Goal: Task Accomplishment & Management: Manage account settings

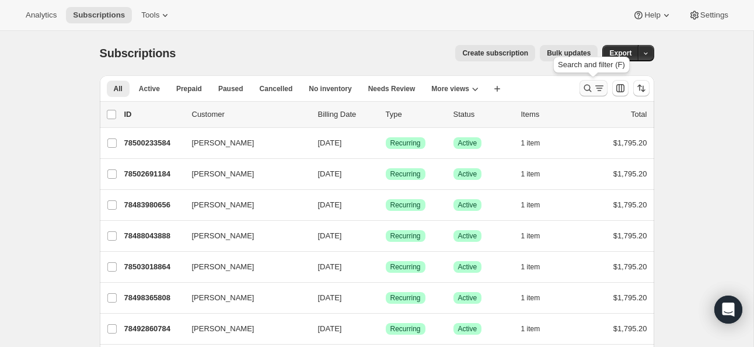
click at [586, 86] on icon "Search and filter results" at bounding box center [588, 88] width 12 height 12
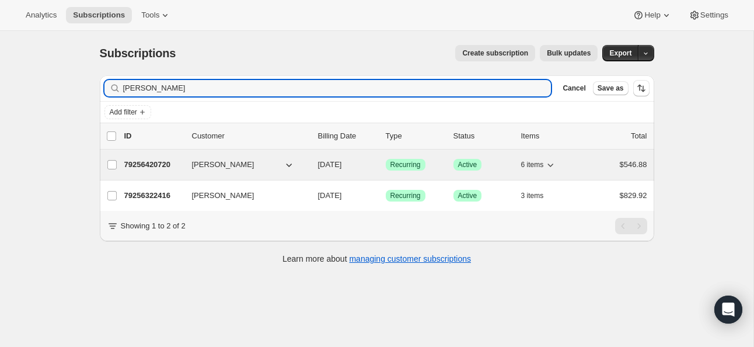
type input "[PERSON_NAME]"
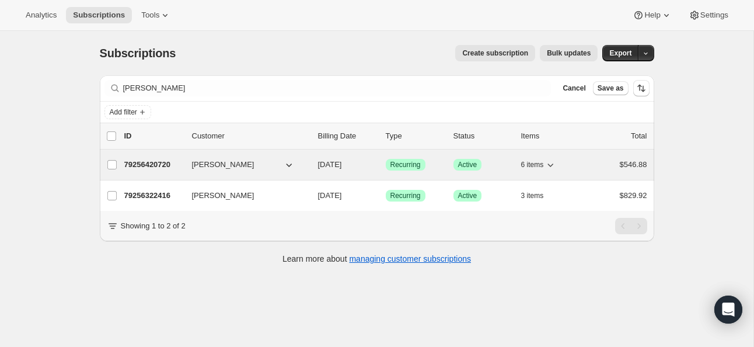
click at [153, 161] on p "79256420720" at bounding box center [153, 165] width 58 height 12
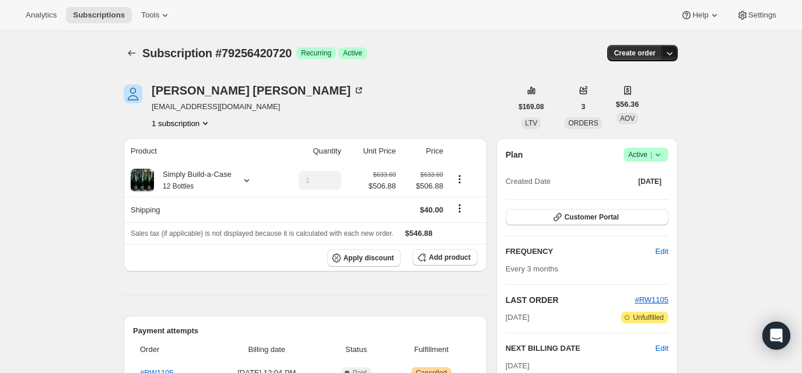
click at [603, 54] on icon "button" at bounding box center [671, 54] width 6 height 4
click at [169, 12] on icon at bounding box center [165, 15] width 12 height 12
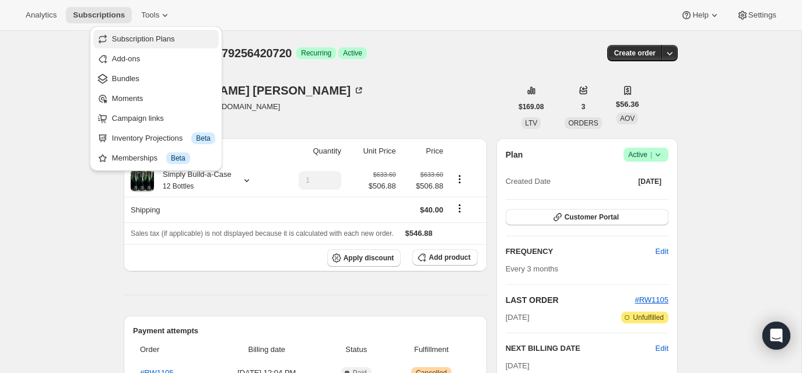
click at [132, 37] on span "Subscription Plans" at bounding box center [143, 38] width 63 height 9
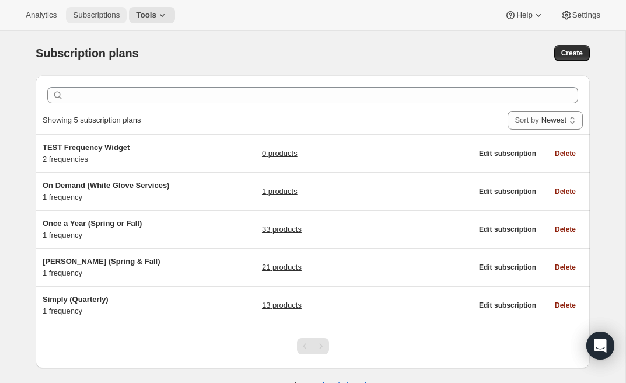
click at [98, 15] on span "Subscriptions" at bounding box center [96, 15] width 47 height 9
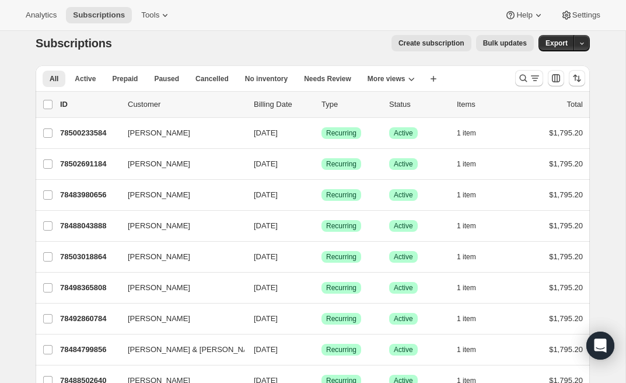
scroll to position [4, 0]
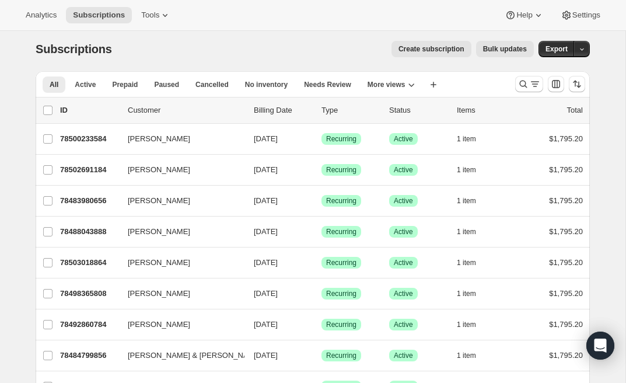
click at [427, 48] on span "Create subscription" at bounding box center [432, 48] width 66 height 9
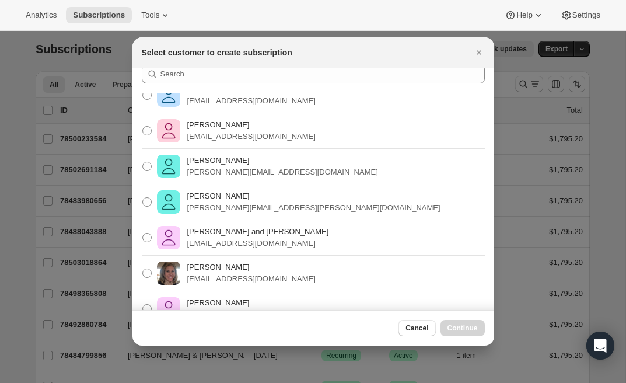
scroll to position [0, 0]
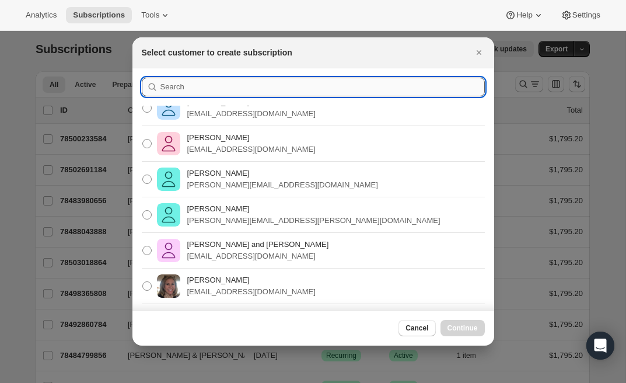
click at [173, 87] on input ":ret:" at bounding box center [322, 87] width 324 height 19
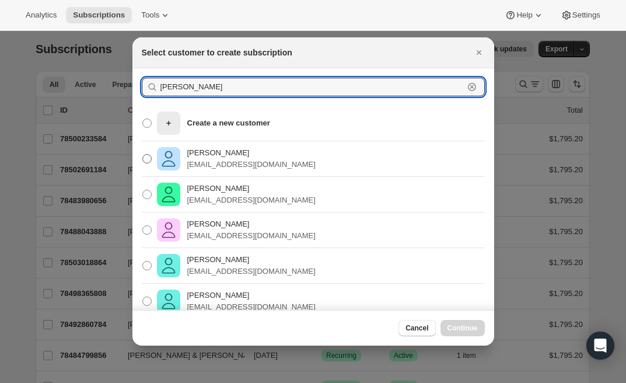
type input "[PERSON_NAME]"
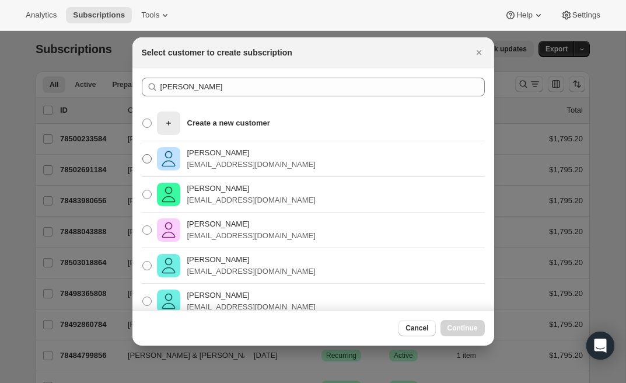
click at [148, 158] on span ":ret:" at bounding box center [146, 158] width 9 height 9
click at [143, 155] on input "[PERSON_NAME] [EMAIL_ADDRESS][DOMAIN_NAME]" at bounding box center [142, 154] width 1 height 1
radio input "true"
click at [456, 323] on button "Continue" at bounding box center [463, 328] width 44 height 16
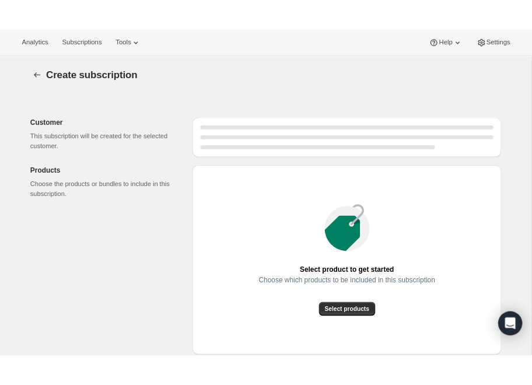
scroll to position [4, 0]
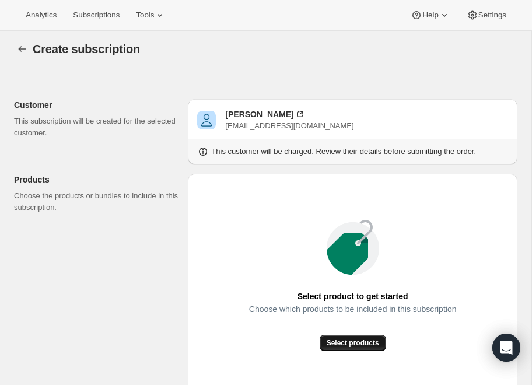
click at [364, 343] on span "Select products" at bounding box center [353, 342] width 53 height 9
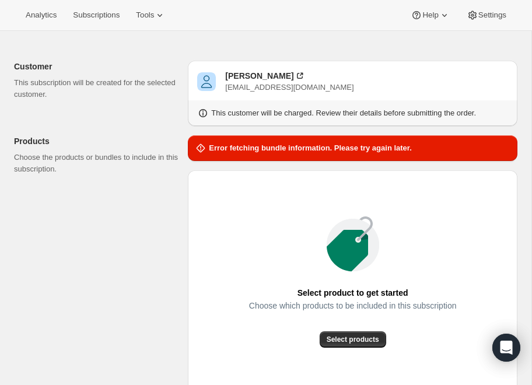
scroll to position [55, 0]
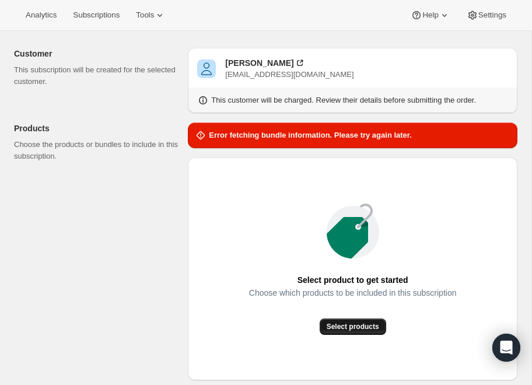
click at [349, 326] on span "Select products" at bounding box center [353, 326] width 53 height 9
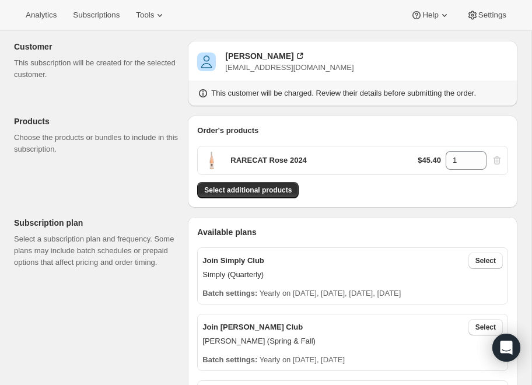
scroll to position [60, 0]
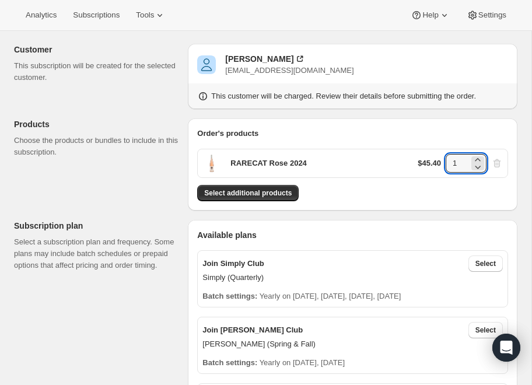
drag, startPoint x: 462, startPoint y: 164, endPoint x: 444, endPoint y: 163, distance: 18.1
click at [444, 163] on div "$45.40 1" at bounding box center [460, 163] width 85 height 19
type input "12"
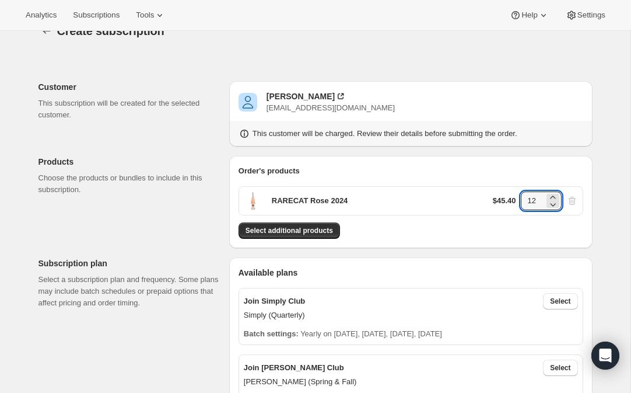
scroll to position [0, 0]
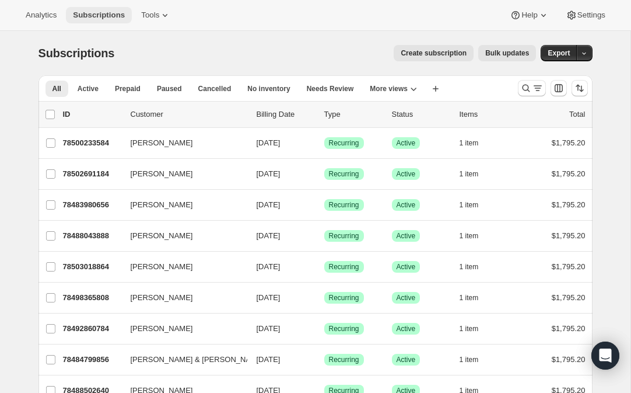
click at [121, 12] on span "Subscriptions" at bounding box center [99, 15] width 52 height 9
click at [164, 15] on icon at bounding box center [165, 15] width 12 height 12
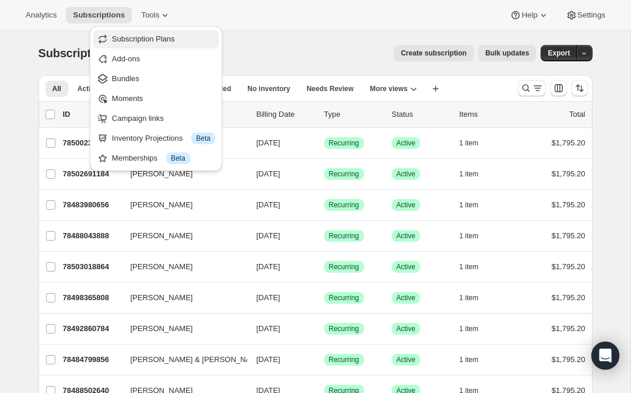
click at [152, 39] on span "Subscription Plans" at bounding box center [143, 38] width 63 height 9
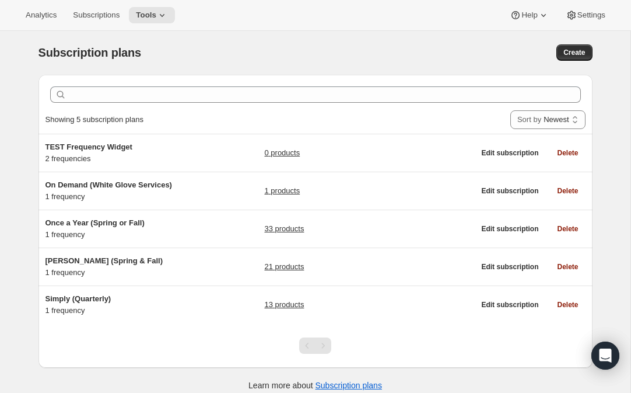
scroll to position [6, 0]
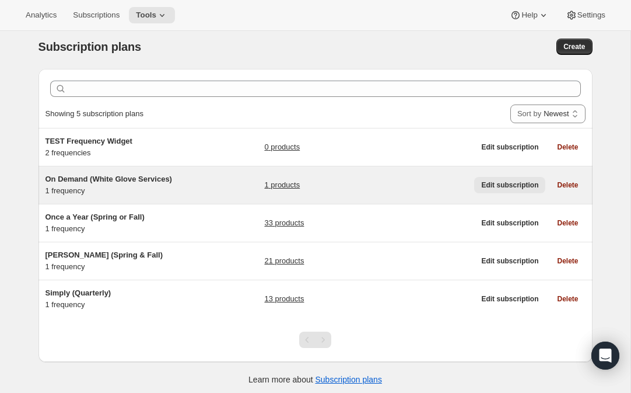
click at [516, 180] on span "Edit subscription" at bounding box center [509, 184] width 57 height 9
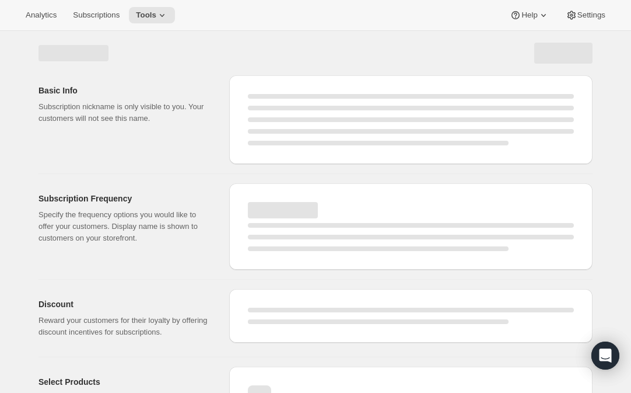
select select "WEEK"
select select "MONTH"
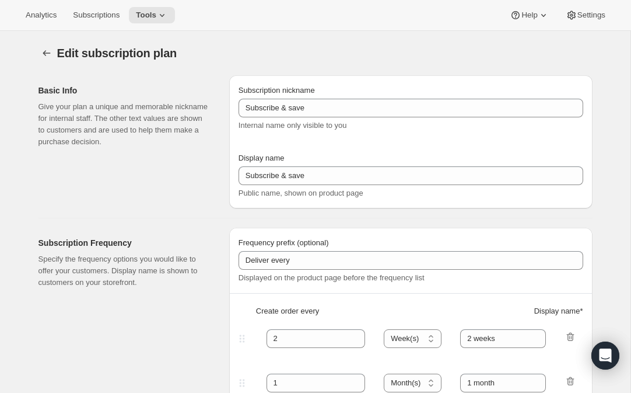
type input "On Demand (White Glove Services)"
type input "Join Membership"
type input "Deliveries"
type input "50"
select select "YEAR"
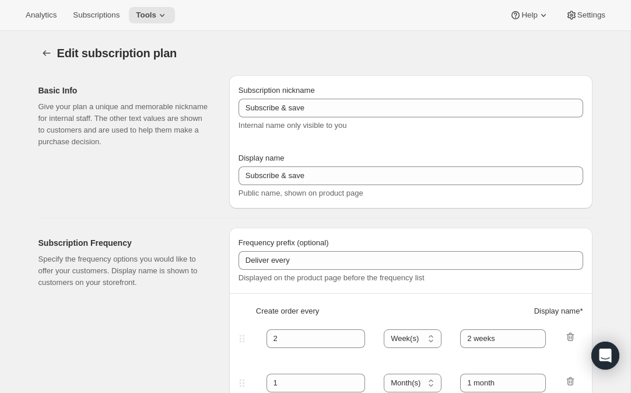
type input "on demand"
type input "20"
type input "Welcome to your RARECAT Membership, your club is being customized."
checkbox input "true"
select select "YEARDAY"
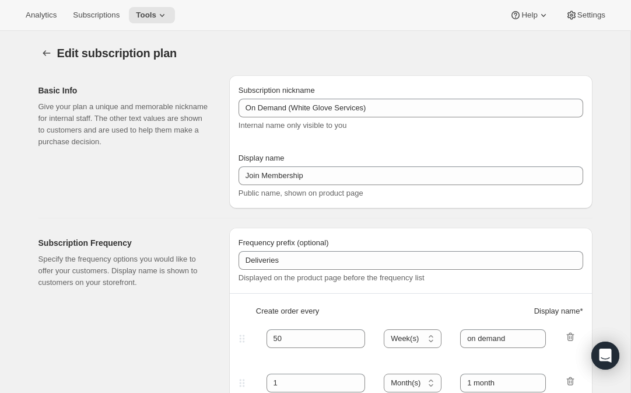
select select "10"
select select "15"
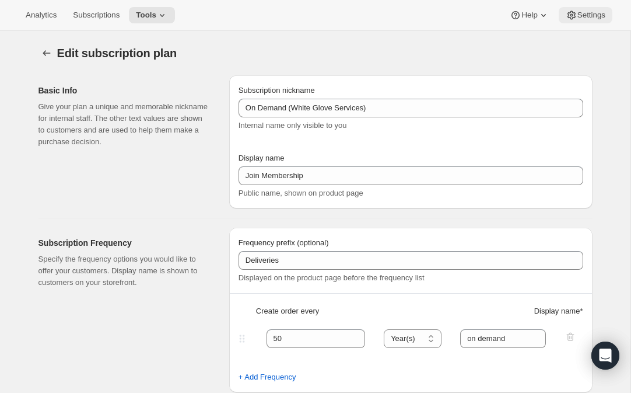
click at [581, 15] on span "Settings" at bounding box center [592, 15] width 28 height 9
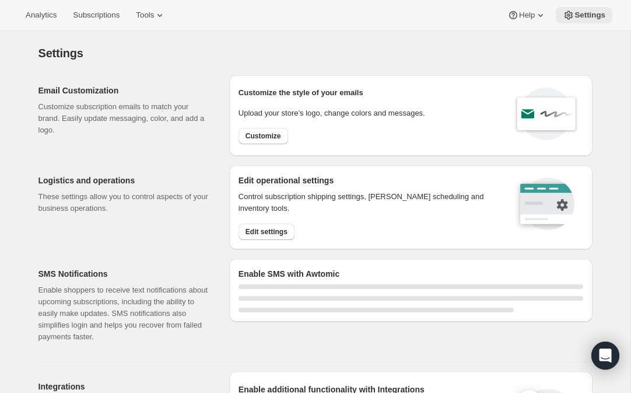
select select "22:00"
select select "09:00"
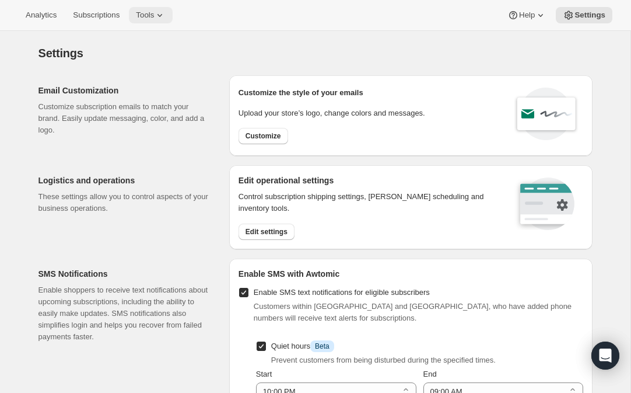
click at [154, 16] on span "Tools" at bounding box center [145, 15] width 18 height 9
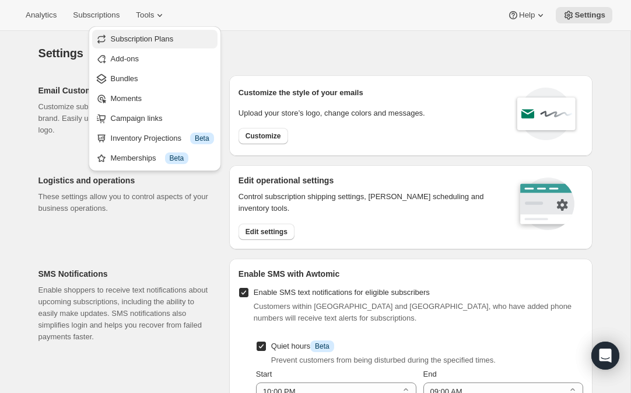
click at [156, 37] on span "Subscription Plans" at bounding box center [142, 38] width 63 height 9
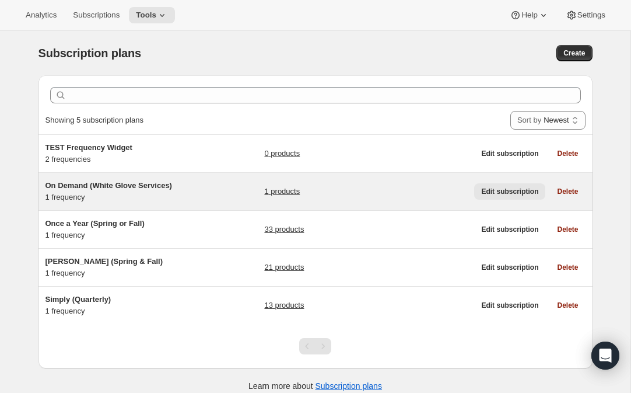
click at [492, 188] on span "Edit subscription" at bounding box center [509, 191] width 57 height 9
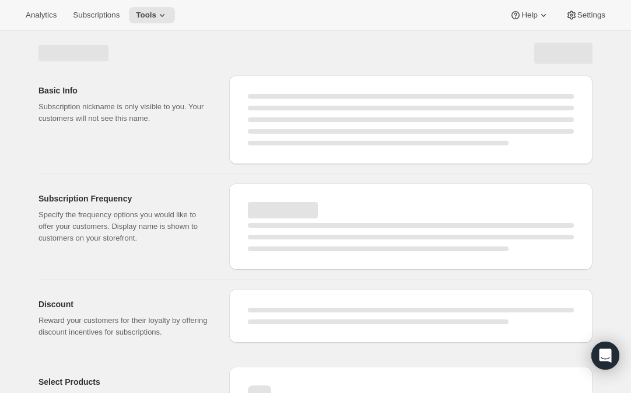
select select "WEEK"
select select "MONTH"
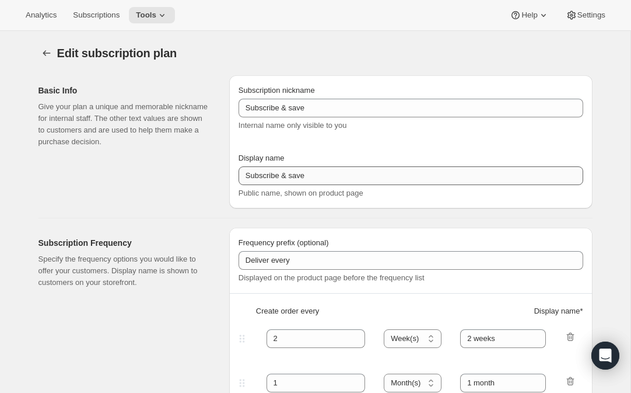
type input "On Demand (White Glove Services)"
type input "Join Membership"
type input "Deliveries"
type input "50"
select select "YEAR"
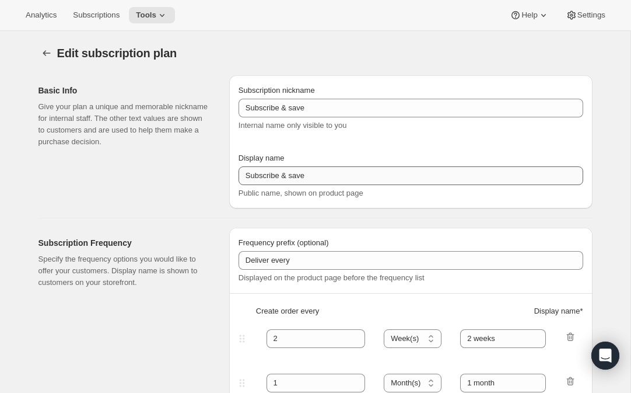
type input "on demand"
type input "20"
type input "Welcome to your RARECAT Membership, your club is being customized."
checkbox input "true"
select select "YEARDAY"
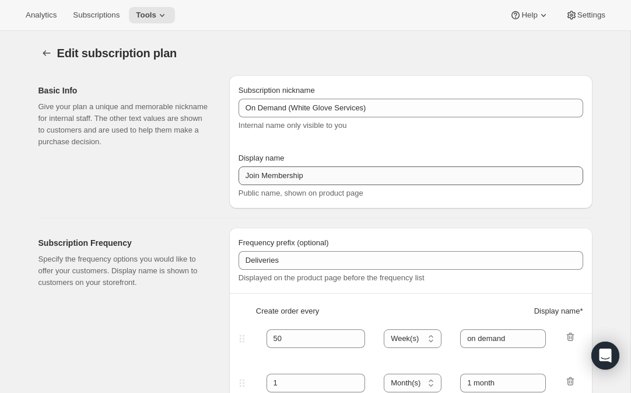
select select "10"
select select "15"
click at [155, 19] on span "Tools" at bounding box center [146, 15] width 20 height 9
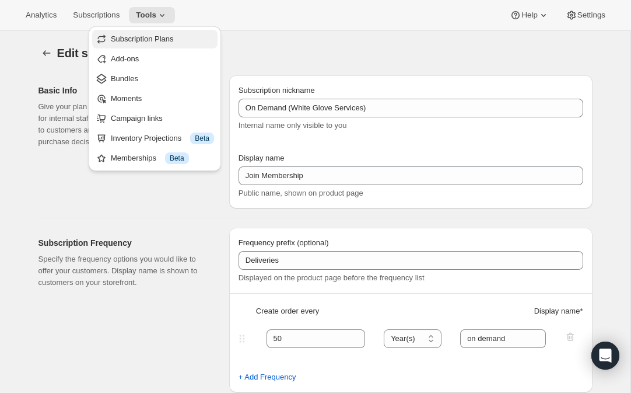
click at [147, 36] on span "Subscription Plans" at bounding box center [142, 38] width 63 height 9
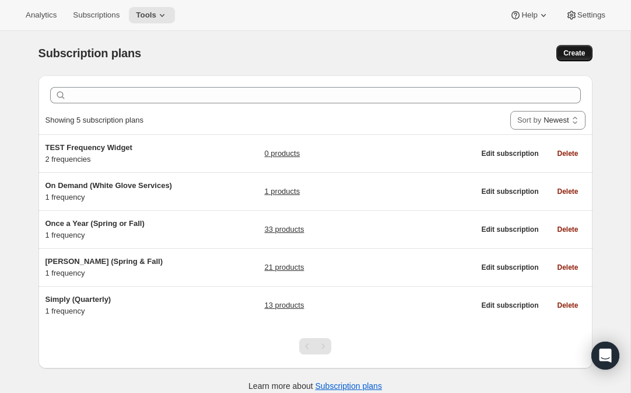
click at [570, 53] on span "Create" at bounding box center [575, 52] width 22 height 9
select select "WEEK"
select select "MONTH"
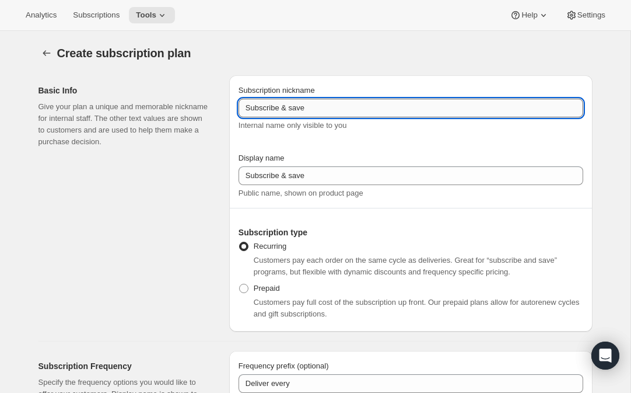
click at [319, 109] on input "Subscribe & save" at bounding box center [411, 108] width 345 height 19
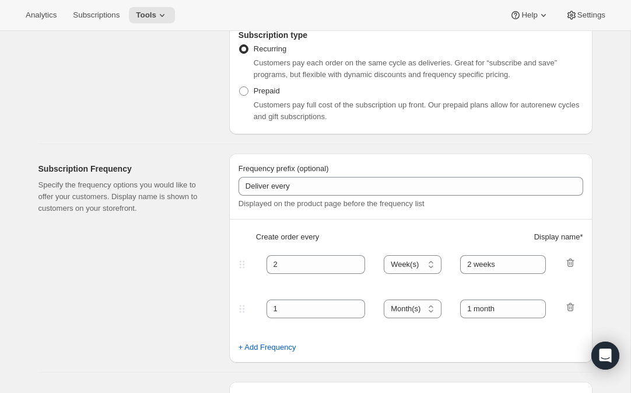
scroll to position [210, 0]
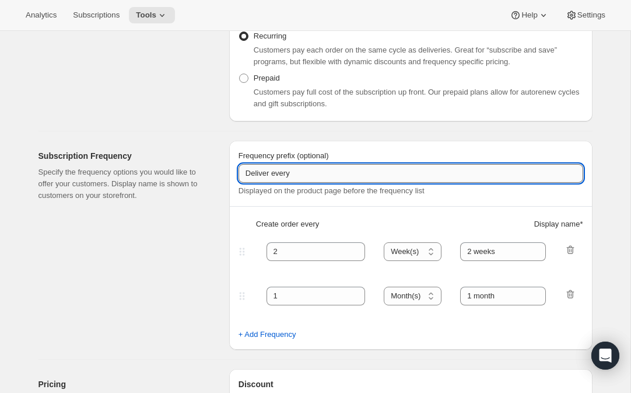
click at [308, 175] on input "Deliver every" at bounding box center [411, 173] width 345 height 19
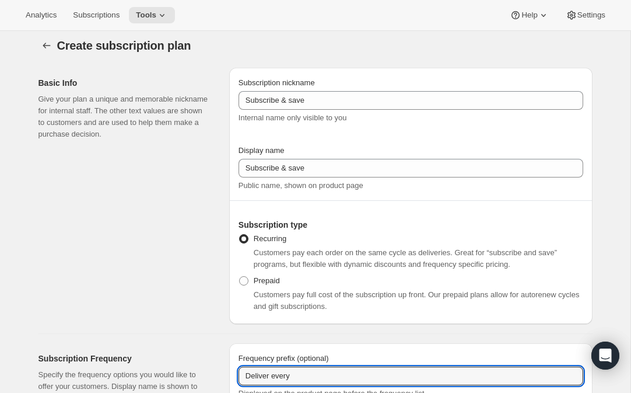
scroll to position [0, 0]
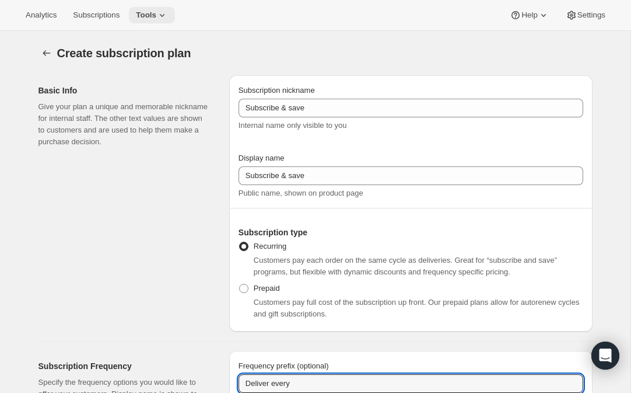
click at [167, 13] on icon at bounding box center [162, 15] width 12 height 12
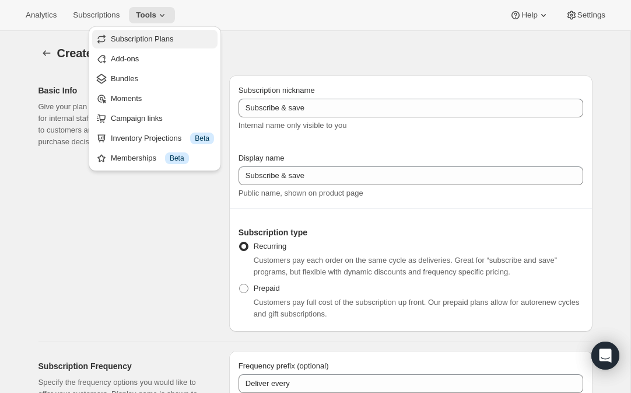
click at [159, 36] on span "Subscription Plans" at bounding box center [142, 38] width 63 height 9
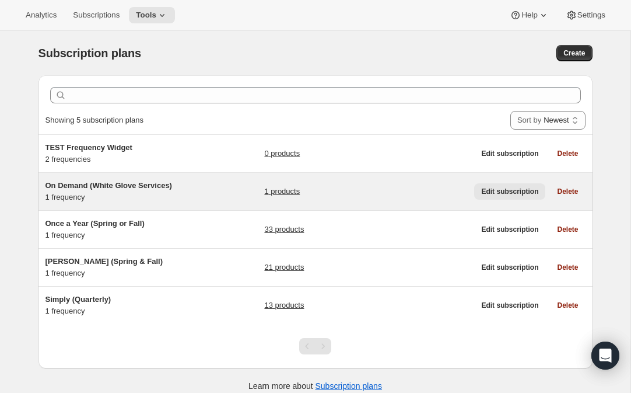
click at [489, 190] on span "Edit subscription" at bounding box center [509, 191] width 57 height 9
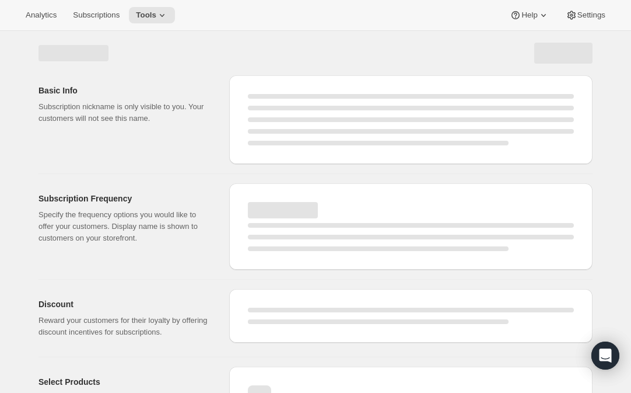
select select "WEEK"
select select "MONTH"
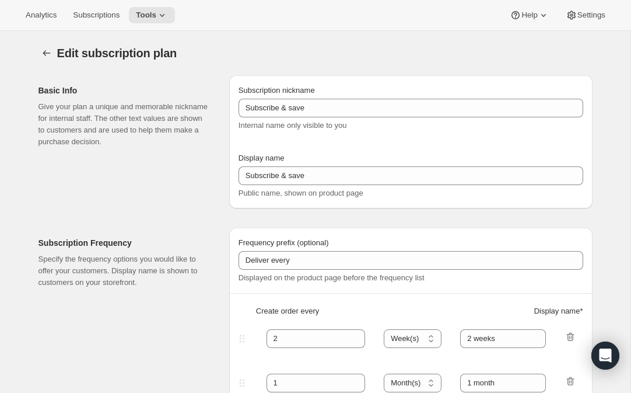
type input "On Demand (White Glove Services)"
type input "Join Membership"
type input "Deliveries"
type input "50"
select select "YEAR"
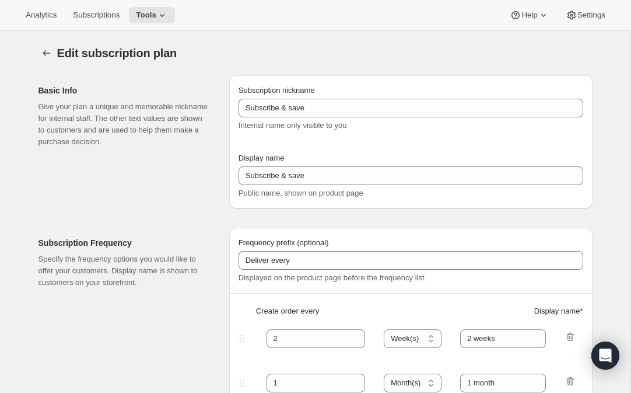
type input "on demand"
type input "20"
type input "Welcome to your RARECAT Membership, your club is being customized."
checkbox input "true"
select select "YEARDAY"
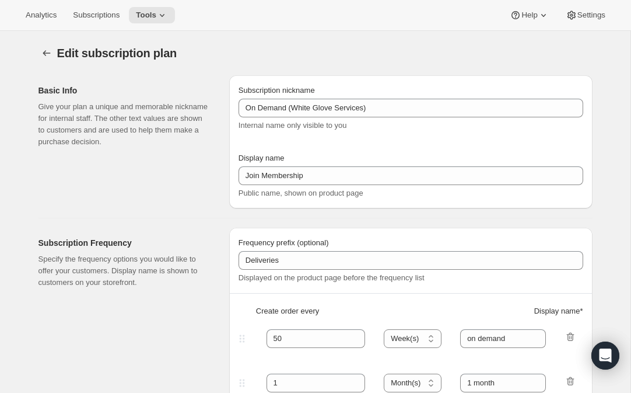
select select "10"
select select "15"
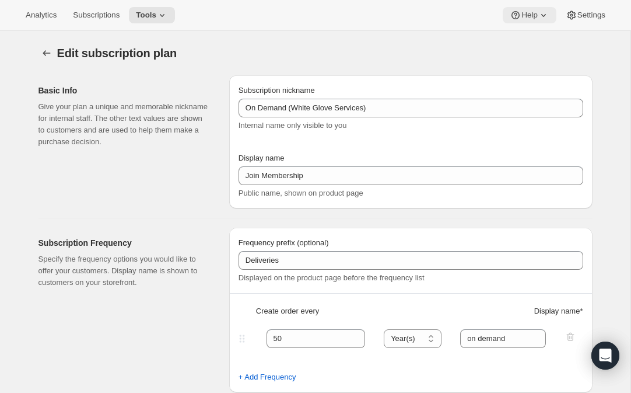
click at [543, 14] on icon at bounding box center [544, 15] width 5 height 3
click at [458, 51] on div "Edit subscription plan" at bounding box center [316, 53] width 554 height 16
click at [589, 16] on span "Settings" at bounding box center [592, 15] width 28 height 9
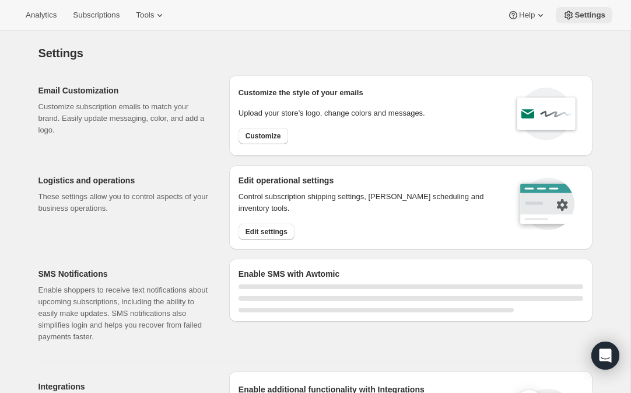
select select "22:00"
select select "09:00"
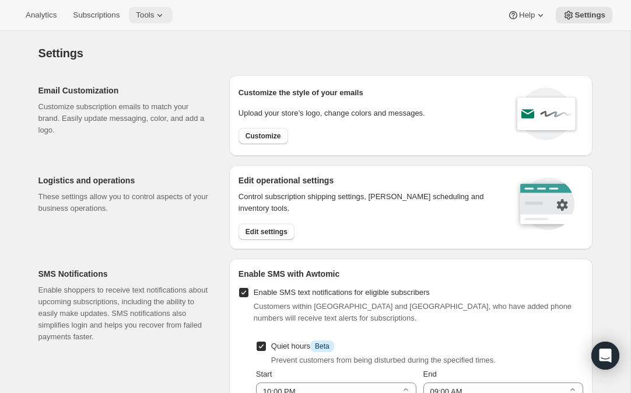
click at [166, 13] on icon at bounding box center [160, 15] width 12 height 12
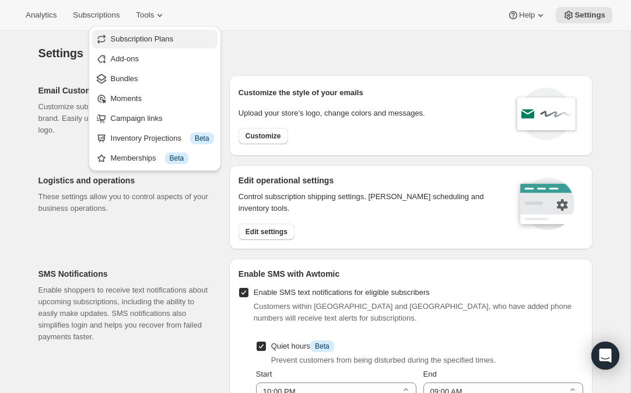
click at [155, 36] on span "Subscription Plans" at bounding box center [142, 38] width 63 height 9
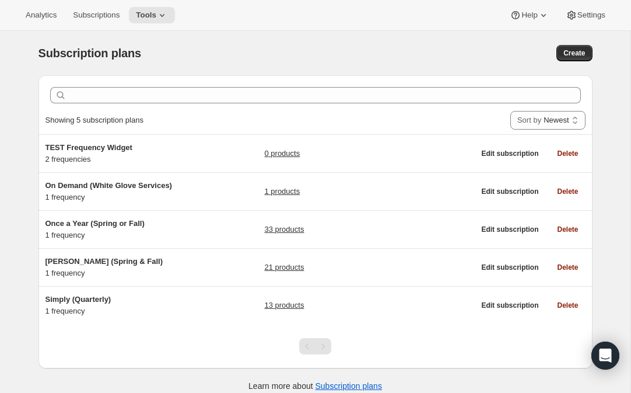
scroll to position [9, 0]
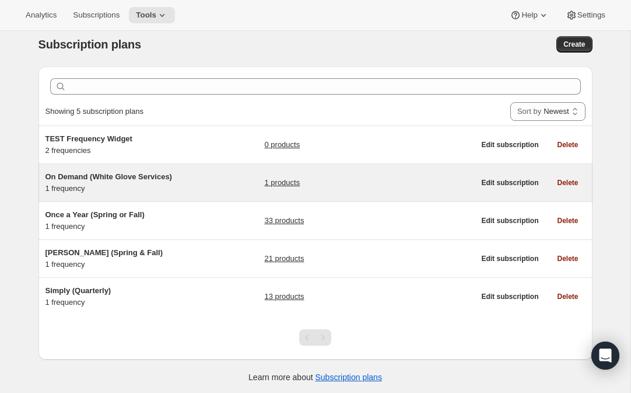
click at [282, 182] on link "1 products" at bounding box center [282, 183] width 36 height 12
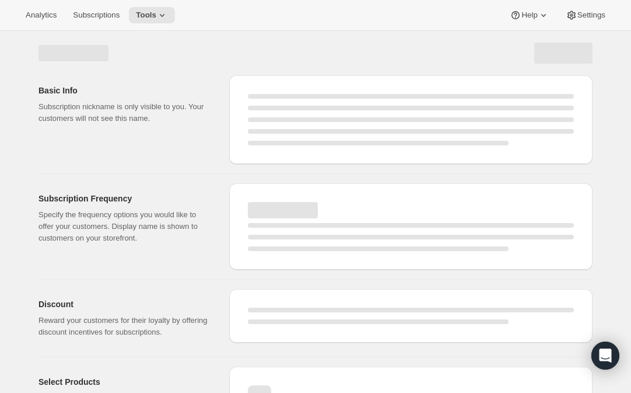
select select "WEEK"
select select "MONTH"
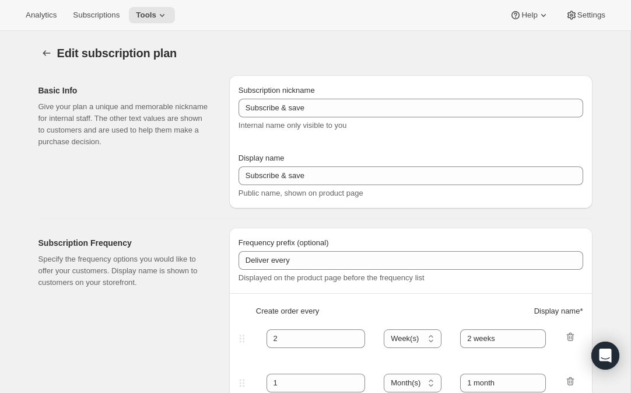
type input "On Demand (White Glove Services)"
type input "Join Membership"
type input "Deliveries"
type input "50"
select select "YEAR"
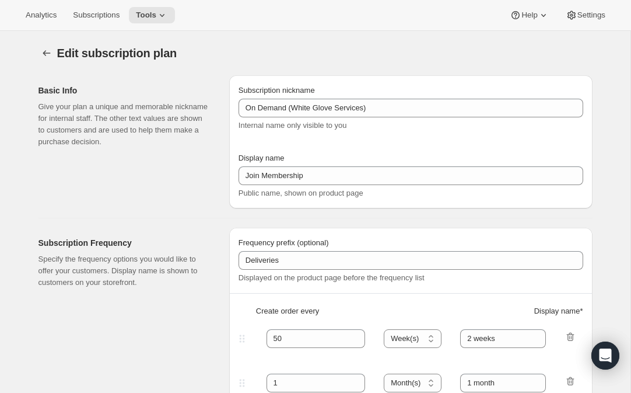
type input "on demand"
type input "20"
type input "Welcome to your RARECAT Membership, your club is being customized."
checkbox input "true"
select select "YEARDAY"
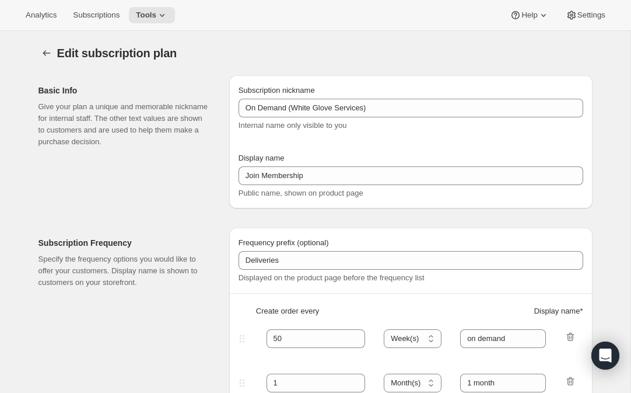
select select "10"
select select "15"
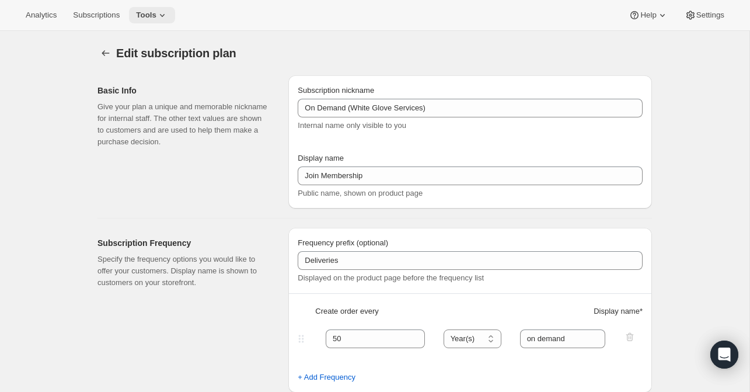
click at [165, 16] on icon at bounding box center [162, 15] width 5 height 3
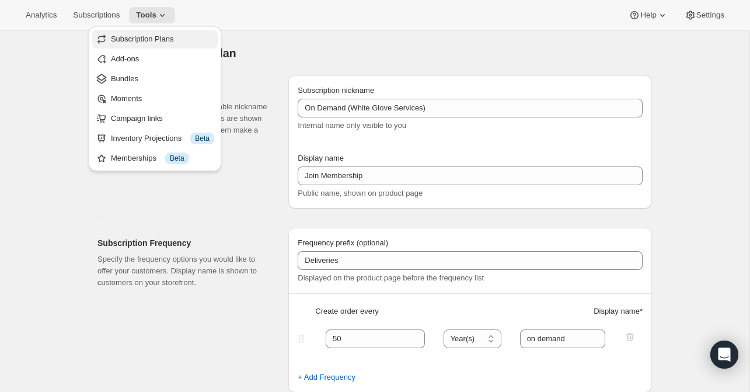
click at [154, 41] on span "Subscription Plans" at bounding box center [142, 38] width 63 height 9
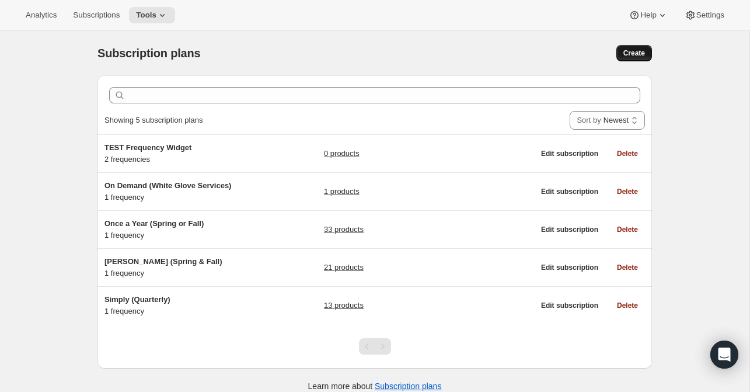
click at [603, 51] on span "Create" at bounding box center [634, 52] width 22 height 9
select select "WEEK"
select select "MONTH"
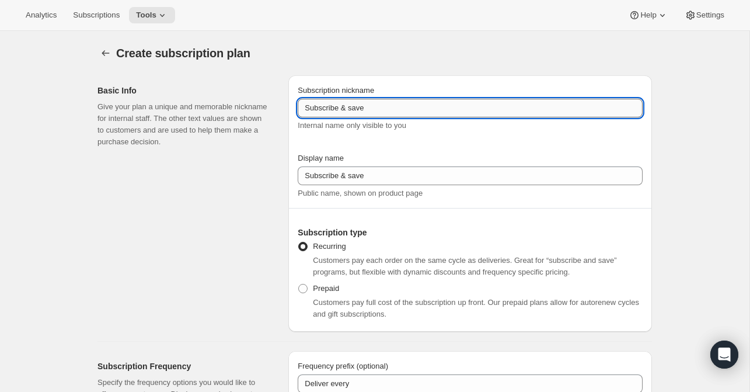
click at [431, 112] on input "Subscribe & save" at bounding box center [470, 108] width 345 height 19
drag, startPoint x: 301, startPoint y: 110, endPoint x: 409, endPoint y: 112, distance: 107.4
click at [409, 112] on input "Subscribe & save" at bounding box center [470, 108] width 345 height 19
drag, startPoint x: 302, startPoint y: 109, endPoint x: 477, endPoint y: 111, distance: 175.1
click at [477, 111] on input "White Glove Spring Membershio" at bounding box center [470, 108] width 345 height 19
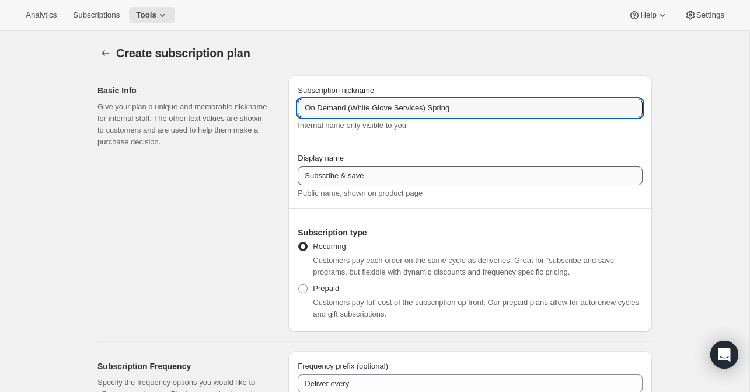
type input "On Demand (White Glove Services) Spring"
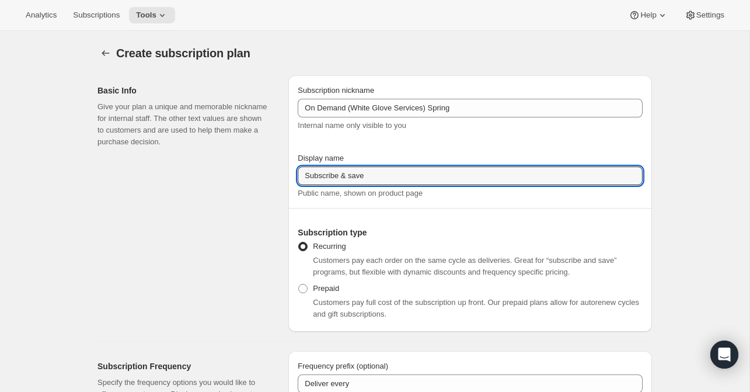
drag, startPoint x: 387, startPoint y: 174, endPoint x: 273, endPoint y: 173, distance: 114.4
click at [273, 173] on div "Basic Info Give your plan a unique and memorable nickname for internal staff. T…" at bounding box center [370, 199] width 564 height 266
type input "Join Membership"
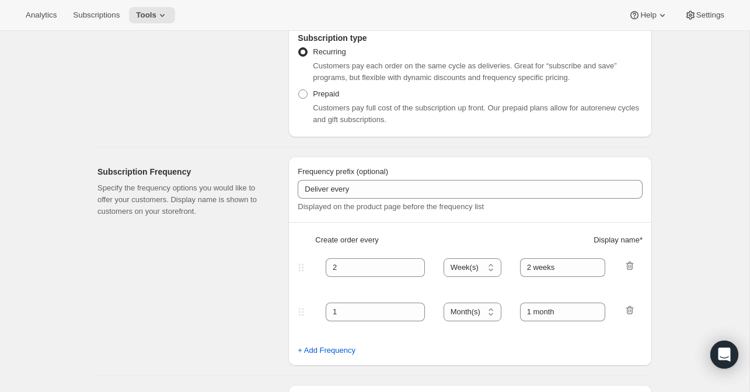
scroll to position [204, 0]
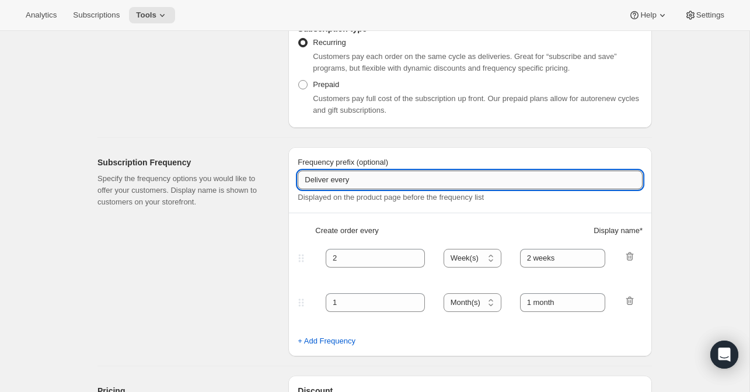
click at [372, 182] on input "Deliver every" at bounding box center [470, 179] width 345 height 19
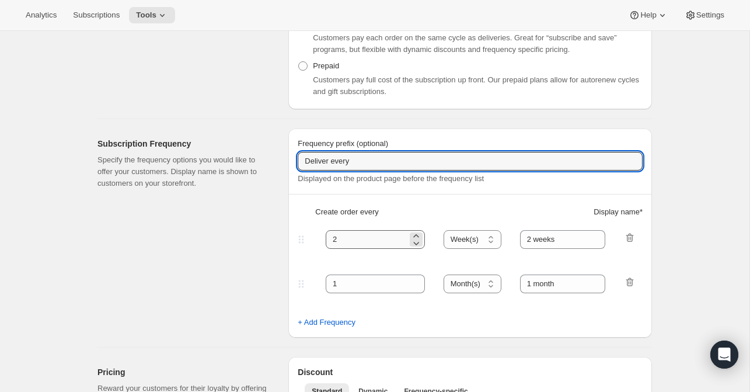
scroll to position [226, 0]
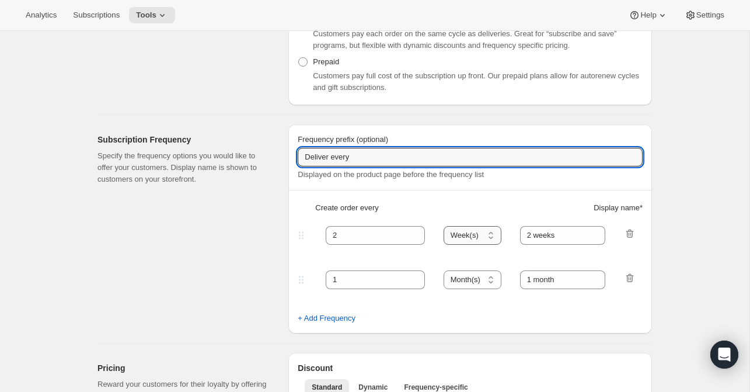
click at [492, 235] on select "Day(s) Week(s) Month(s) Year(s)" at bounding box center [473, 235] width 58 height 19
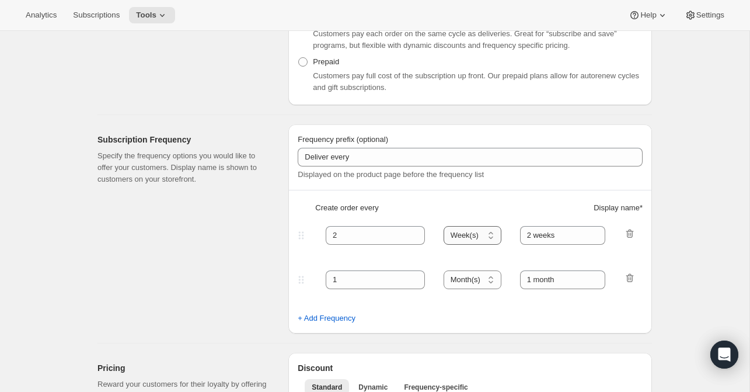
select select "YEAR"
click at [444, 226] on select "Day(s) Week(s) Month(s) Year(s)" at bounding box center [473, 235] width 58 height 19
drag, startPoint x: 341, startPoint y: 236, endPoint x: 320, endPoint y: 236, distance: 21.0
click at [320, 236] on div "2 Day(s) Week(s) Month(s) Year(s) Year(s) 2 weeks" at bounding box center [465, 235] width 340 height 19
type input "50"
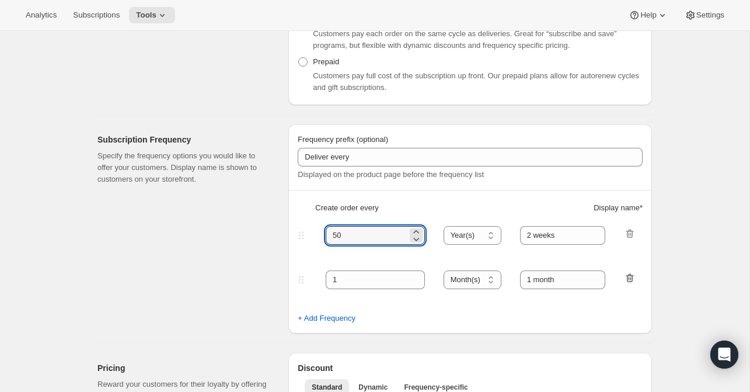
click at [603, 275] on icon "button" at bounding box center [630, 278] width 12 height 12
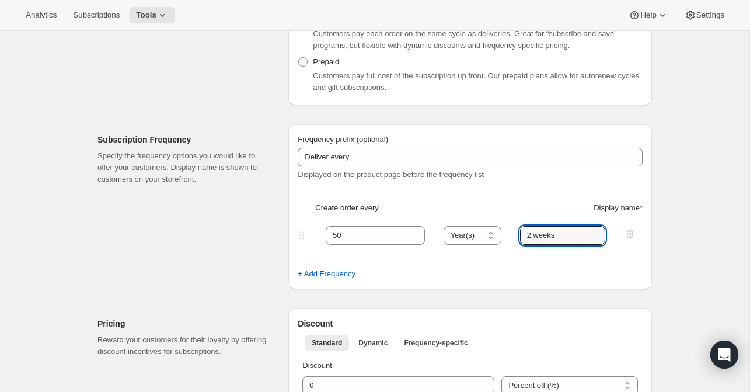
drag, startPoint x: 564, startPoint y: 229, endPoint x: 516, endPoint y: 234, distance: 48.1
click at [516, 234] on div "50 Day(s) Week(s) Month(s) Year(s) Year(s) 2 weeks" at bounding box center [465, 235] width 340 height 19
type input "on demand"
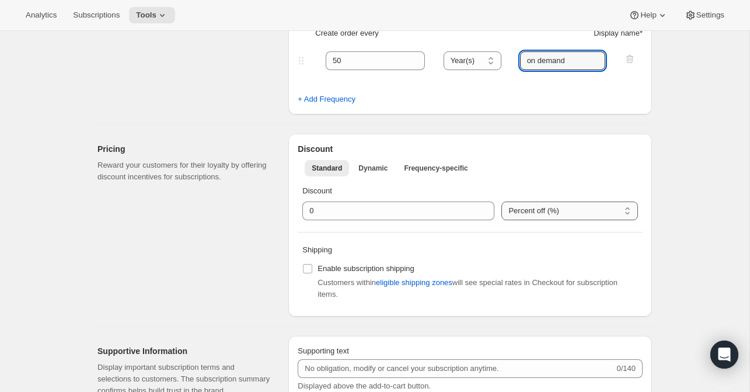
scroll to position [402, 0]
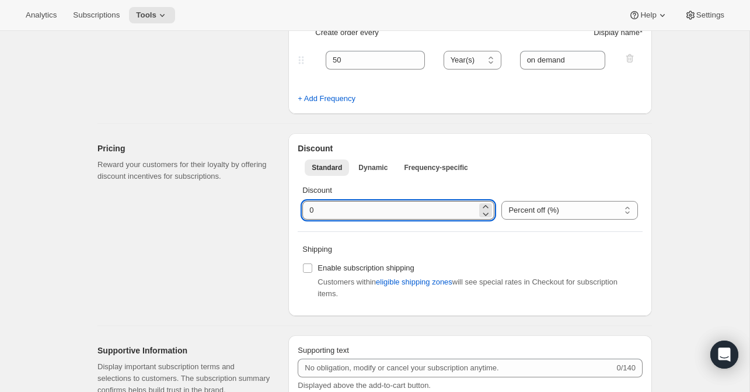
drag, startPoint x: 326, startPoint y: 209, endPoint x: 305, endPoint y: 209, distance: 21.6
click at [305, 209] on input "integer" at bounding box center [389, 210] width 174 height 19
type input "20"
click at [308, 268] on input "Enable subscription shipping" at bounding box center [307, 267] width 9 height 9
checkbox input "true"
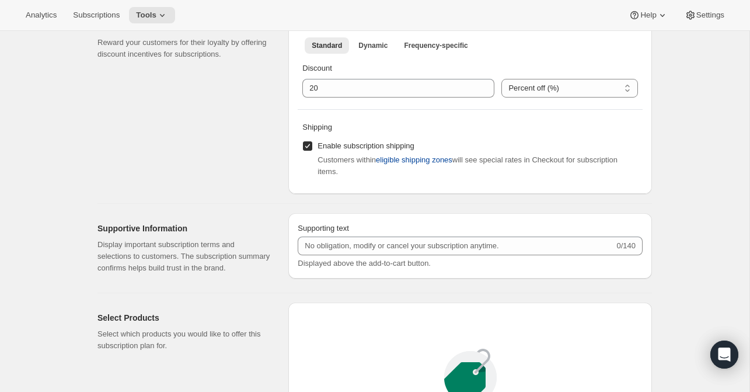
scroll to position [526, 0]
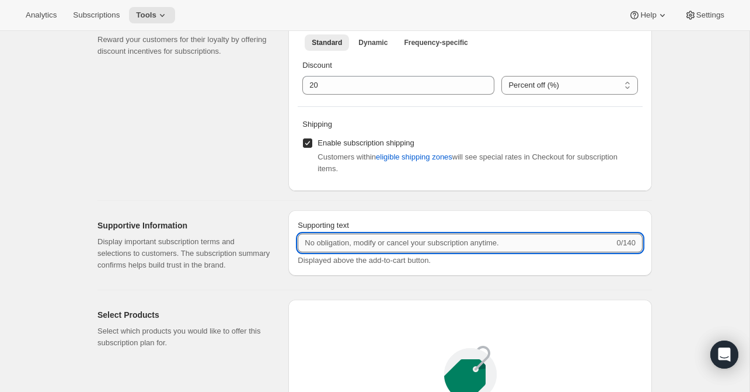
click at [309, 233] on input "Supporting text" at bounding box center [456, 242] width 316 height 19
type input "Welcome to your RARECAT Membership, your club is being customized."
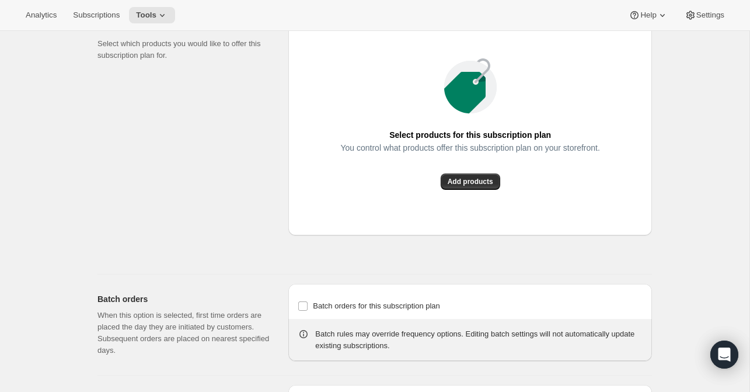
scroll to position [818, 0]
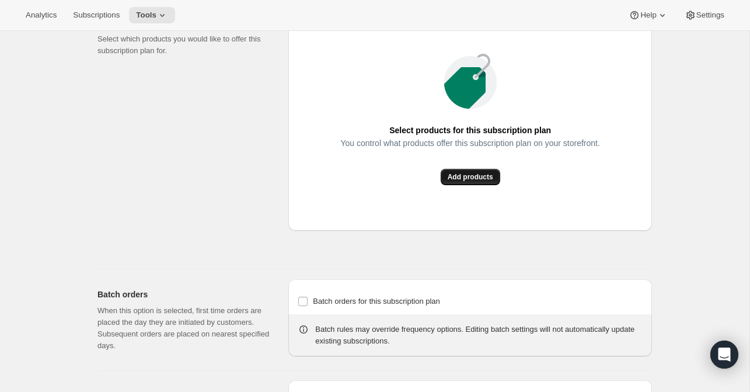
click at [470, 182] on span "Add products" at bounding box center [471, 176] width 46 height 9
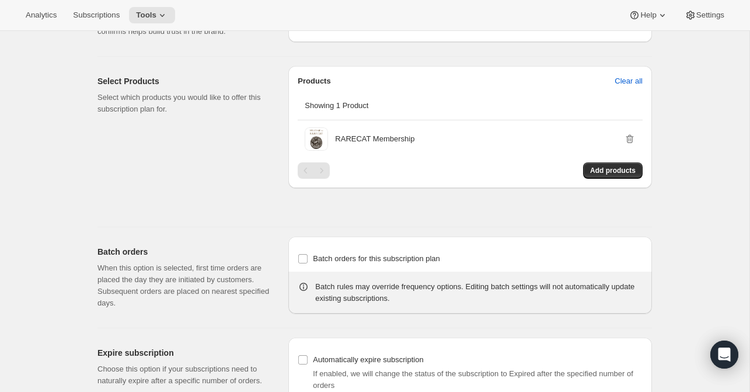
scroll to position [780, 0]
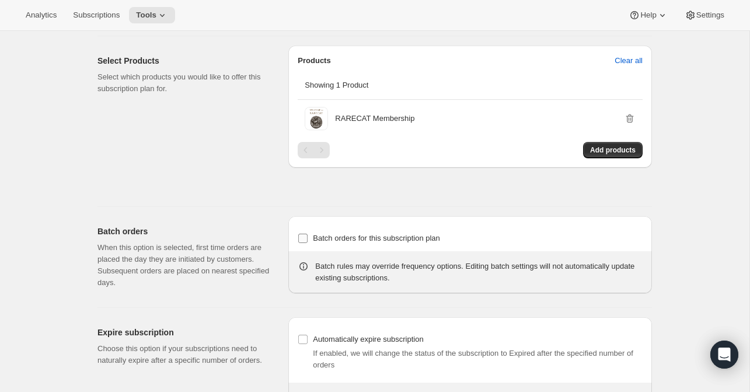
click at [302, 243] on input "Batch orders for this subscription plan" at bounding box center [302, 237] width 9 height 9
checkbox input "true"
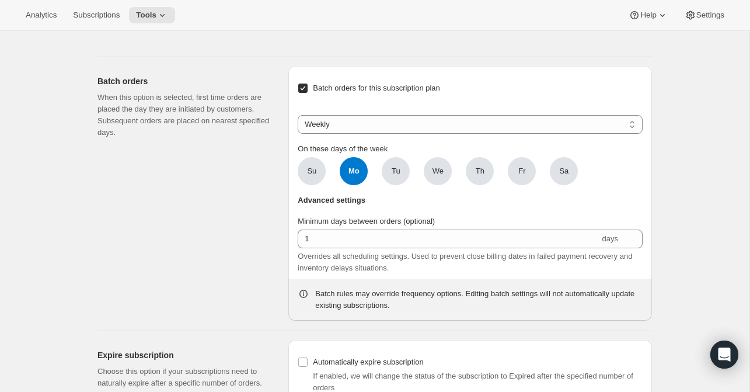
scroll to position [928, 0]
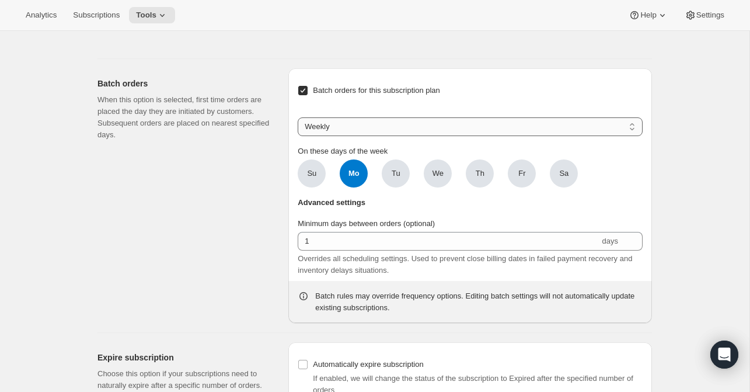
click at [338, 136] on select "Weekly Monthly Yearly" at bounding box center [470, 126] width 345 height 19
select select "YEARDAY"
click at [298, 127] on select "Weekly Monthly Yearly" at bounding box center [470, 126] width 345 height 19
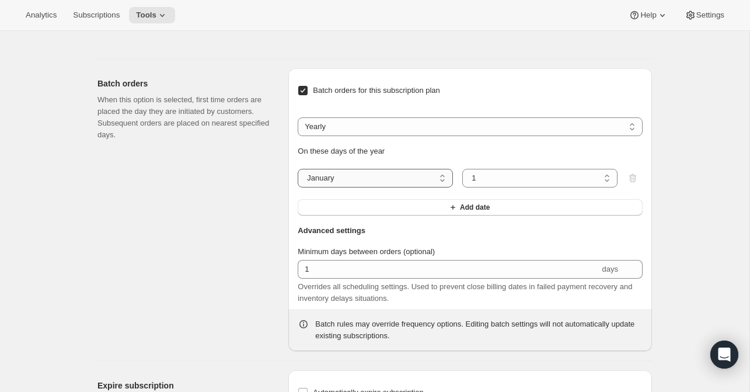
click at [344, 185] on select "January February March April May June July August September October November De…" at bounding box center [375, 178] width 155 height 19
select select "3"
click at [298, 179] on select "January February March April May June July August September October November De…" at bounding box center [375, 178] width 155 height 19
click at [482, 187] on select "1 2 3 4 5 6 7 8 9 10 11 12 13 14 15 16 17 18 19 20 21 22 23 24 25 26 27 28 29 3…" at bounding box center [539, 178] width 155 height 19
select select "15"
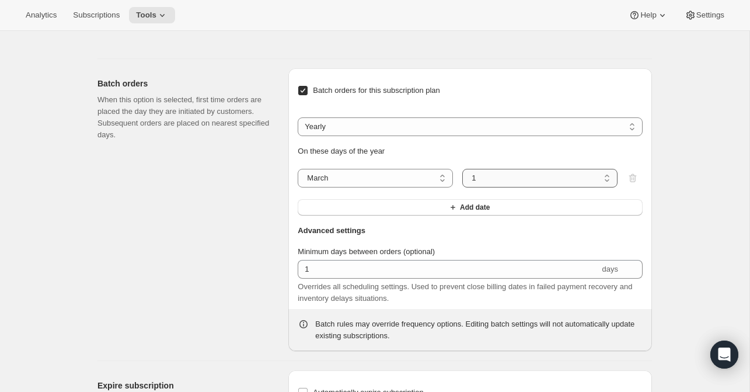
click at [462, 179] on select "1 2 3 4 5 6 7 8 9 10 11 12 13 14 15 16 17 18 19 20 21 22 23 24 25 26 27 28 29 3…" at bounding box center [539, 178] width 155 height 19
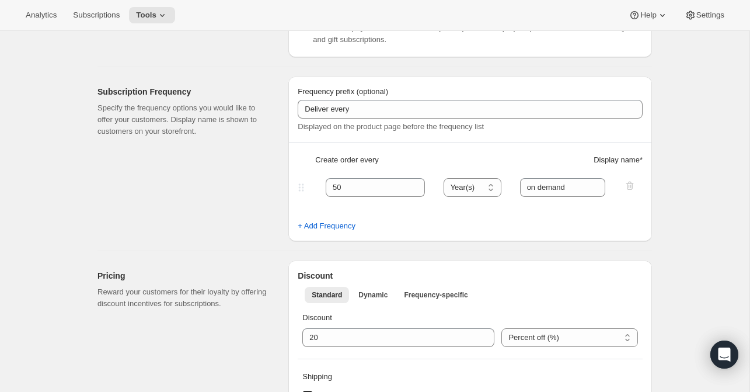
scroll to position [0, 0]
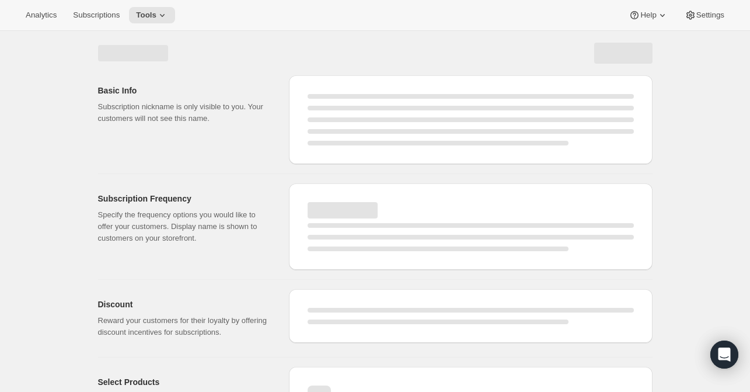
select select "WEEK"
select select "MONTH"
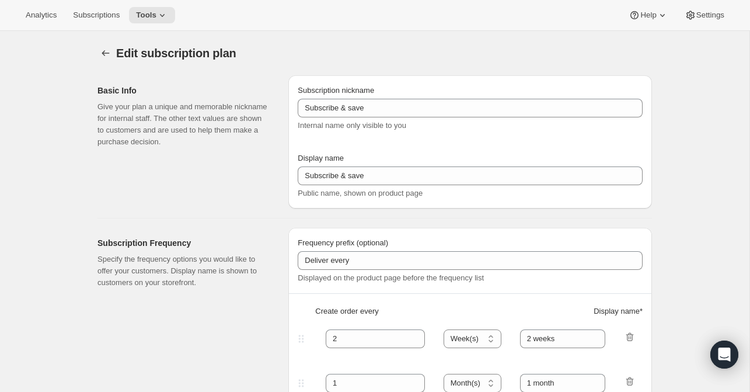
type input "On Demand (White Glove Services) Spring"
type input "Join Membership"
type input "50"
select select "YEAR"
type input "on demand"
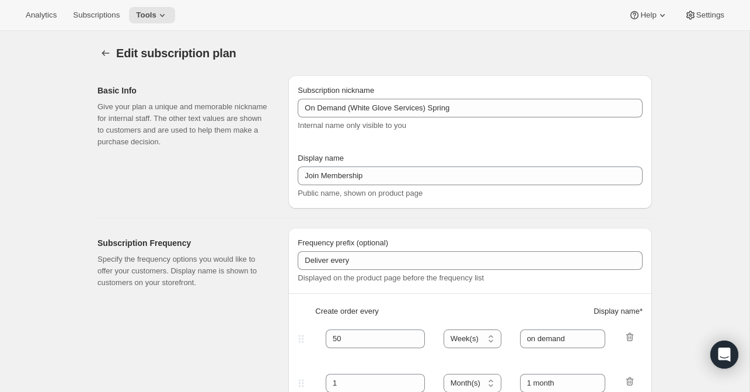
type input "20"
type input "Welcome to your RARECAT Membership, your club is being customized."
checkbox input "true"
select select "YEARDAY"
select select "3"
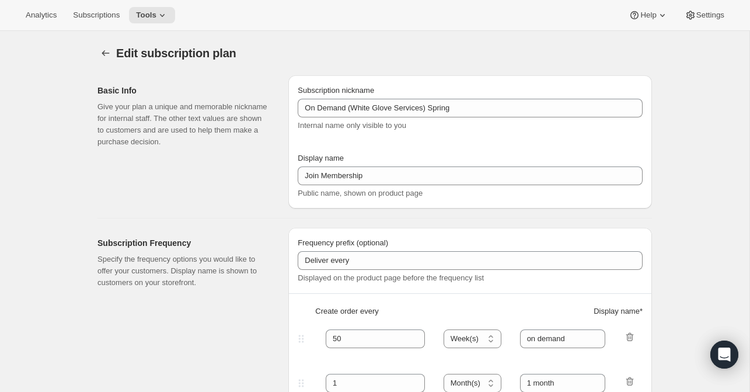
select select "15"
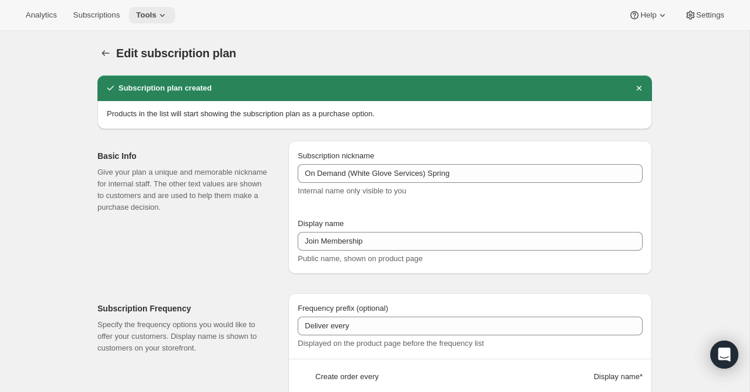
click at [167, 14] on icon at bounding box center [162, 15] width 12 height 12
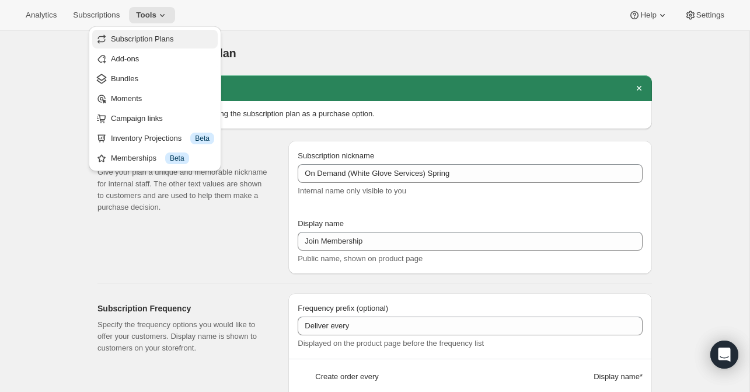
click at [160, 39] on span "Subscription Plans" at bounding box center [142, 38] width 63 height 9
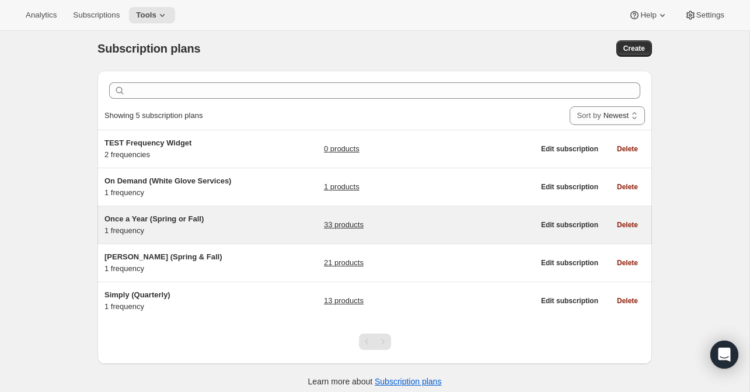
scroll to position [8, 0]
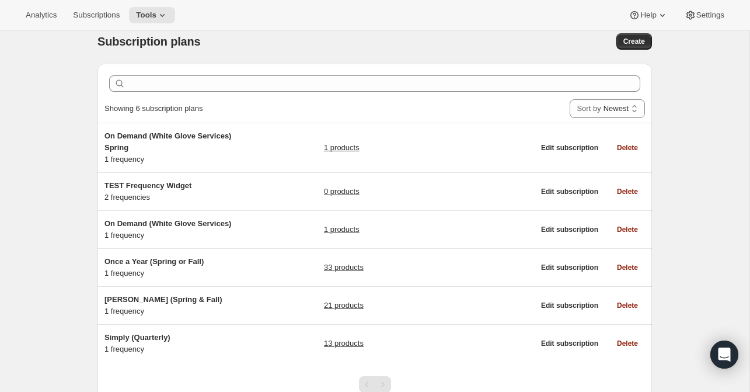
scroll to position [15, 0]
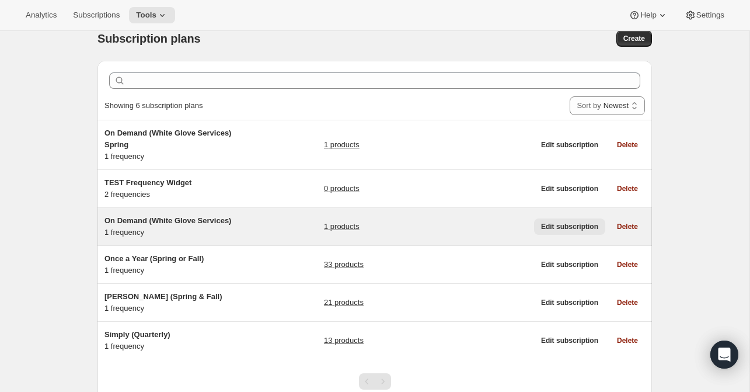
click at [567, 225] on span "Edit subscription" at bounding box center [569, 226] width 57 height 9
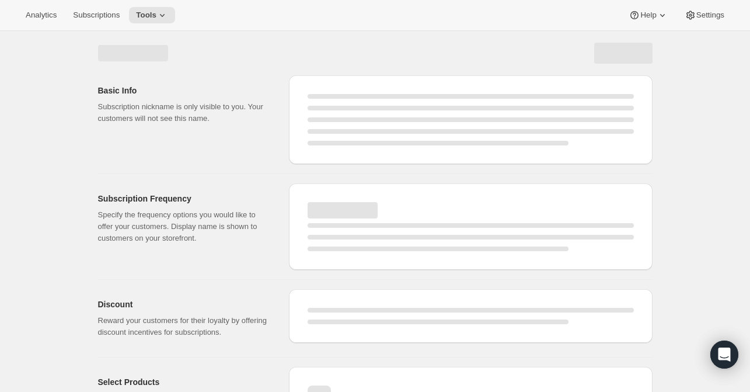
select select "WEEK"
select select "MONTH"
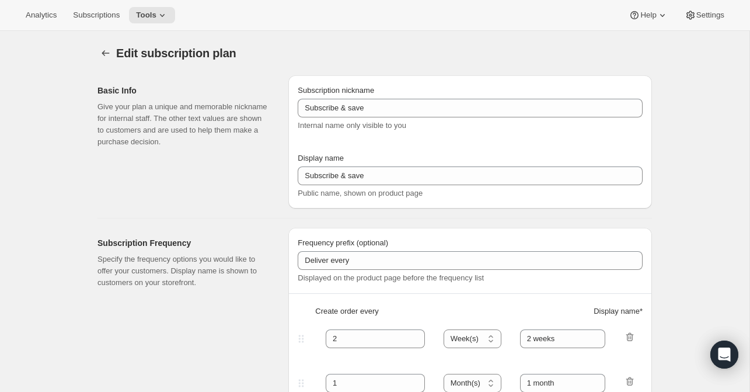
type input "On Demand (White Glove Services)"
type input "Join Membership"
type input "Deliveries"
type input "50"
select select "YEAR"
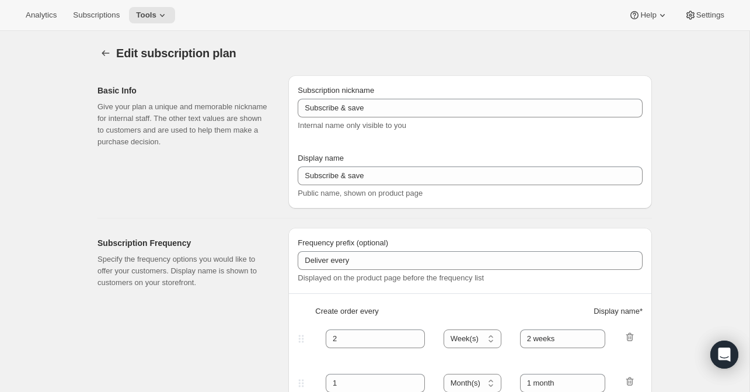
type input "on demand"
type input "20"
type input "Welcome to your RARECAT Membership, your club is being customized."
checkbox input "true"
select select "YEARDAY"
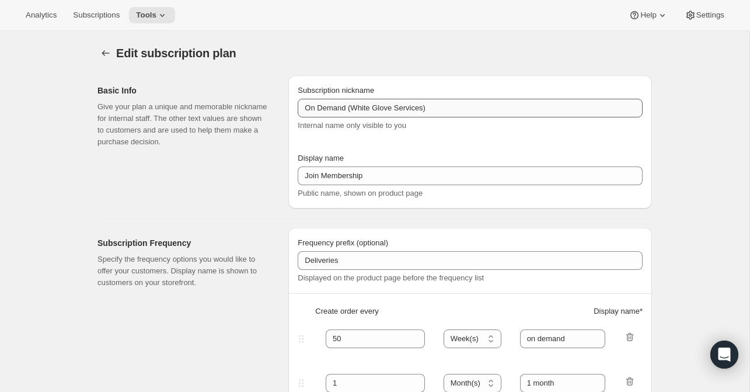
select select "10"
select select "15"
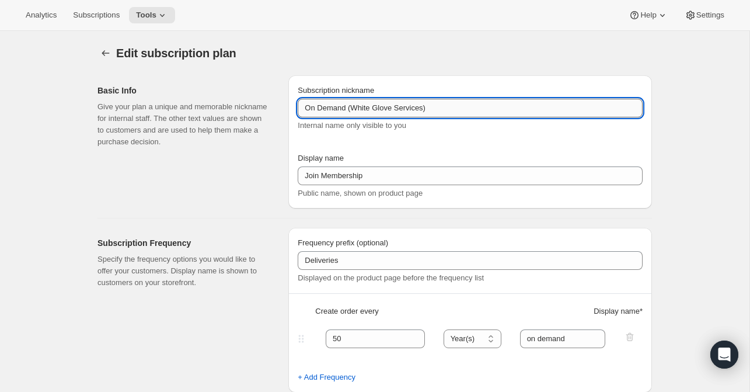
click at [440, 106] on input "On Demand (White Glove Services)" at bounding box center [470, 108] width 345 height 19
click at [305, 107] on input "On Demand (White Glove Services) Fall" at bounding box center [470, 108] width 345 height 19
drag, startPoint x: 447, startPoint y: 107, endPoint x: 468, endPoint y: 107, distance: 21.0
click at [468, 107] on input "Fall On Demand (White Glove Services) Fall" at bounding box center [470, 108] width 345 height 19
type input "Fall On Demand (White Glove Services)"
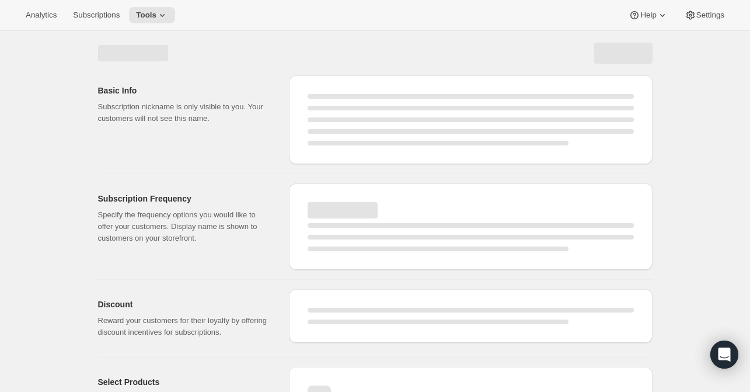
select select "YEAR"
select select "YEARDAY"
select select "10"
select select "15"
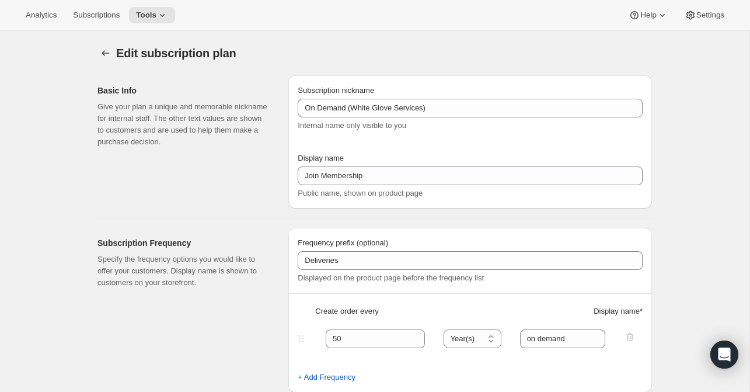
type input "Fall On Demand (White Glove Services)"
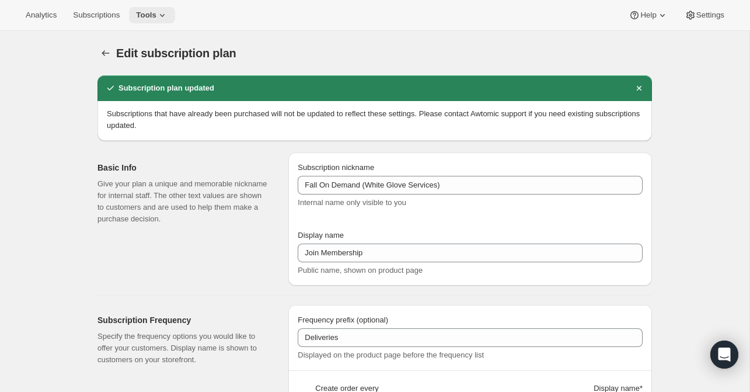
click at [165, 15] on icon at bounding box center [162, 15] width 12 height 12
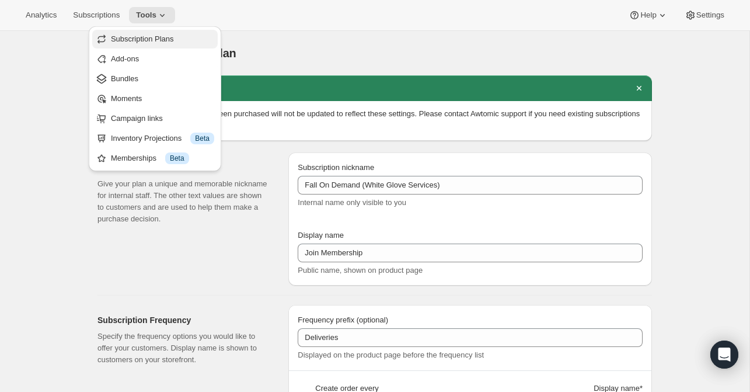
click at [153, 36] on span "Subscription Plans" at bounding box center [142, 38] width 63 height 9
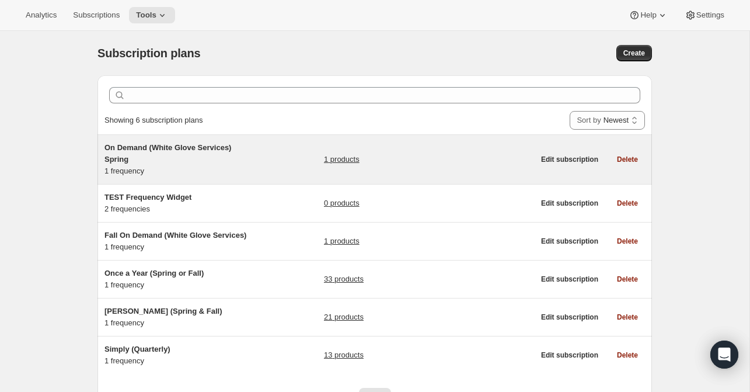
click at [158, 146] on span "On Demand (White Glove Services) Spring" at bounding box center [167, 153] width 127 height 20
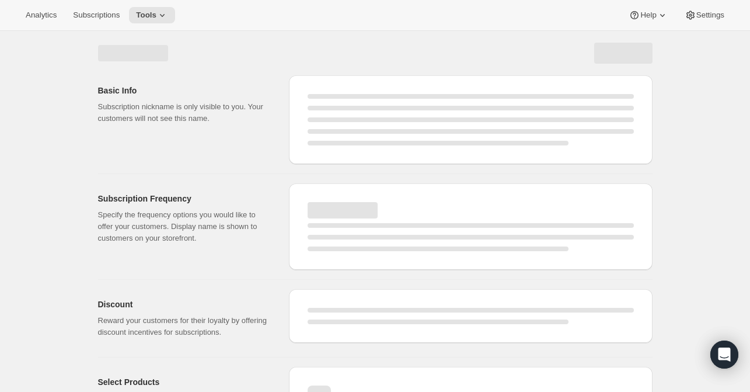
select select "WEEK"
select select "MONTH"
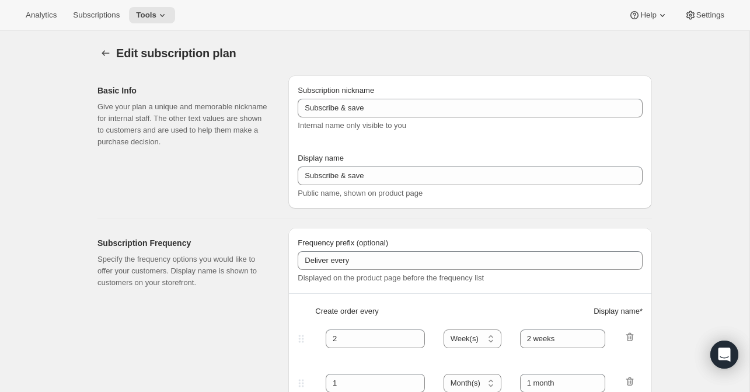
type input "On Demand (White Glove Services) Spring"
type input "Join Membership"
type input "50"
select select "YEAR"
type input "on demand"
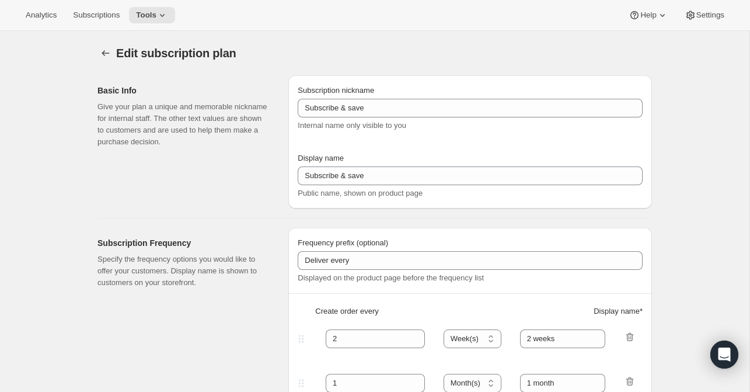
type input "20"
type input "Welcome to your RARECAT Membership, your club is being customized."
checkbox input "true"
select select "YEARDAY"
select select "3"
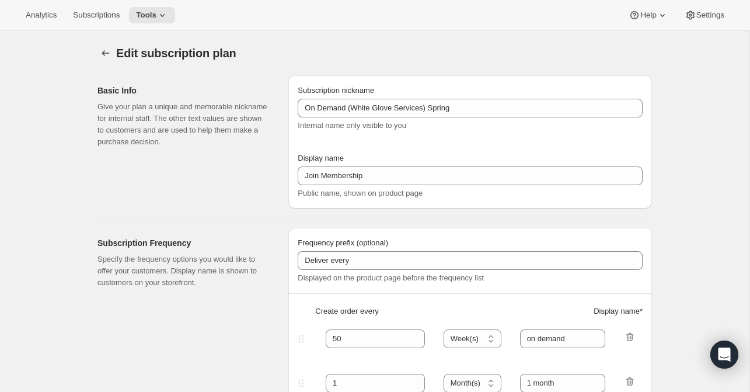
select select "15"
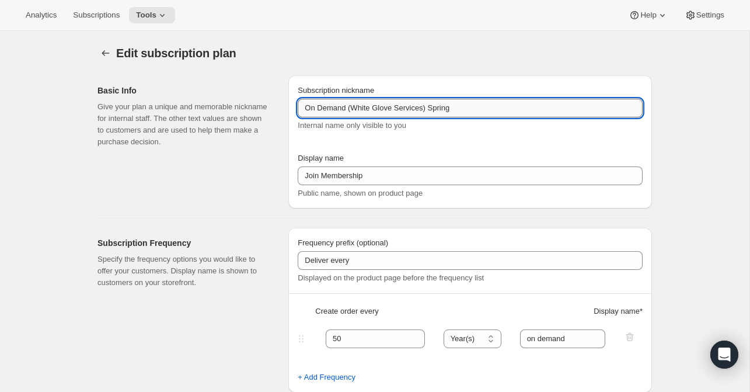
click at [305, 108] on input "On Demand (White Glove Services) Spring" at bounding box center [470, 108] width 345 height 19
drag, startPoint x: 456, startPoint y: 106, endPoint x: 510, endPoint y: 109, distance: 53.7
click at [510, 109] on input "Spring On Demand (White Glove Services) Spring" at bounding box center [470, 108] width 345 height 19
type input "Spring On Demand (White Glove Services)"
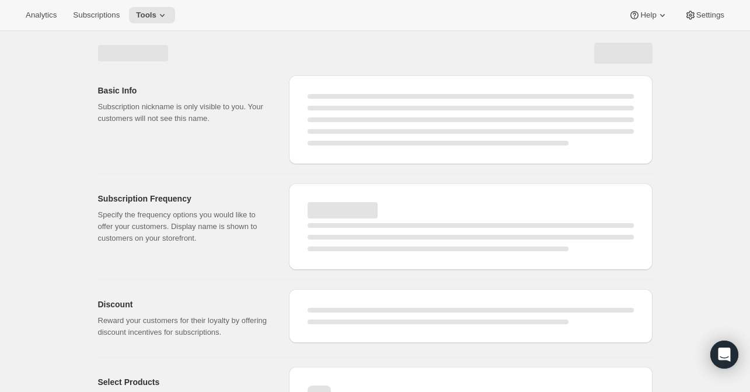
select select "YEAR"
select select "YEARDAY"
select select "3"
select select "15"
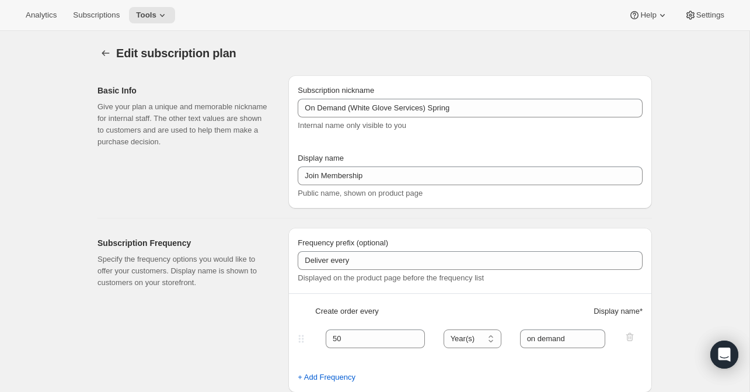
type input "Spring On Demand (White Glove Services)"
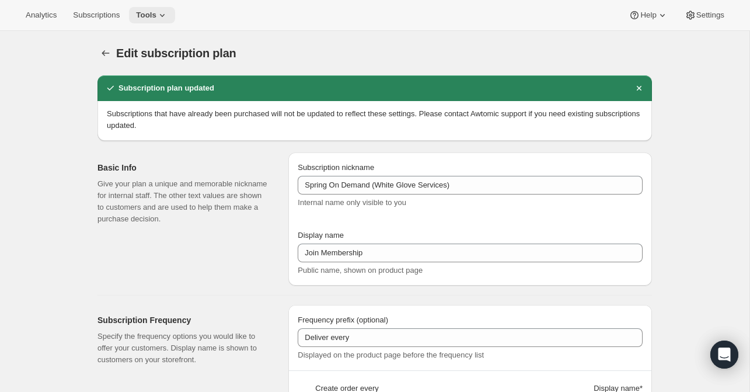
click at [168, 15] on icon at bounding box center [162, 15] width 12 height 12
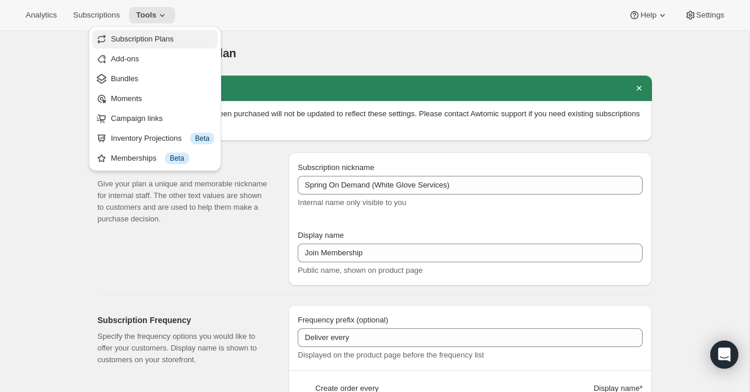
click at [152, 39] on span "Subscription Plans" at bounding box center [142, 38] width 63 height 9
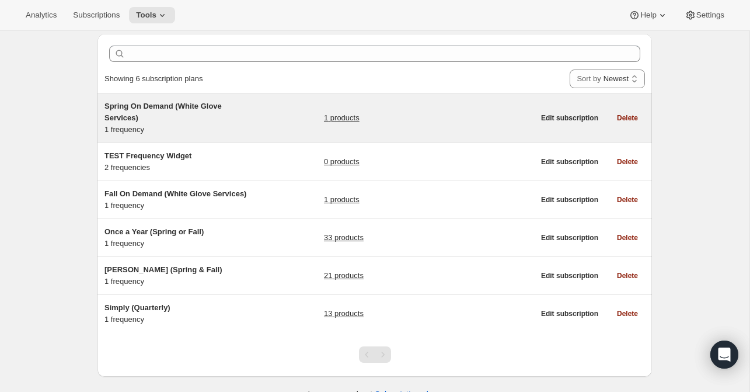
scroll to position [61, 0]
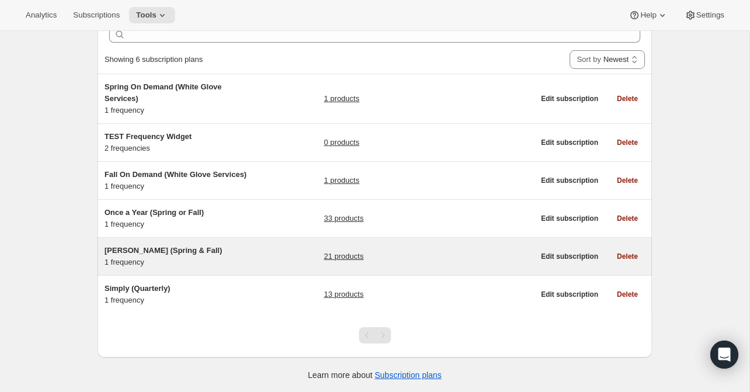
click at [145, 249] on span "[PERSON_NAME] (Spring & Fall)" at bounding box center [163, 250] width 118 height 9
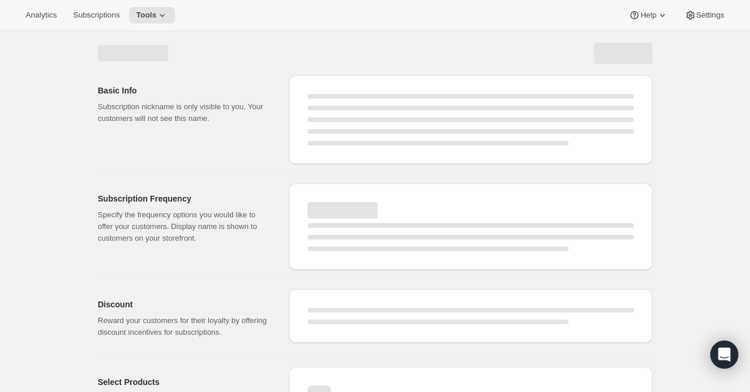
select select "WEEK"
select select "MONTH"
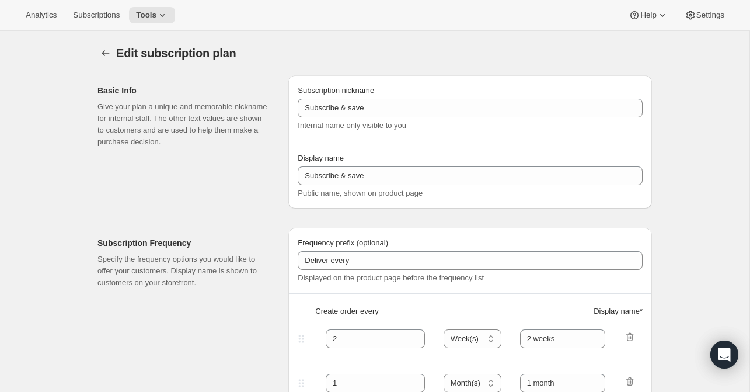
type input "[PERSON_NAME] (Spring & Fall)"
type input "Join [PERSON_NAME] Club"
type input "Delivery"
type input "6"
select select "MONTH"
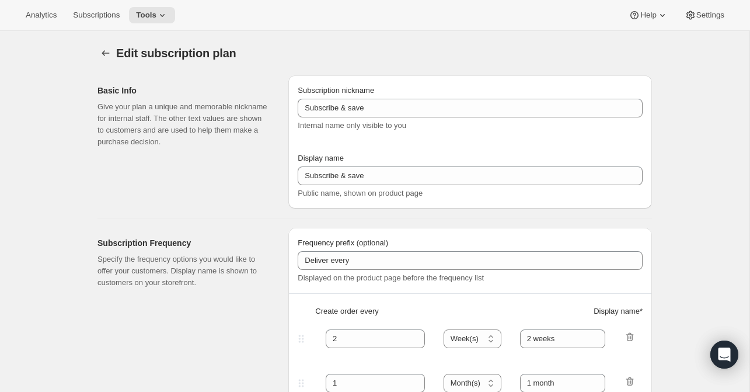
type input "Spring & Fall"
type input "20"
type input "No obligation, modify or cancel your wine club anytime."
checkbox input "true"
select select "YEARDAY"
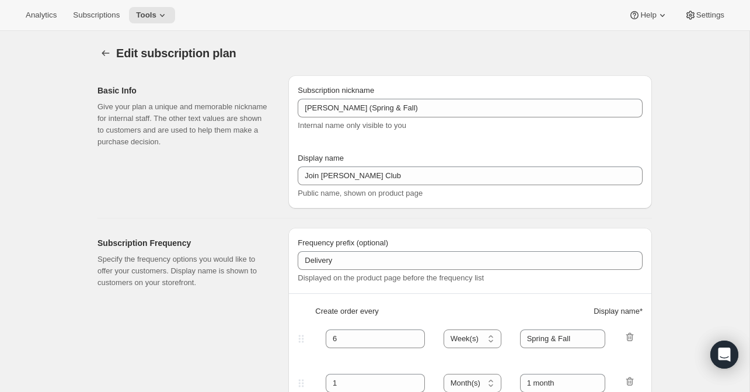
select select "3"
select select "20"
select select "9"
select select "25"
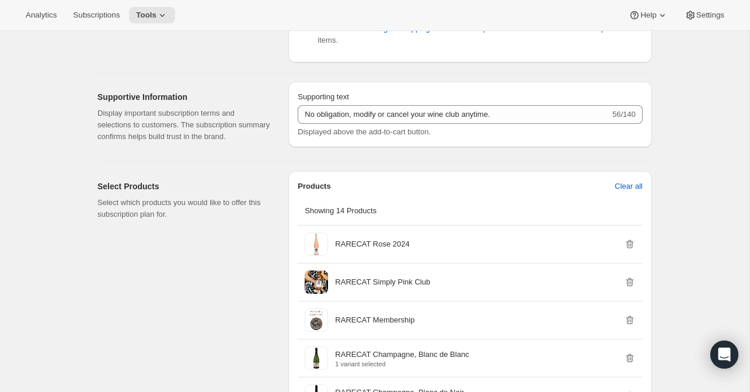
scroll to position [552, 0]
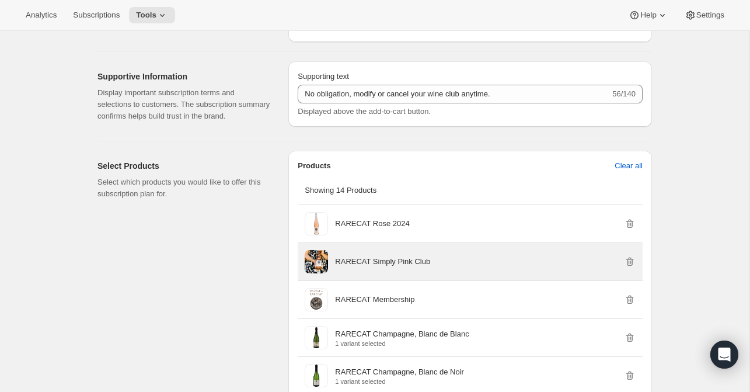
click at [375, 267] on p "RARECAT Simply Pink Club" at bounding box center [382, 262] width 95 height 12
click at [317, 271] on span at bounding box center [316, 261] width 23 height 23
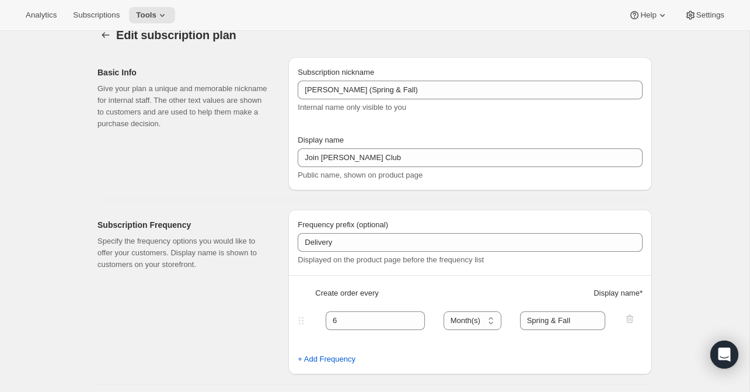
scroll to position [0, 0]
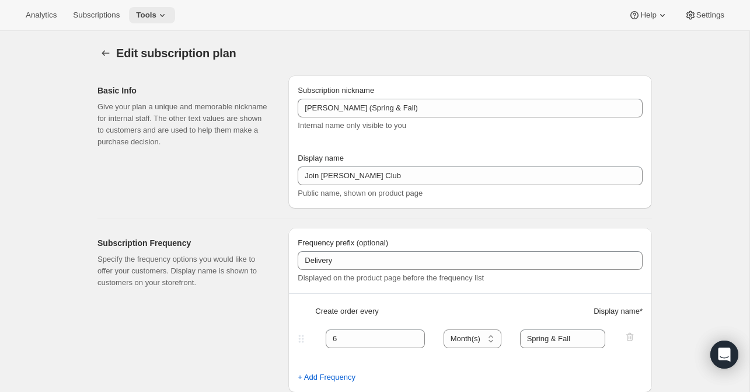
click at [168, 14] on icon at bounding box center [162, 15] width 12 height 12
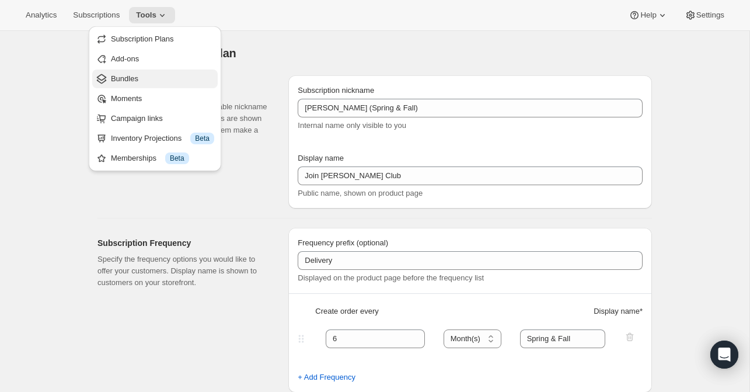
click at [125, 82] on span "Bundles" at bounding box center [124, 78] width 27 height 9
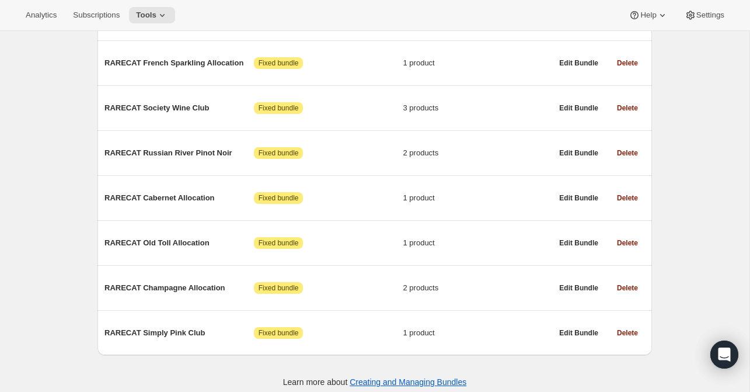
scroll to position [543, 0]
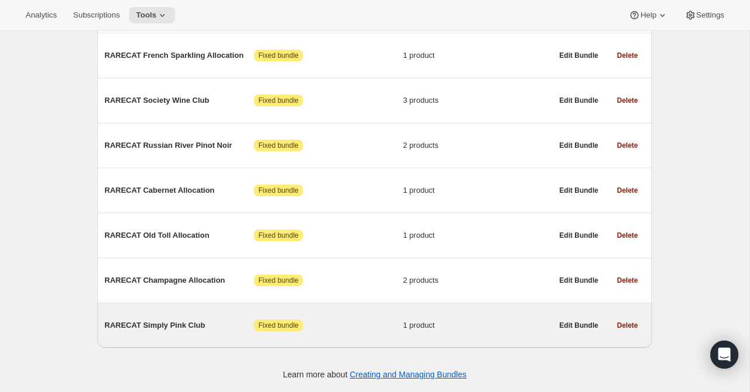
click at [156, 324] on span "RARECAT Simply Pink Club" at bounding box center [178, 325] width 149 height 12
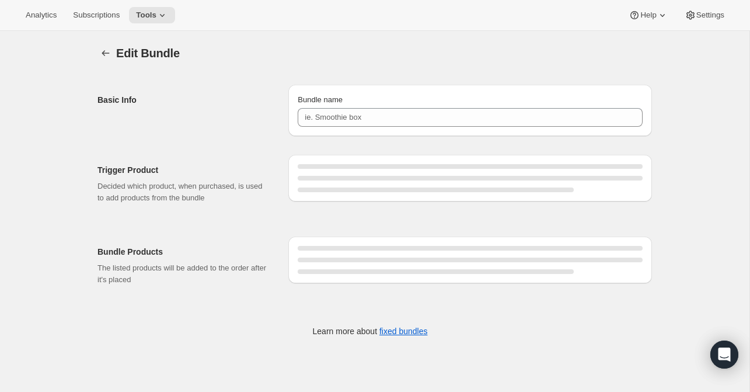
type input "RARECAT Simply Pink Club"
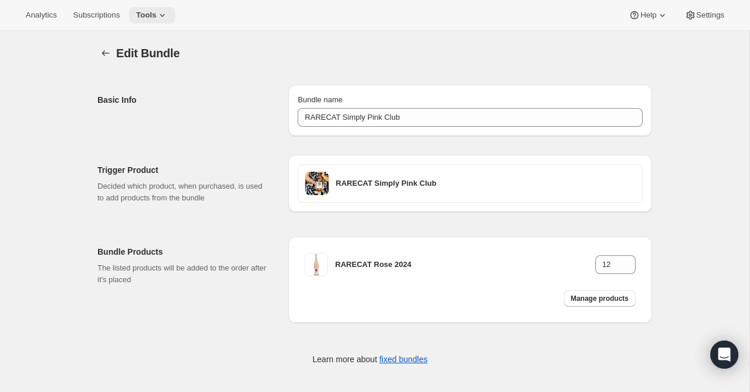
click at [168, 13] on icon at bounding box center [162, 15] width 12 height 12
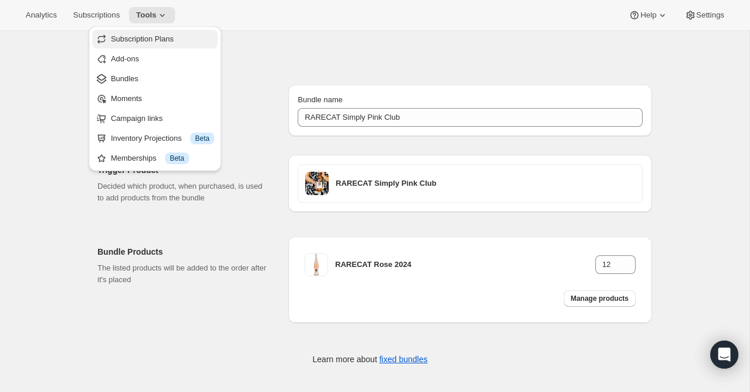
click at [164, 39] on span "Subscription Plans" at bounding box center [142, 38] width 63 height 9
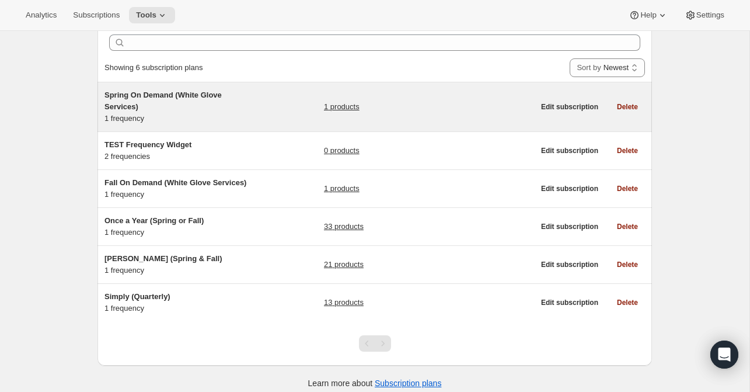
scroll to position [61, 0]
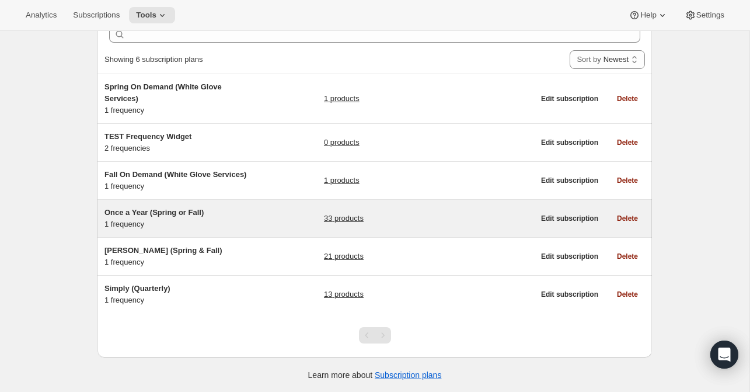
click at [145, 210] on span "Once a Year (Spring or Fall)" at bounding box center [153, 212] width 99 height 9
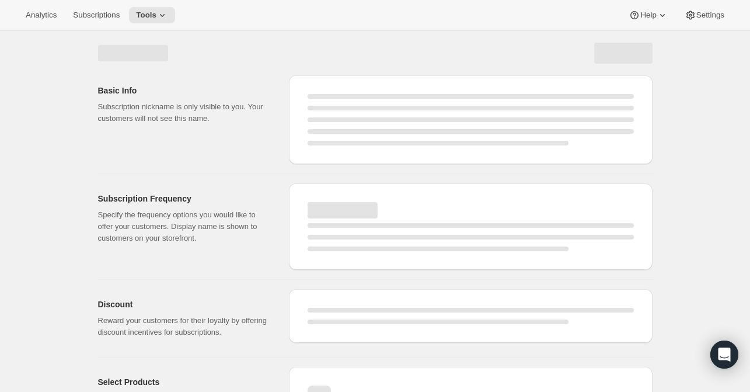
select select "WEEK"
select select "MONTH"
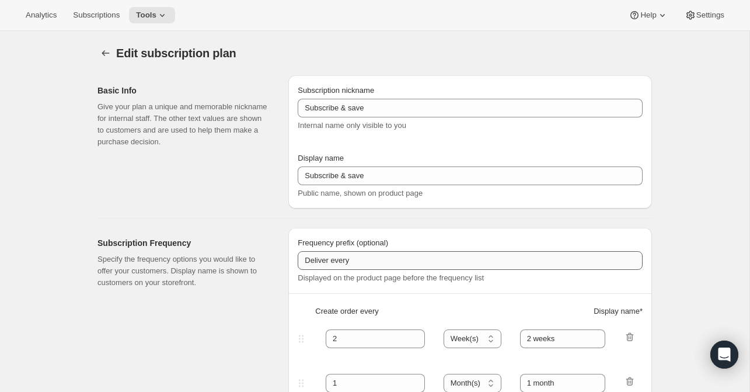
type input "Once a Year (Spring or Fall)"
type input "RARECAT Annual Allocation"
type input "1"
select select "YEAR"
type input "every Spring or Fall"
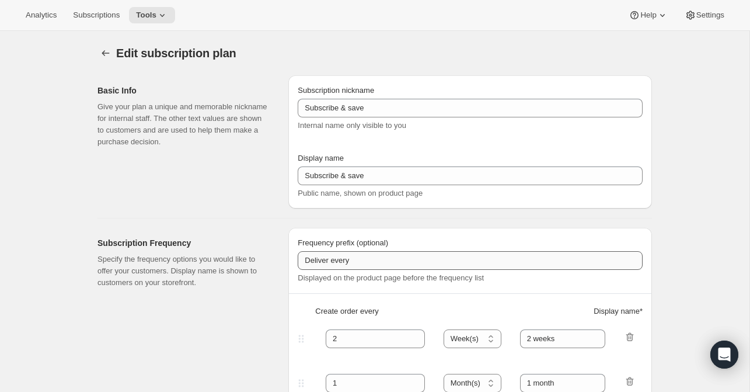
type input "20"
checkbox input "true"
select select "YEARDAY"
select select "3"
select select "15"
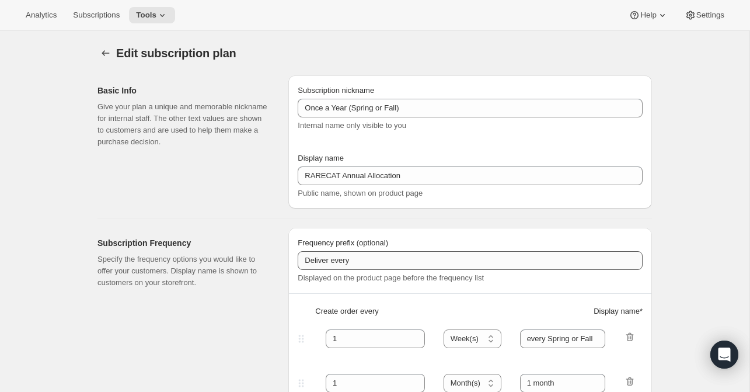
select select "10"
select select "15"
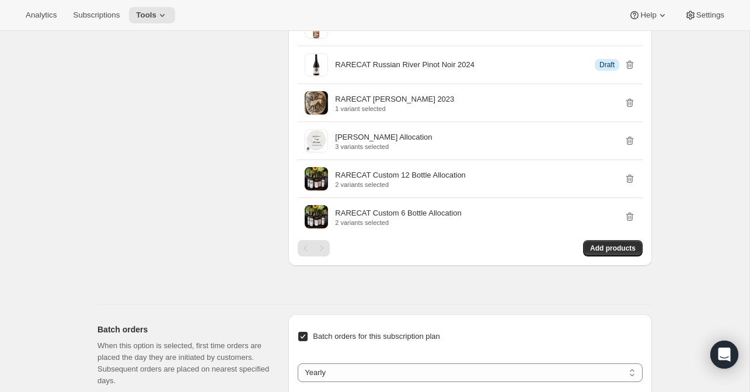
scroll to position [1359, 0]
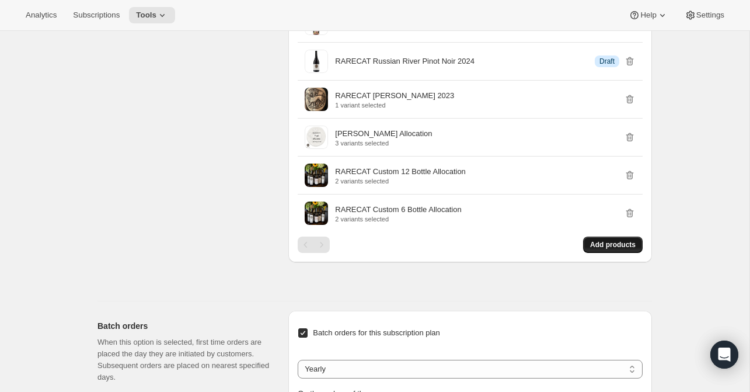
click at [611, 249] on span "Add products" at bounding box center [613, 244] width 46 height 9
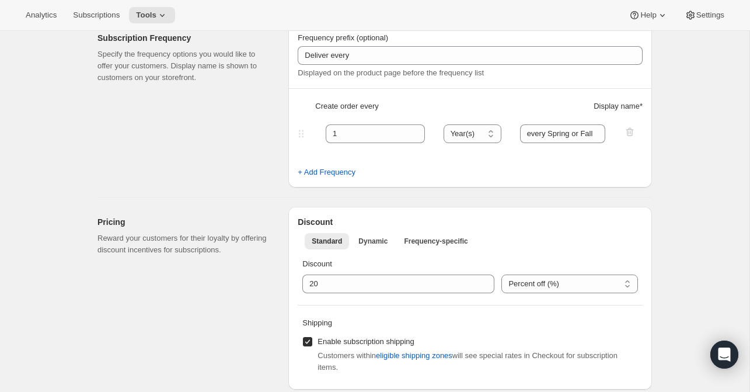
scroll to position [0, 0]
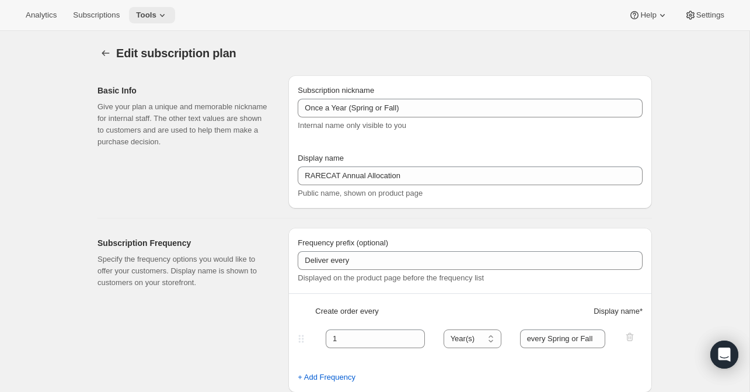
click at [168, 13] on icon at bounding box center [162, 15] width 12 height 12
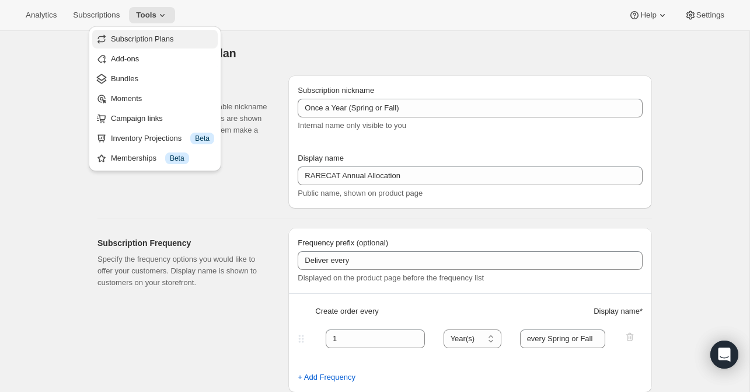
click at [149, 38] on span "Subscription Plans" at bounding box center [142, 38] width 63 height 9
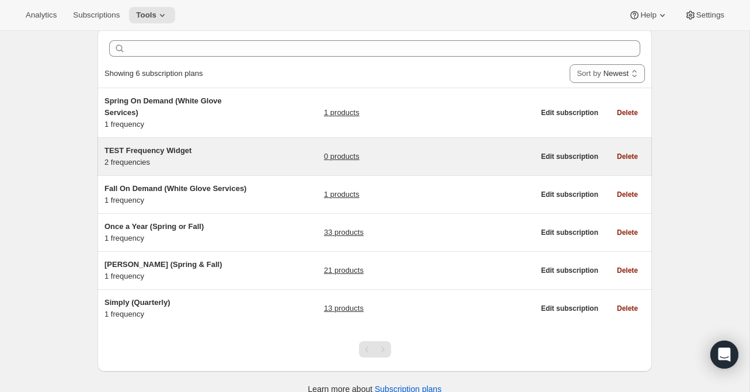
scroll to position [61, 0]
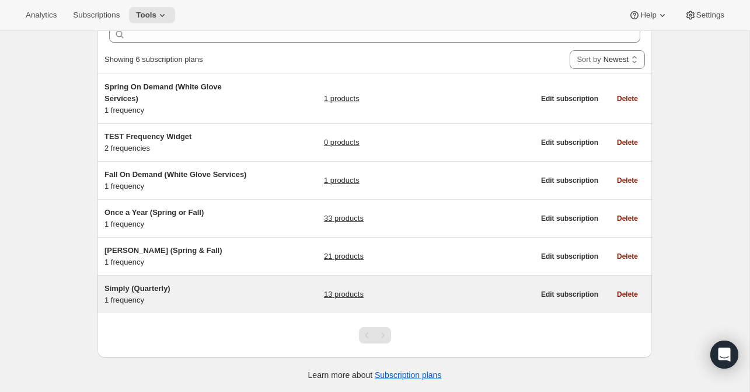
click at [341, 292] on link "13 products" at bounding box center [344, 294] width 40 height 12
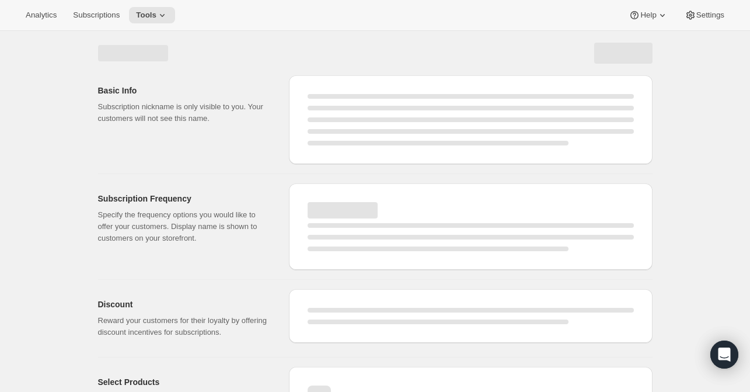
select select "WEEK"
select select "MONTH"
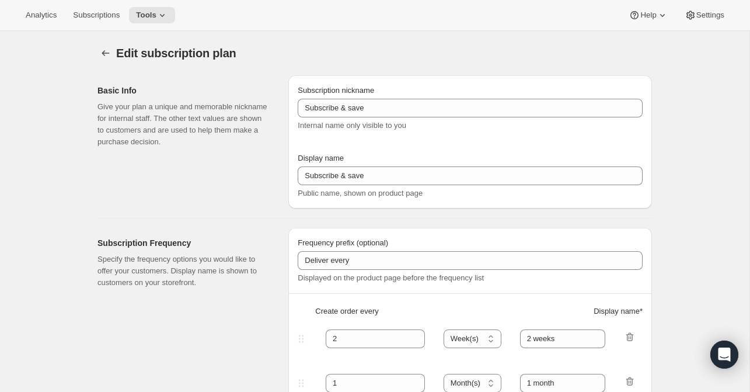
type input "Simply (Quarterly)"
type input "Join Simply Club"
type input "Delivery every"
type input "3"
select select "MONTH"
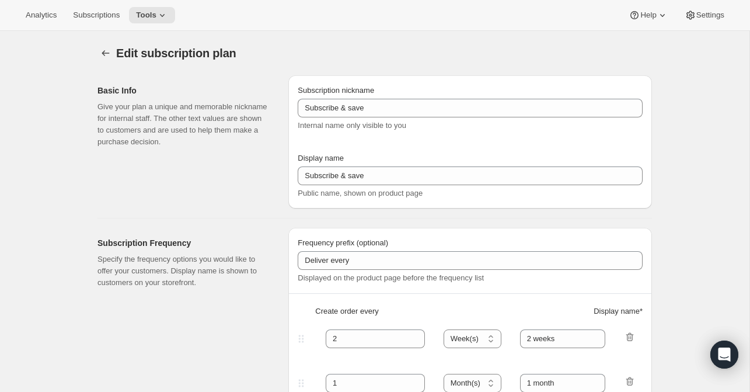
type input "3 months"
type input "20"
type input "No obligations, change or cancel your subscription anytime."
checkbox input "true"
select select "YEARDAY"
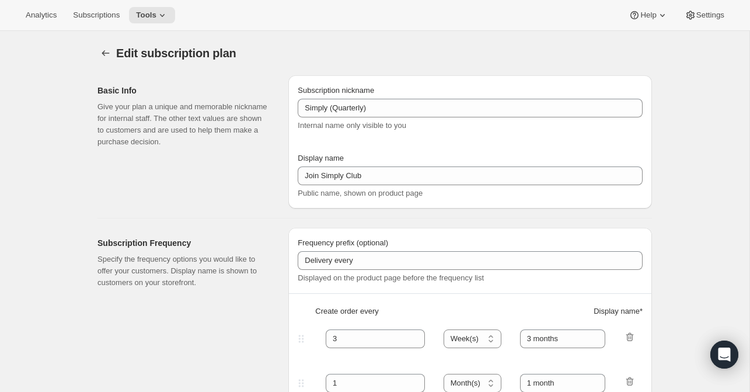
select select "2"
select select "15"
select select "5"
select select "15"
select select "8"
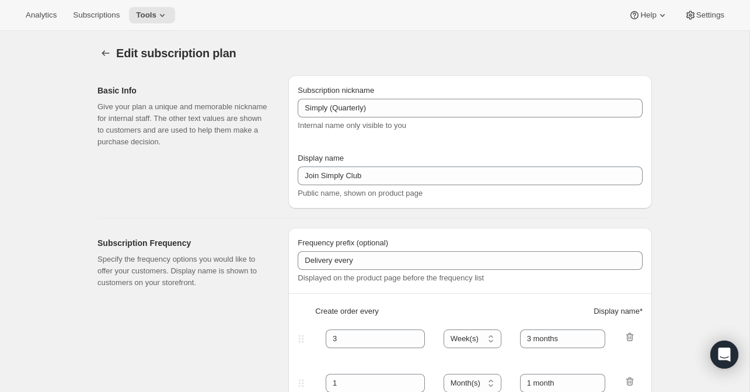
select select "15"
select select "11"
select select "15"
click at [168, 17] on icon at bounding box center [162, 15] width 12 height 12
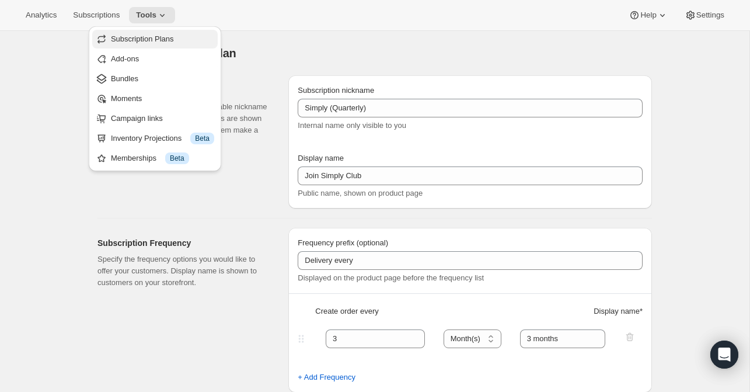
click at [149, 37] on span "Subscription Plans" at bounding box center [142, 38] width 63 height 9
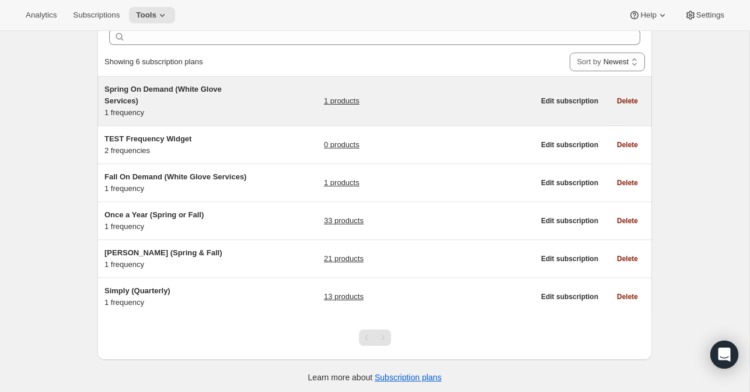
scroll to position [61, 0]
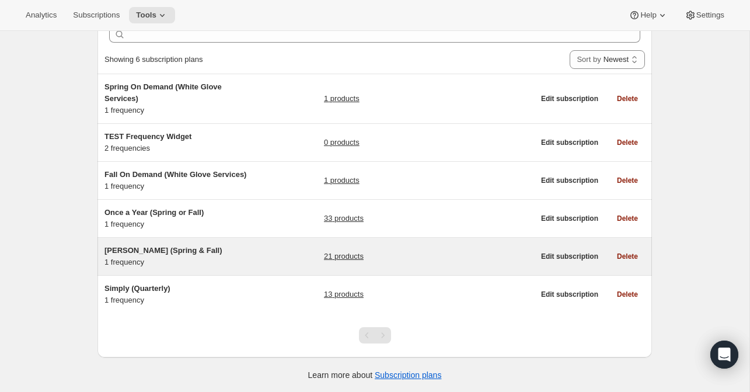
click at [131, 248] on span "[PERSON_NAME] (Spring & Fall)" at bounding box center [163, 250] width 118 height 9
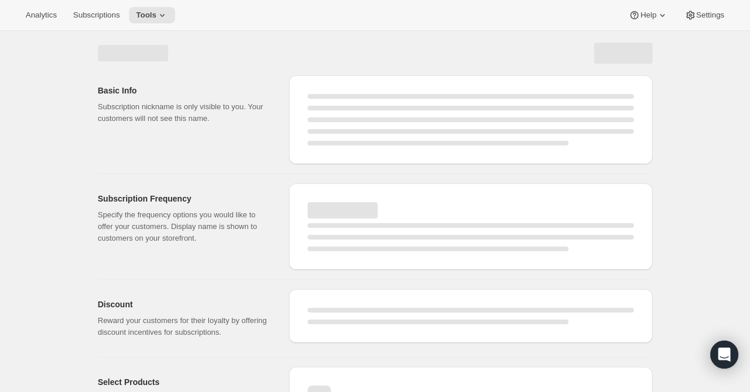
select select "WEEK"
select select "MONTH"
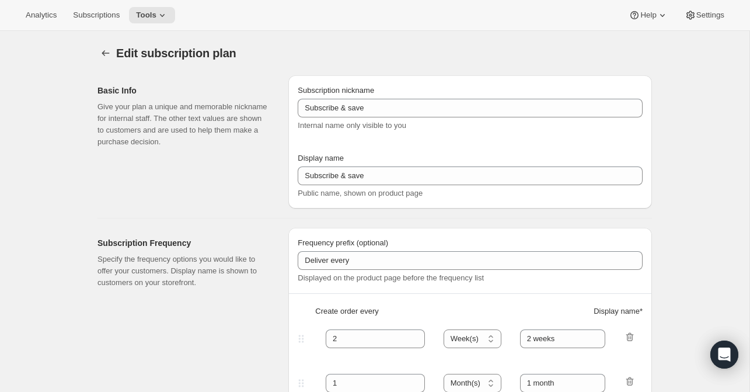
type input "[PERSON_NAME] (Spring & Fall)"
type input "Join [PERSON_NAME] Club"
type input "Delivery"
type input "6"
select select "MONTH"
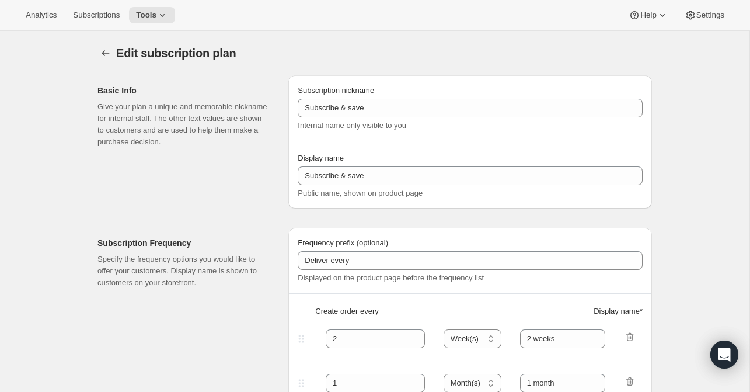
type input "Spring & Fall"
type input "20"
type input "No obligation, modify or cancel your wine club anytime."
checkbox input "true"
select select "YEARDAY"
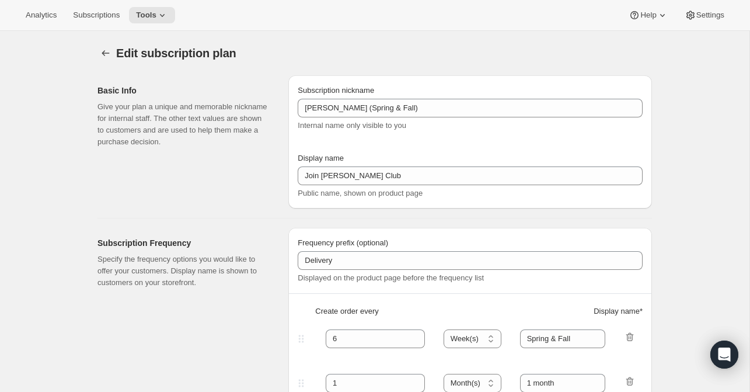
select select "3"
select select "20"
select select "9"
select select "25"
click at [165, 15] on icon at bounding box center [162, 15] width 5 height 3
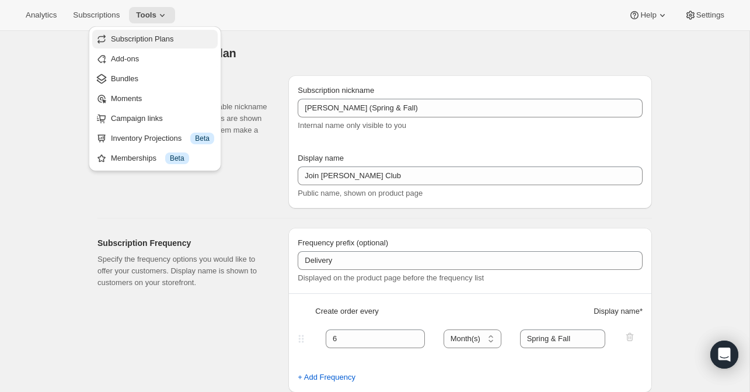
click at [163, 40] on span "Subscription Plans" at bounding box center [142, 38] width 63 height 9
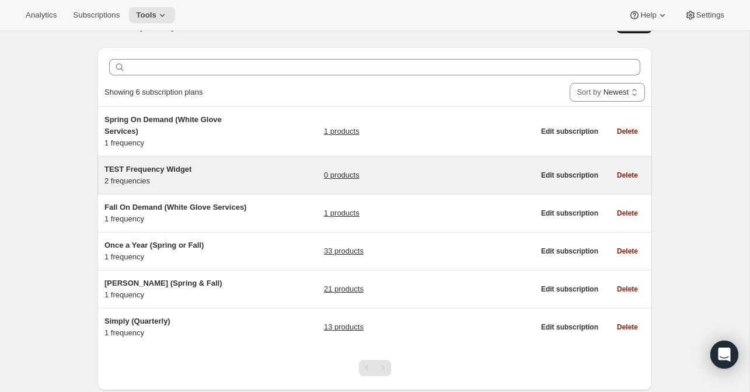
scroll to position [8, 0]
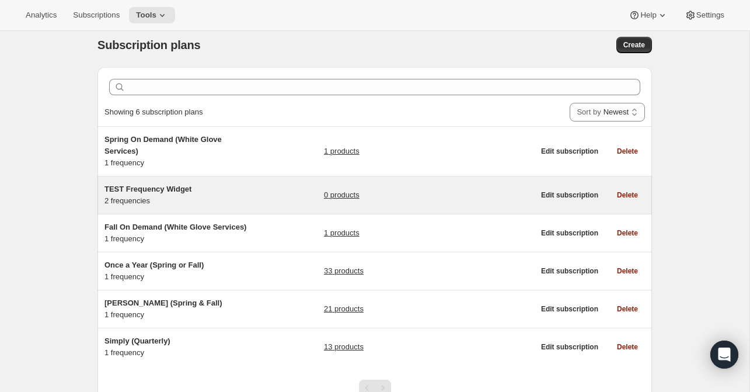
click at [159, 188] on span "TEST Frequency Widget" at bounding box center [147, 188] width 87 height 9
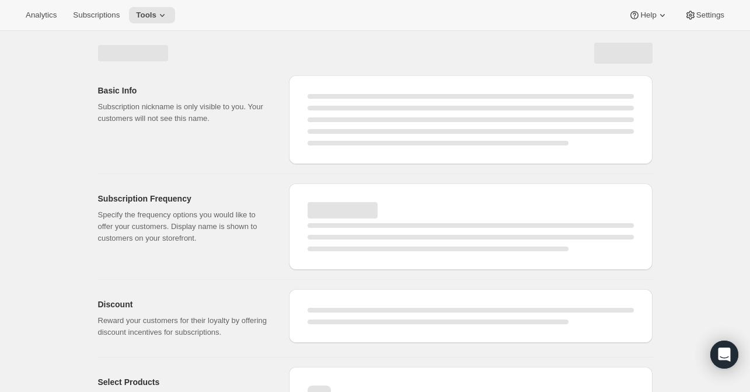
select select "WEEK"
select select "MONTH"
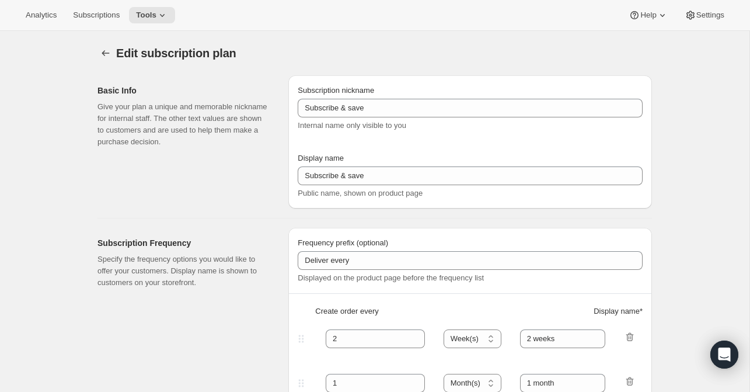
type input "TEST Frequency Widget"
type input "1"
select select "MONTH"
type input "1 Month"
type input "2"
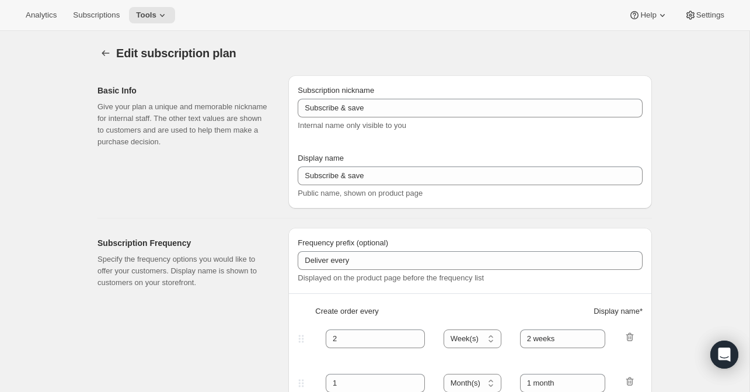
type input "2 Months"
type input "10"
click at [107, 16] on span "Subscriptions" at bounding box center [96, 15] width 47 height 9
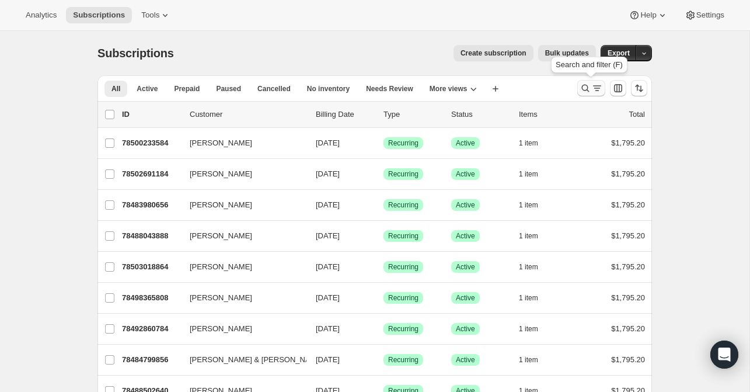
click at [588, 86] on icon "Search and filter results" at bounding box center [586, 88] width 12 height 12
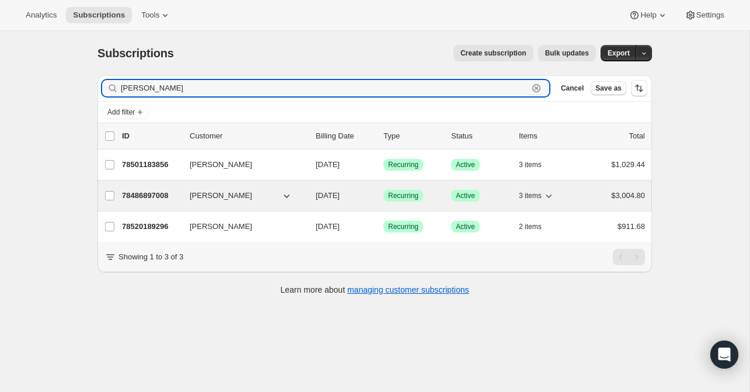
type input "[PERSON_NAME]"
click at [206, 193] on span "[PERSON_NAME]" at bounding box center [221, 196] width 62 height 12
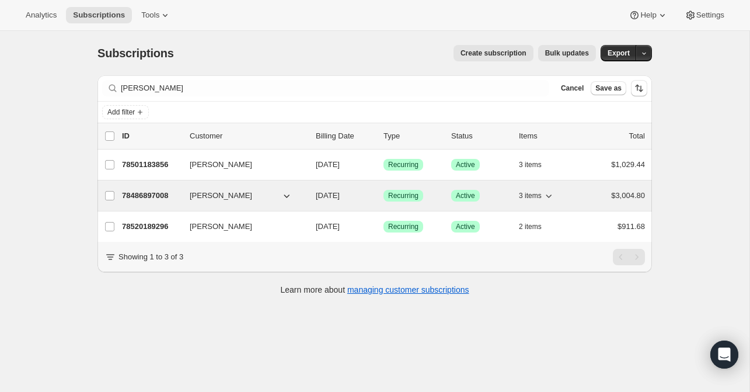
click at [167, 192] on p "78486897008" at bounding box center [151, 196] width 58 height 12
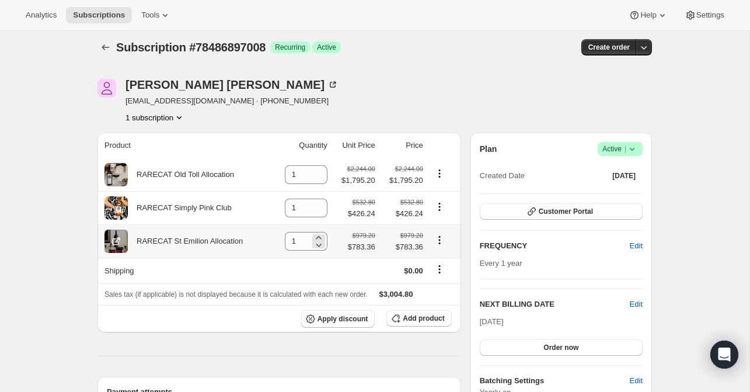
scroll to position [6, 0]
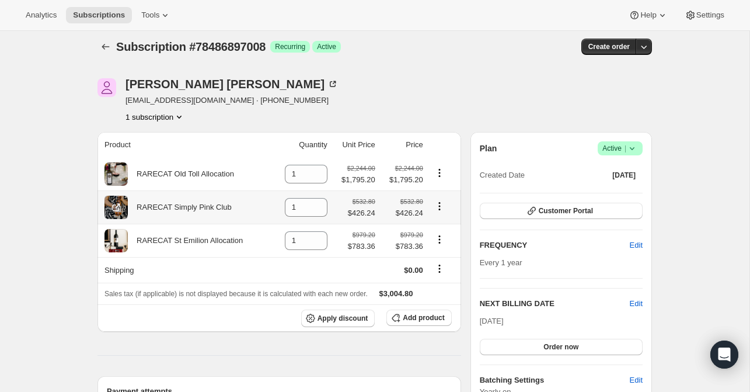
click at [441, 204] on icon "Product actions" at bounding box center [440, 206] width 12 height 12
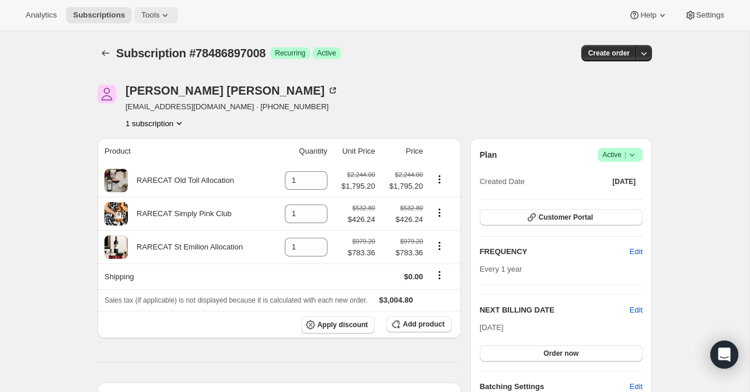
click at [168, 13] on icon at bounding box center [165, 15] width 12 height 12
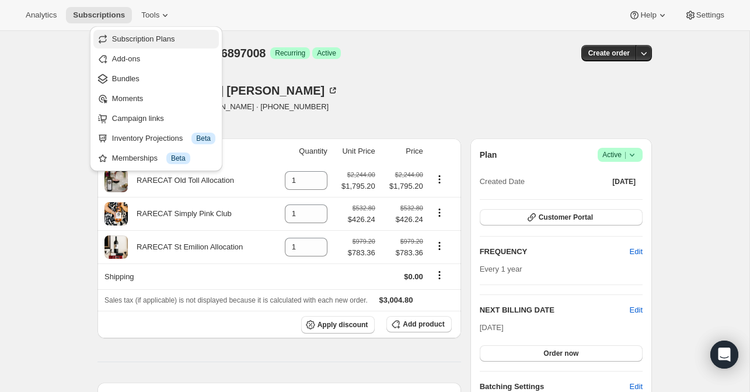
click at [153, 37] on span "Subscription Plans" at bounding box center [143, 38] width 63 height 9
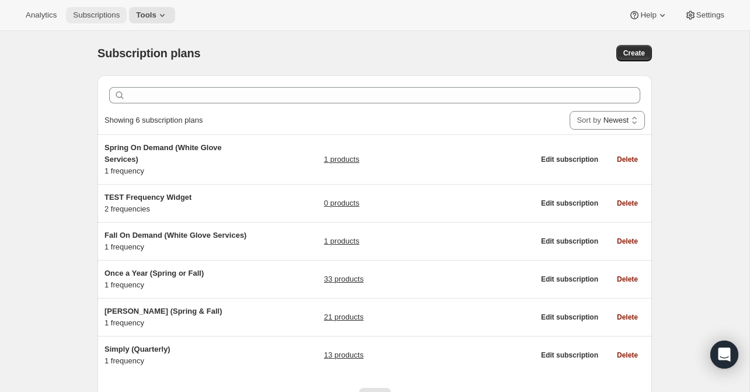
click at [115, 13] on span "Subscriptions" at bounding box center [96, 15] width 47 height 9
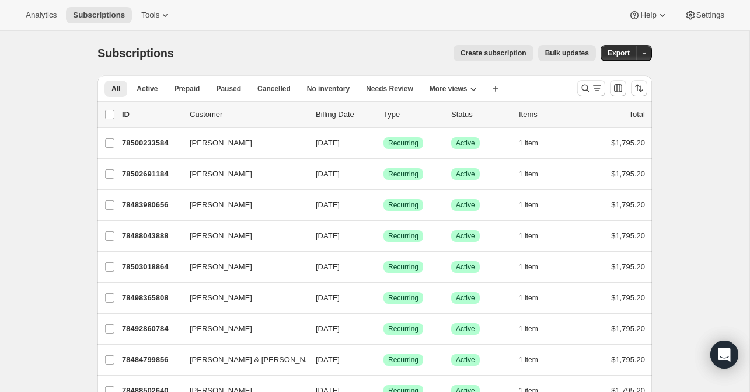
click at [488, 51] on span "Create subscription" at bounding box center [493, 52] width 66 height 9
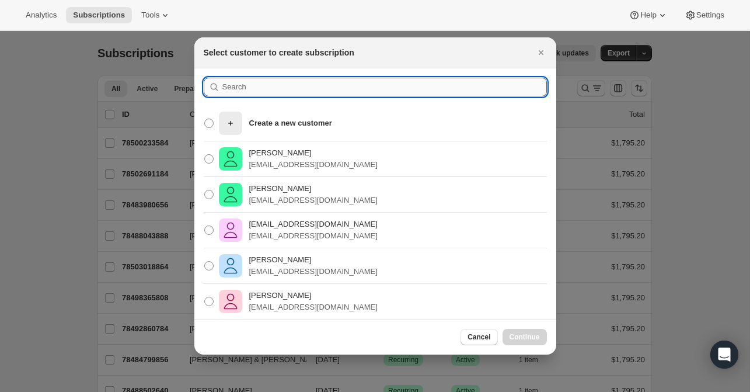
click at [233, 86] on input ":rr6:" at bounding box center [384, 87] width 324 height 19
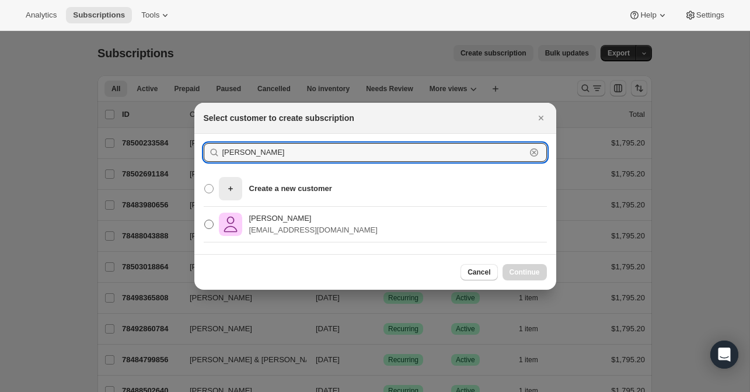
type input "[PERSON_NAME]"
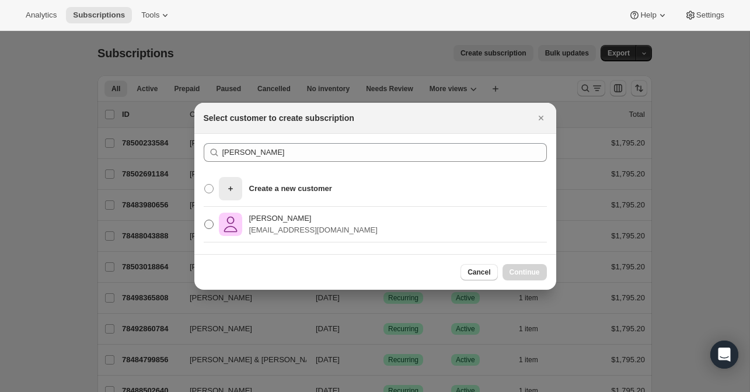
click at [276, 217] on p "[PERSON_NAME]" at bounding box center [313, 218] width 128 height 12
click at [205, 219] on input "[PERSON_NAME] [EMAIL_ADDRESS][DOMAIN_NAME]" at bounding box center [204, 219] width 1 height 1
radio input "true"
click at [523, 268] on span "Continue" at bounding box center [524, 271] width 30 height 9
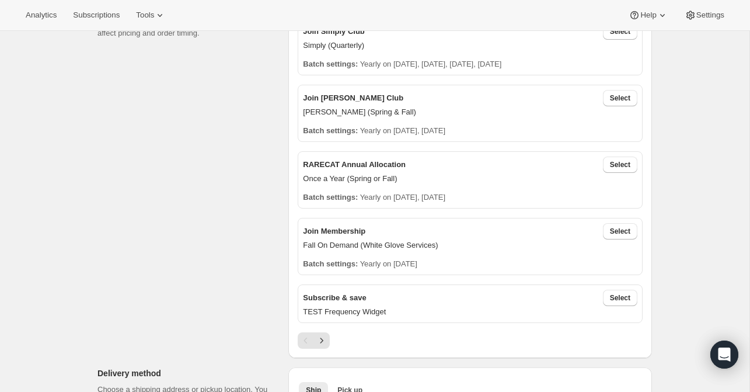
scroll to position [423, 0]
click at [323, 337] on icon "Next" at bounding box center [322, 340] width 12 height 12
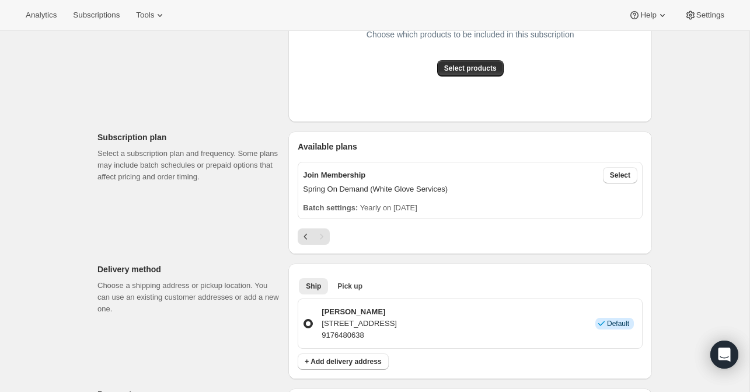
scroll to position [281, 0]
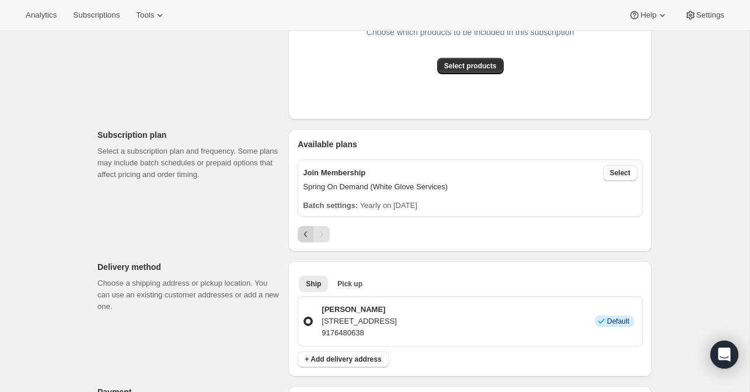
click at [306, 231] on icon "Previous" at bounding box center [306, 234] width 4 height 6
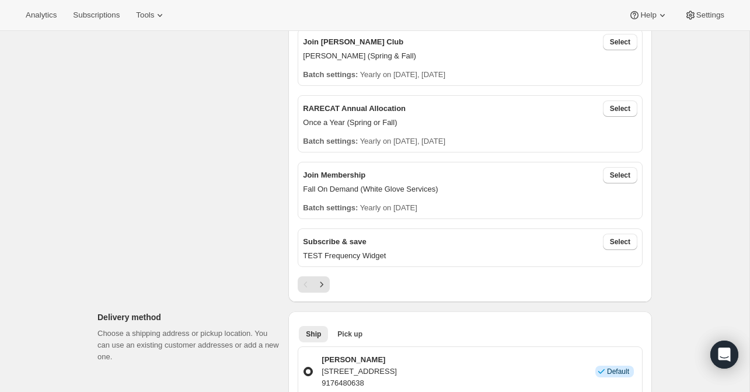
scroll to position [479, 0]
click at [324, 281] on icon "Next" at bounding box center [322, 284] width 12 height 12
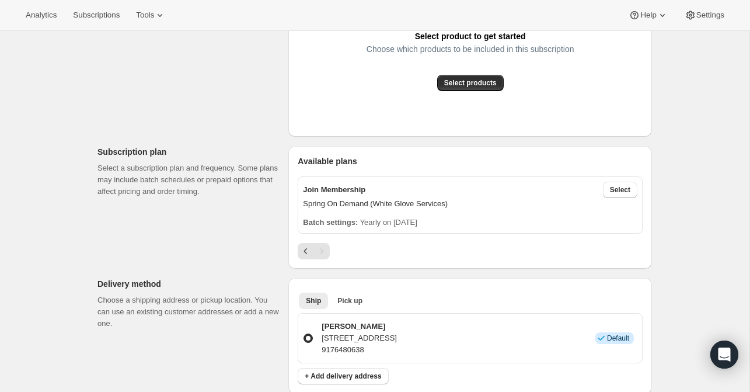
scroll to position [268, 0]
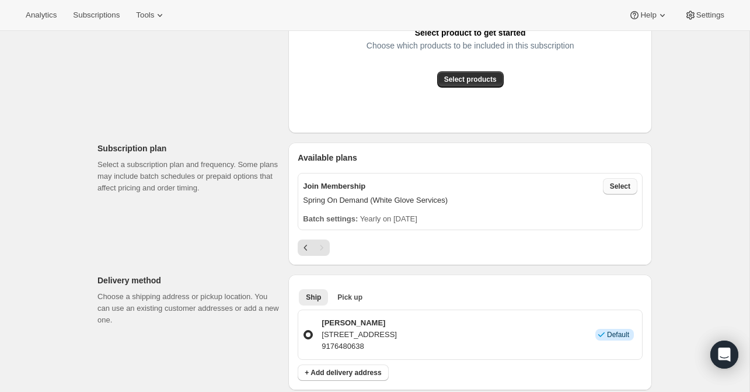
click at [617, 186] on span "Select" at bounding box center [620, 186] width 20 height 9
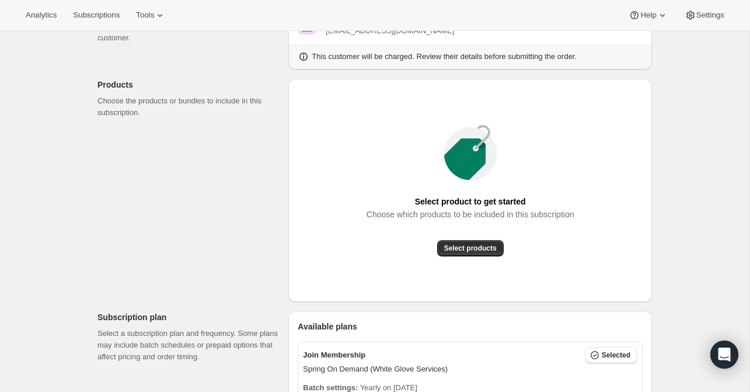
scroll to position [110, 0]
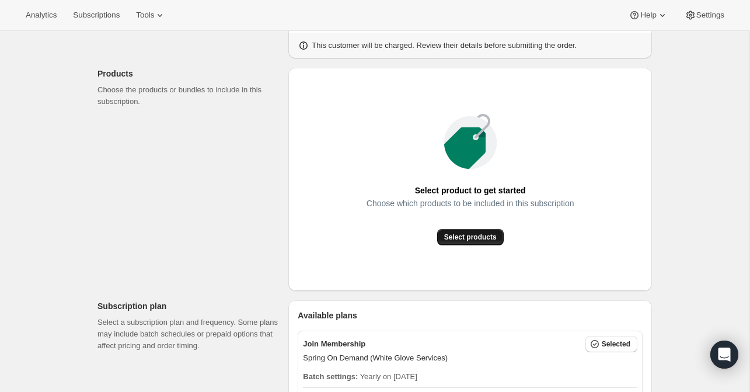
click at [477, 235] on span "Select products" at bounding box center [470, 236] width 53 height 9
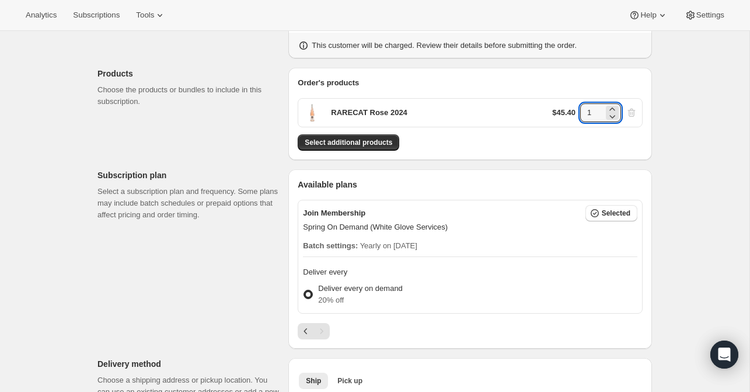
drag, startPoint x: 594, startPoint y: 113, endPoint x: 579, endPoint y: 113, distance: 14.6
click at [579, 113] on div "$45.40 1" at bounding box center [594, 112] width 85 height 19
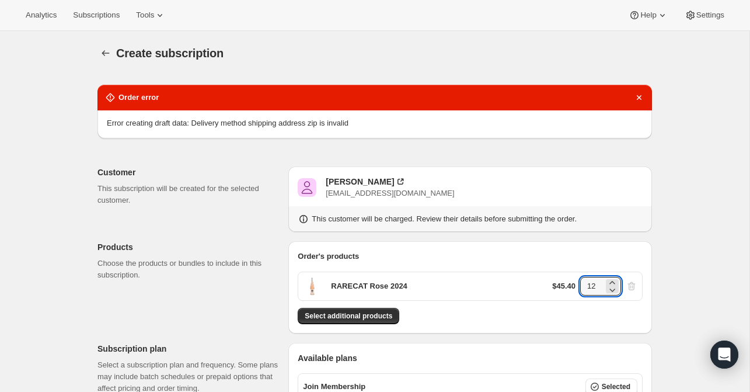
type input "12"
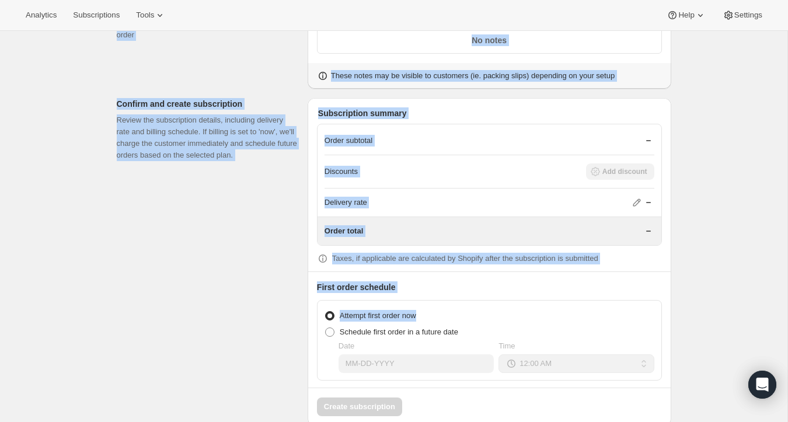
scroll to position [785, 0]
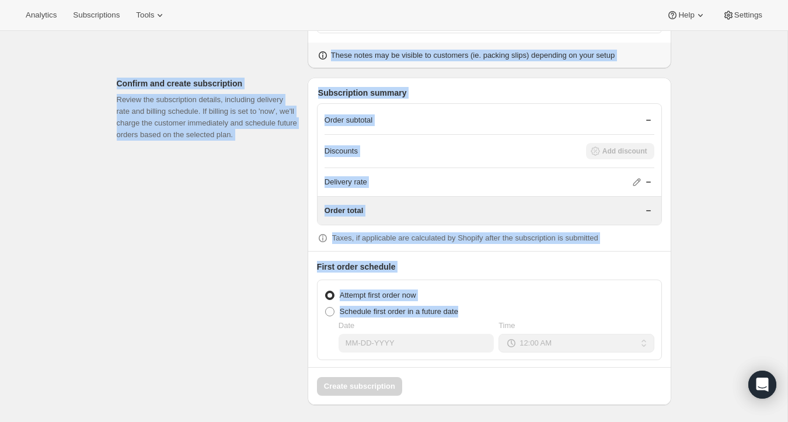
drag, startPoint x: 135, startPoint y: 46, endPoint x: 494, endPoint y: 314, distance: 448.2
copy div "Loremi dolorsitamet Conse adipi Elits doeiusmo tempo inci: Utlabore etdolo magn…"
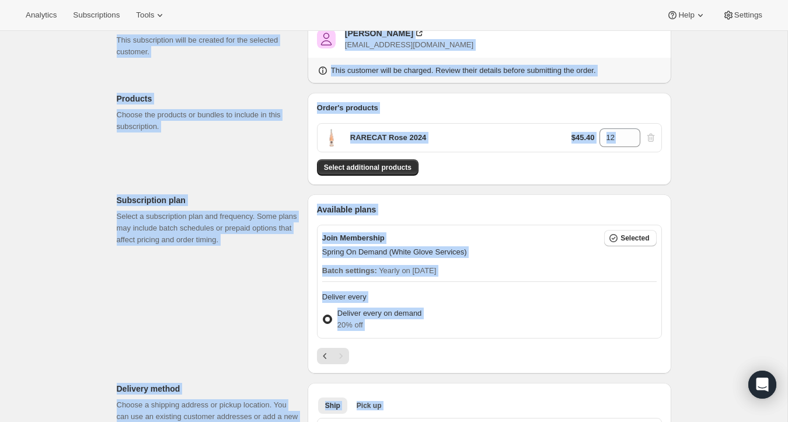
scroll to position [0, 0]
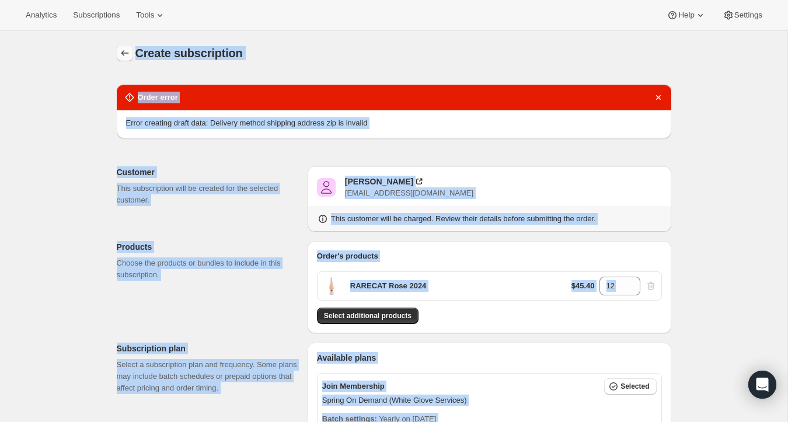
click at [125, 51] on icon "button" at bounding box center [125, 53] width 12 height 12
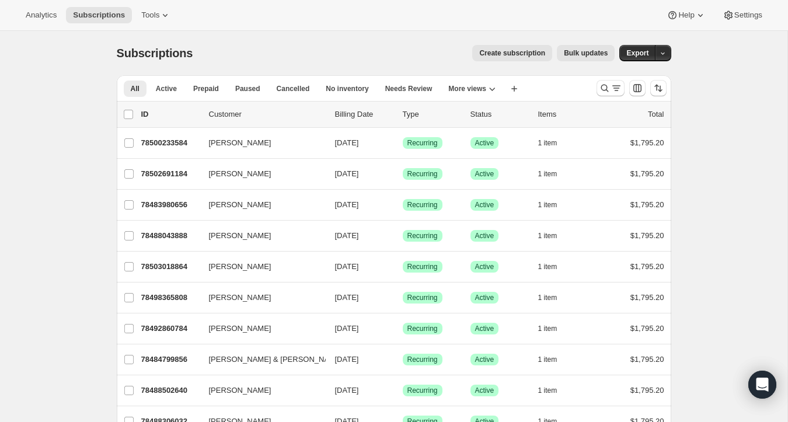
click at [525, 51] on span "Create subscription" at bounding box center [512, 52] width 66 height 9
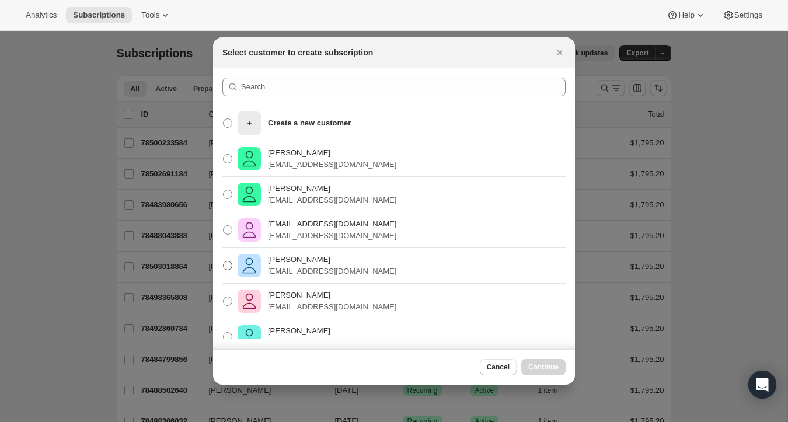
click at [290, 257] on p "[PERSON_NAME]" at bounding box center [332, 260] width 128 height 12
click at [224, 261] on input "[PERSON_NAME] [EMAIL_ADDRESS][DOMAIN_NAME]" at bounding box center [223, 261] width 1 height 1
radio input "true"
click at [540, 364] on span "Continue" at bounding box center [543, 366] width 30 height 9
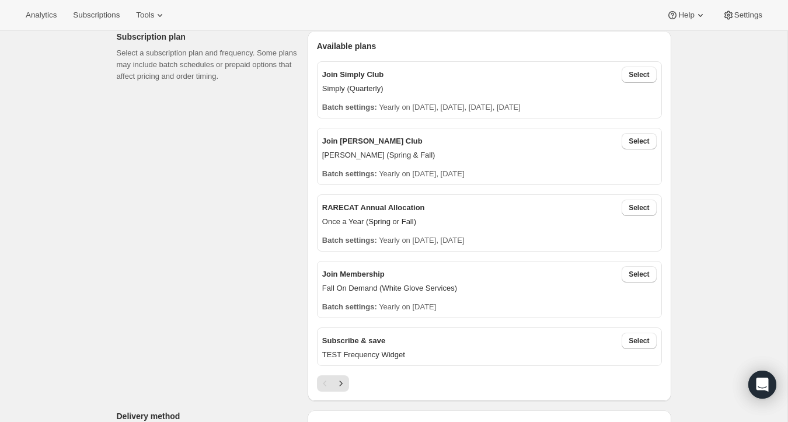
scroll to position [388, 0]
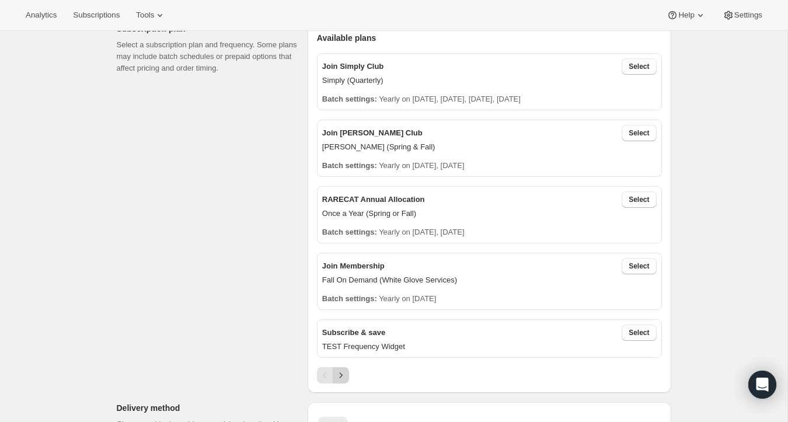
click at [341, 372] on icon "Next" at bounding box center [341, 375] width 12 height 12
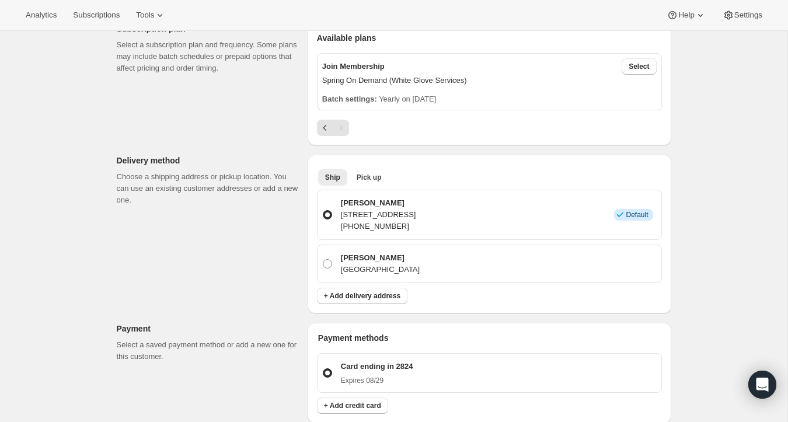
click at [466, 91] on div "Batch settings: Yearly on [DATE]" at bounding box center [489, 95] width 334 height 19
click at [648, 64] on span "Select" at bounding box center [639, 66] width 20 height 9
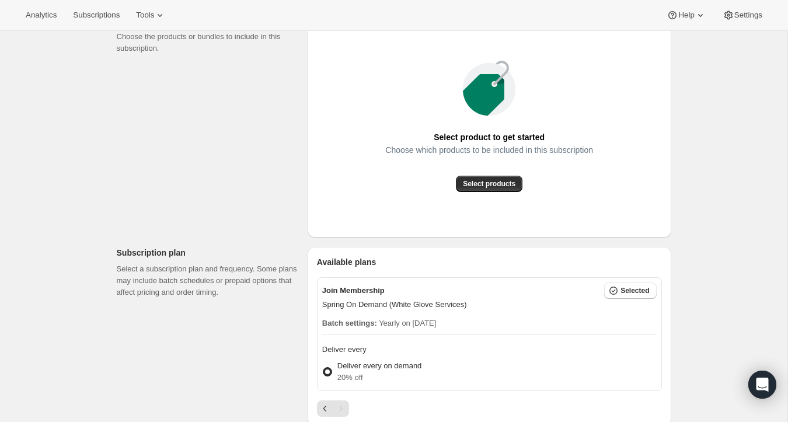
scroll to position [155, 0]
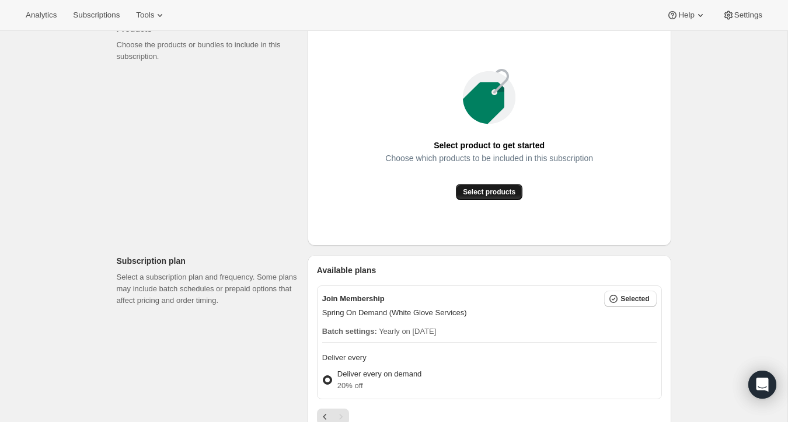
click at [484, 193] on span "Select products" at bounding box center [489, 191] width 53 height 9
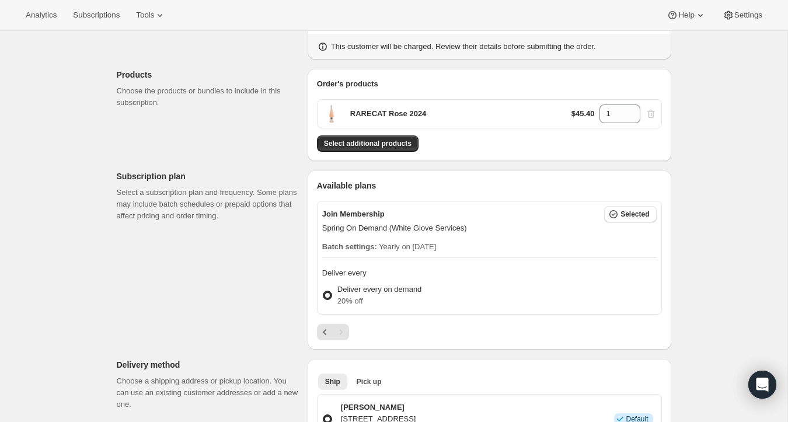
scroll to position [106, 0]
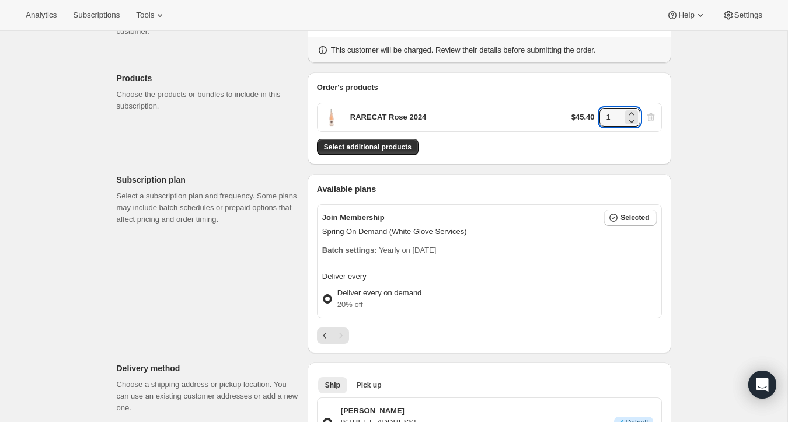
drag, startPoint x: 612, startPoint y: 116, endPoint x: 593, endPoint y: 116, distance: 19.3
click at [593, 116] on div "$45.40 1" at bounding box center [613, 117] width 85 height 19
type input "12"
click at [567, 286] on div "Deliver every on demand 20% off" at bounding box center [489, 299] width 334 height 28
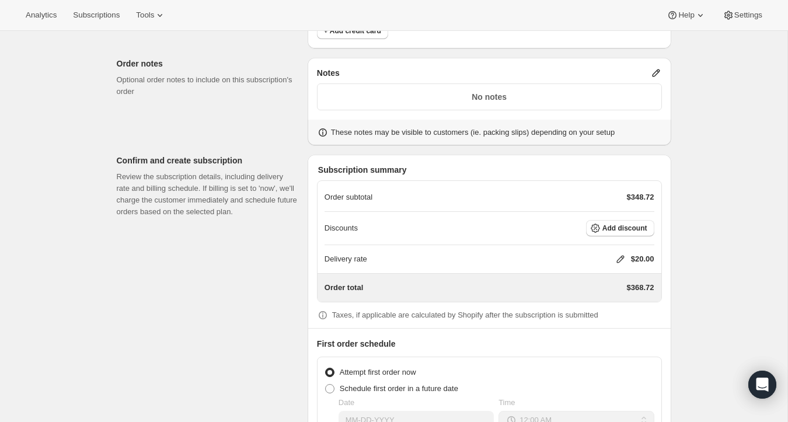
scroll to position [691, 0]
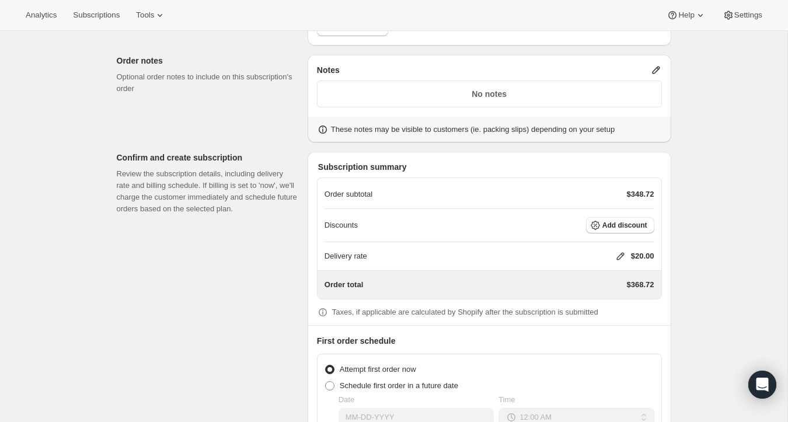
click at [656, 67] on icon at bounding box center [656, 71] width 8 height 8
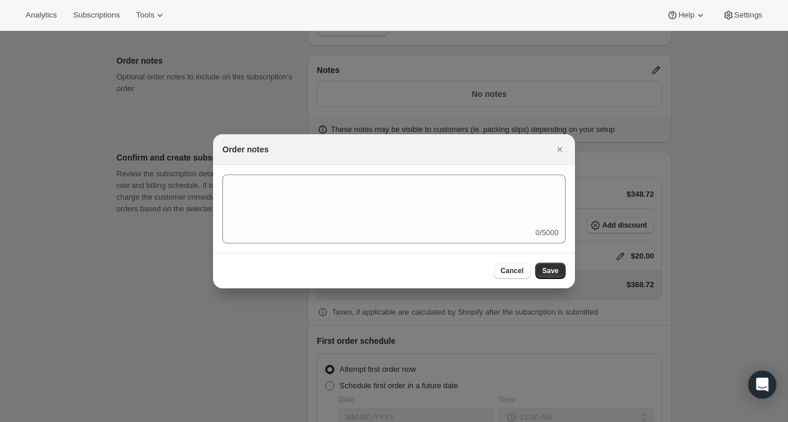
click at [319, 170] on div "0/5000" at bounding box center [394, 209] width 362 height 88
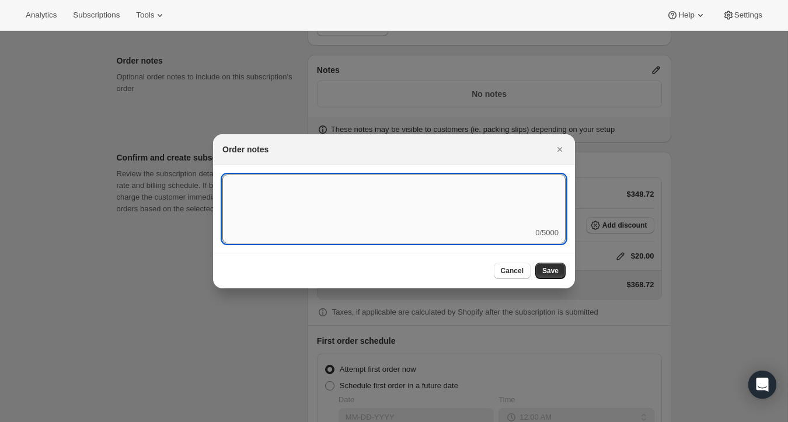
click at [275, 191] on textarea ":r1ia:" at bounding box center [393, 200] width 343 height 53
type textarea "this is a test to see if I can create a subsription for an existing client"
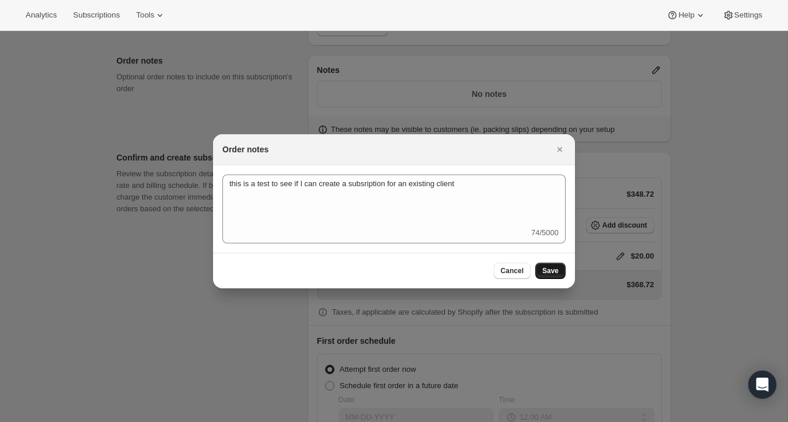
click at [546, 267] on span "Save" at bounding box center [550, 270] width 16 height 9
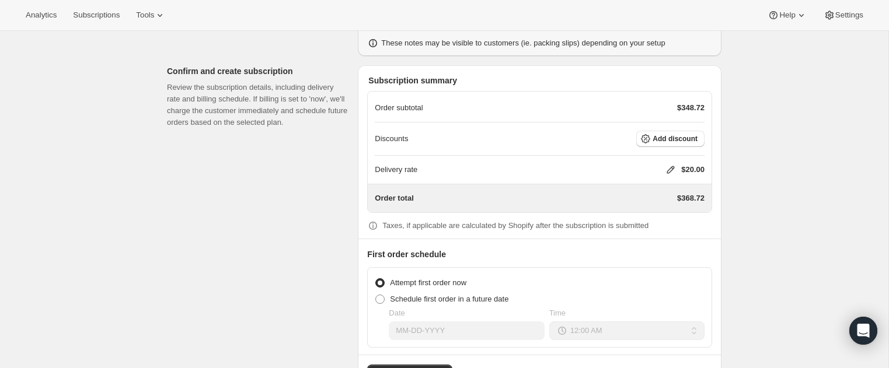
scroll to position [819, 0]
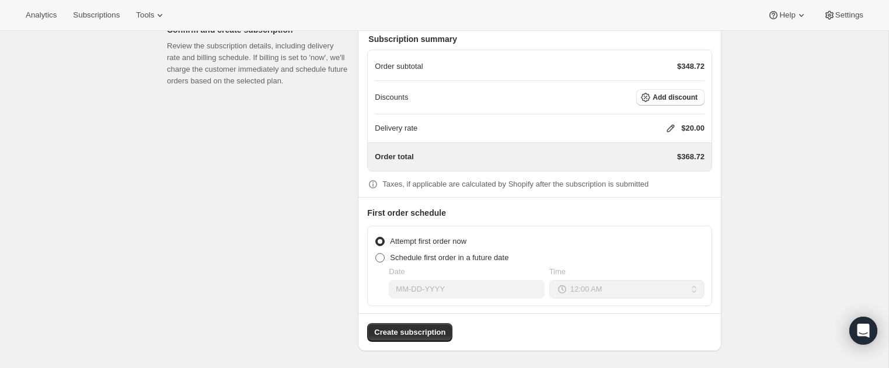
click at [378, 253] on span at bounding box center [379, 257] width 9 height 9
click at [376, 253] on input "Schedule first order in a future date" at bounding box center [375, 253] width 1 height 1
radio input "true"
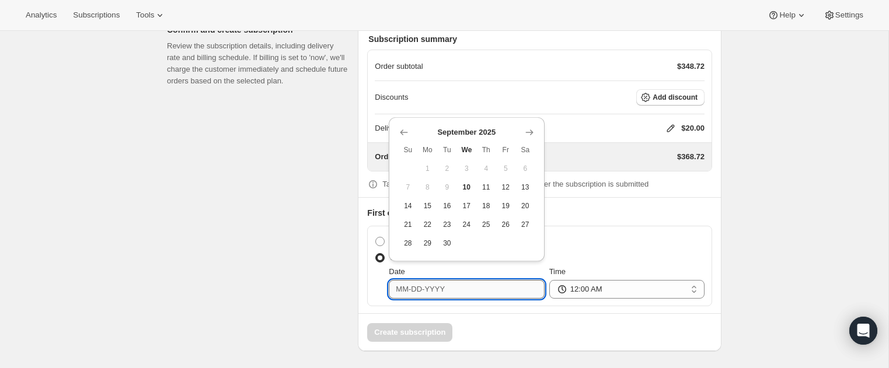
click at [456, 291] on input "Date" at bounding box center [466, 289] width 155 height 19
click at [535, 128] on icon "Show next month, October 2025" at bounding box center [529, 133] width 12 height 12
click at [535, 128] on icon "Show next month, November 2025" at bounding box center [529, 133] width 12 height 12
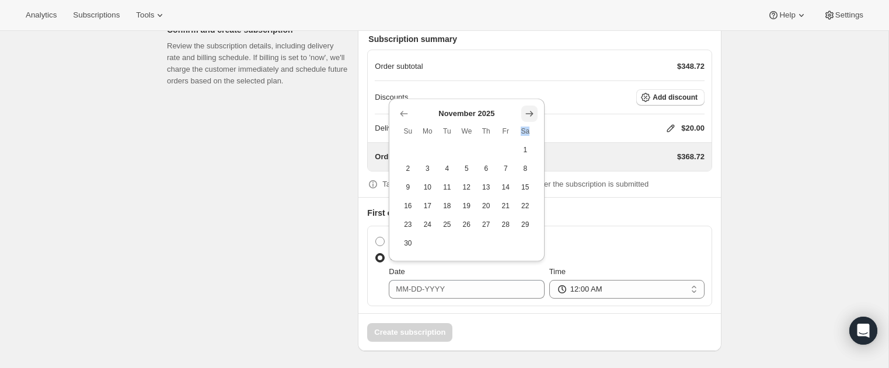
click at [535, 128] on th "Sa" at bounding box center [525, 131] width 20 height 19
click at [530, 114] on icon "Show next month, December 2025" at bounding box center [529, 114] width 12 height 12
click at [530, 114] on div "Delivery rate $20.00" at bounding box center [540, 128] width 330 height 28
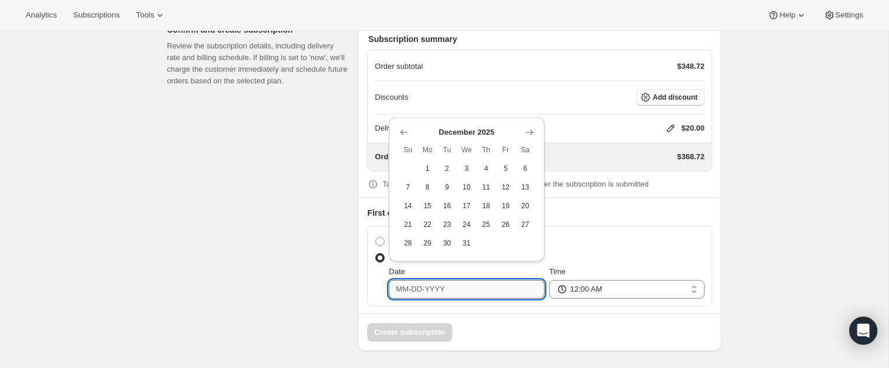
click at [481, 287] on input "Date" at bounding box center [466, 289] width 155 height 19
click at [530, 131] on icon "Show next month, January 2026" at bounding box center [529, 133] width 8 height 6
click at [530, 131] on icon "Show next month, February 2026" at bounding box center [529, 133] width 8 height 6
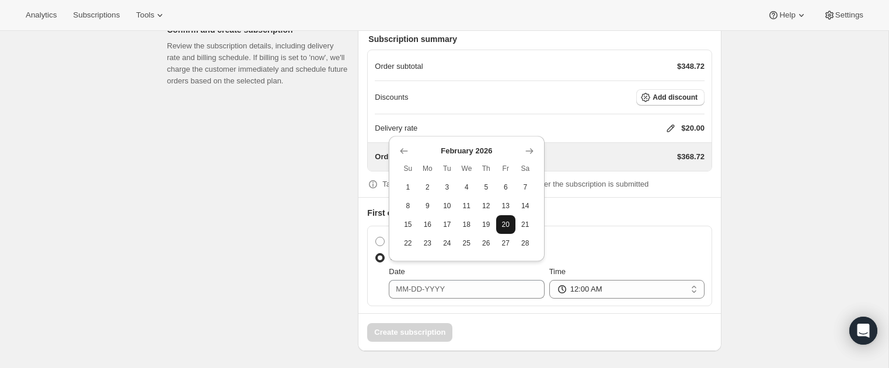
click at [508, 220] on span "20" at bounding box center [506, 224] width 10 height 9
type input "[DATE]"
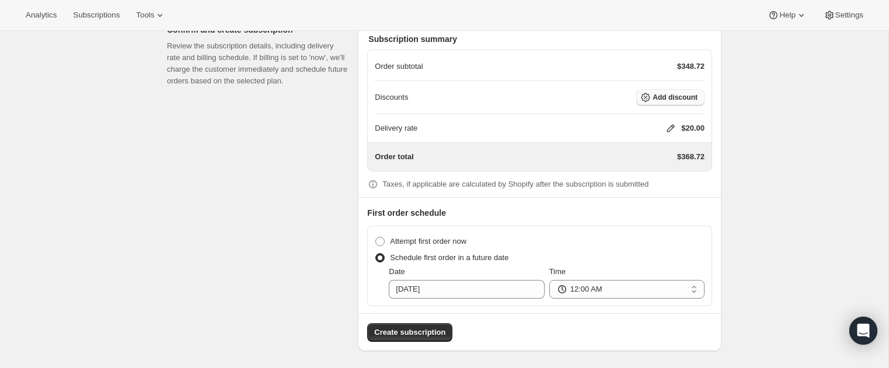
click at [660, 91] on button "Add discount" at bounding box center [670, 97] width 68 height 16
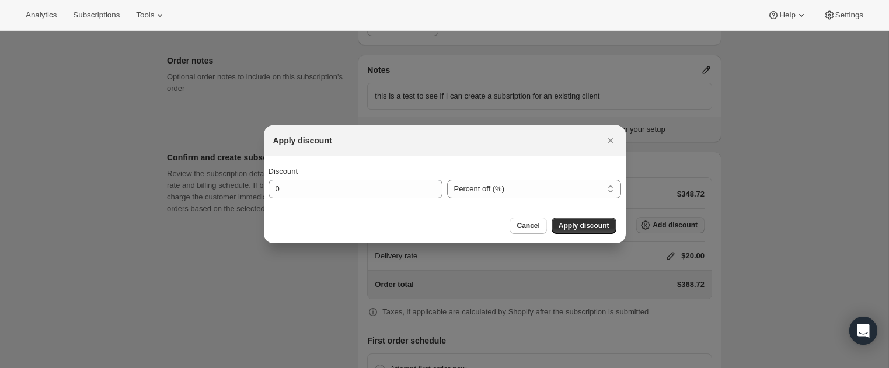
scroll to position [0, 0]
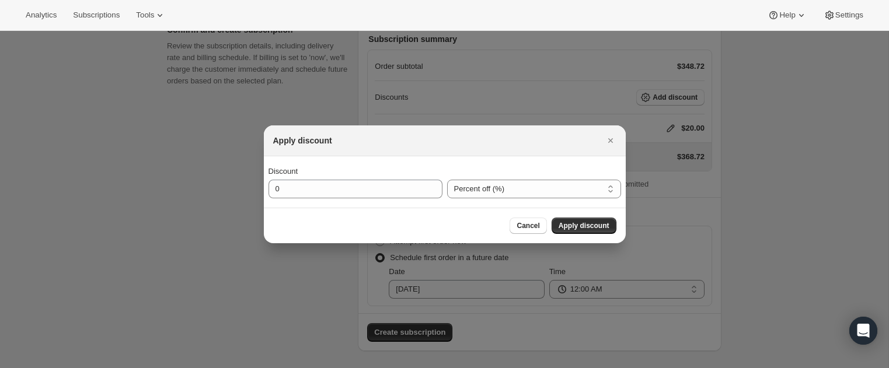
click at [741, 187] on div at bounding box center [444, 184] width 889 height 368
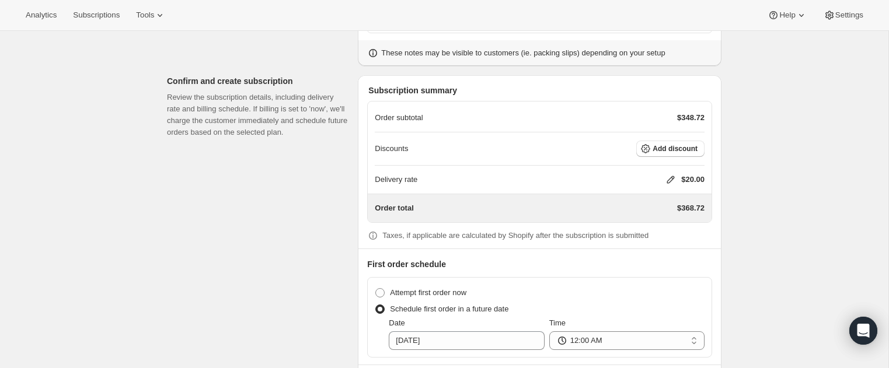
scroll to position [819, 0]
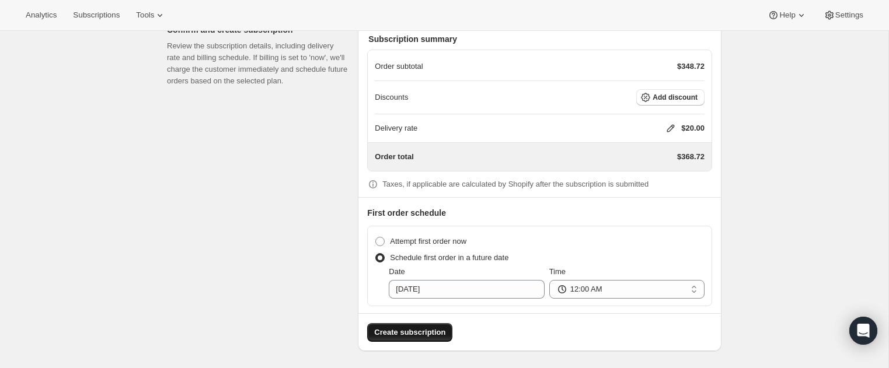
click at [422, 331] on span "Create subscription" at bounding box center [409, 333] width 71 height 12
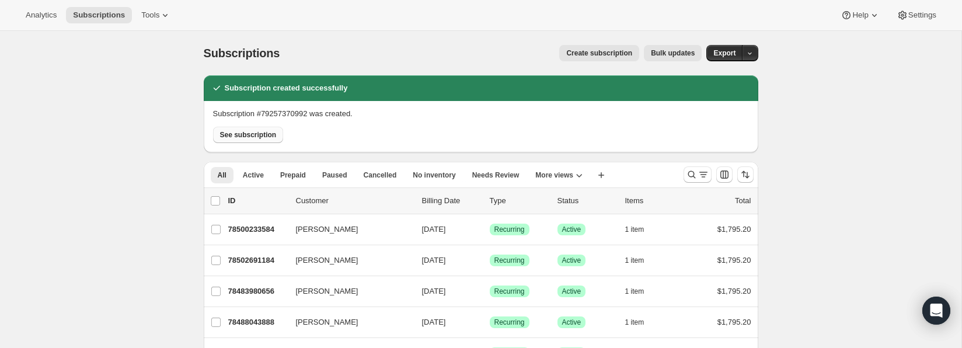
click at [267, 135] on span "See subscription" at bounding box center [248, 134] width 57 height 9
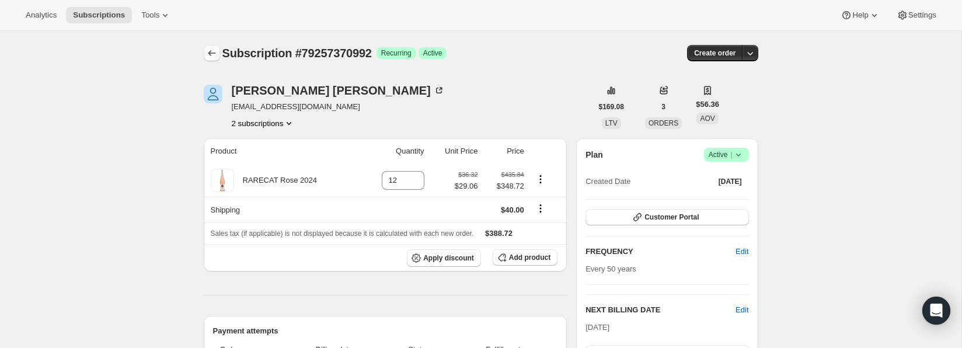
click at [211, 52] on icon "Subscriptions" at bounding box center [212, 53] width 12 height 12
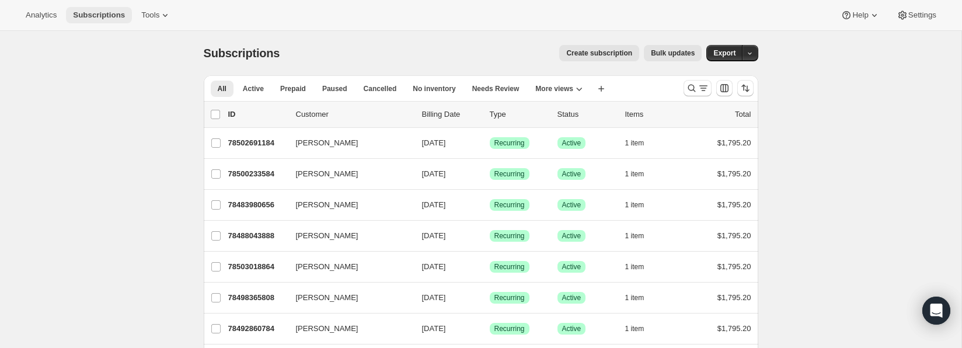
click at [112, 11] on span "Subscriptions" at bounding box center [99, 15] width 52 height 9
click at [158, 12] on span "Tools" at bounding box center [150, 15] width 18 height 9
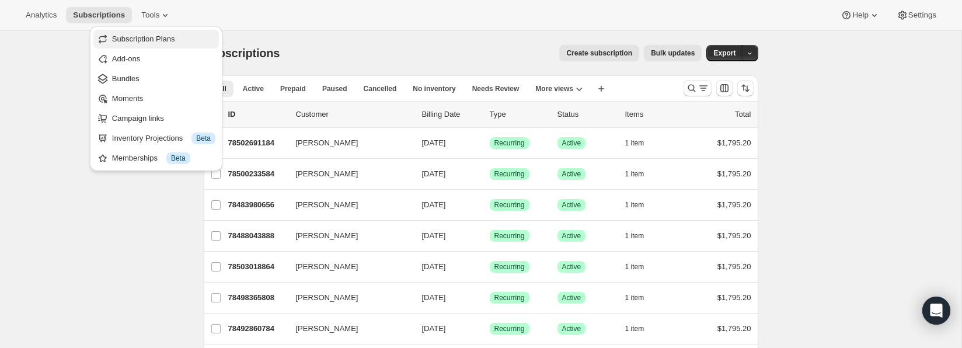
click at [156, 36] on span "Subscription Plans" at bounding box center [143, 38] width 63 height 9
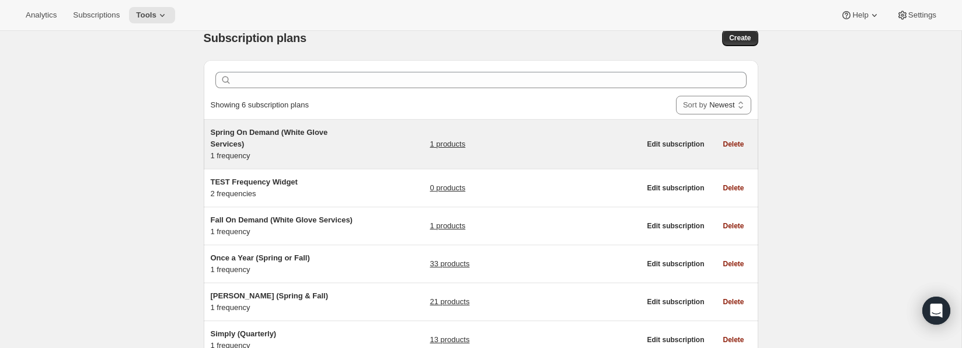
scroll to position [16, 0]
click at [298, 130] on span "Spring On Demand (White Glove Services)" at bounding box center [269, 137] width 117 height 20
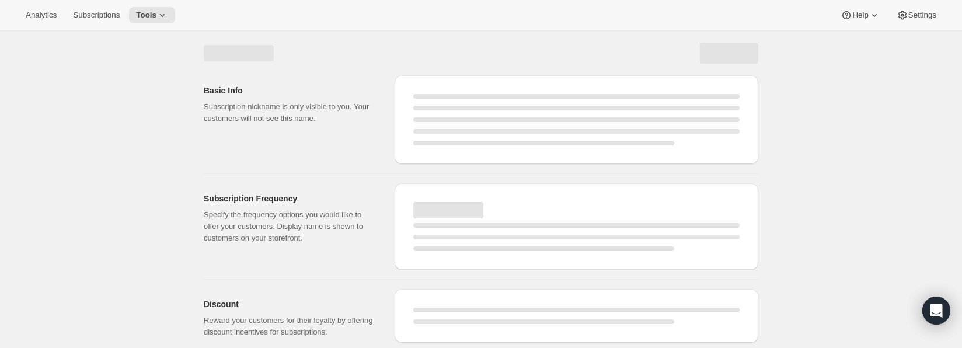
select select "WEEK"
select select "MONTH"
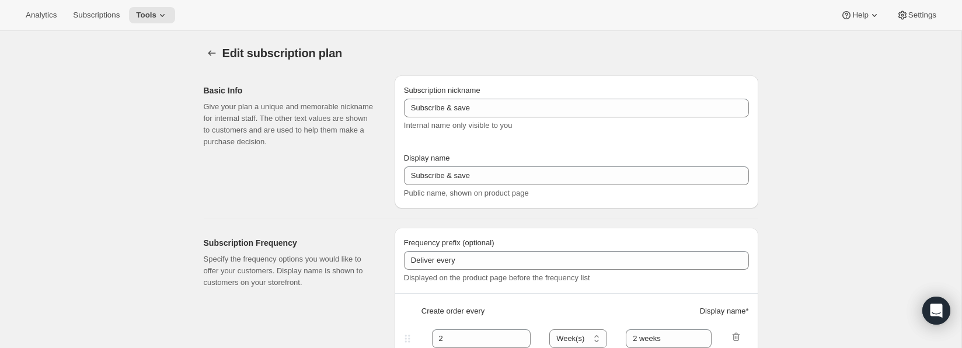
type input "Spring On Demand (White Glove Services)"
type input "Join Membership"
type input "50"
select select "YEAR"
type input "on demand"
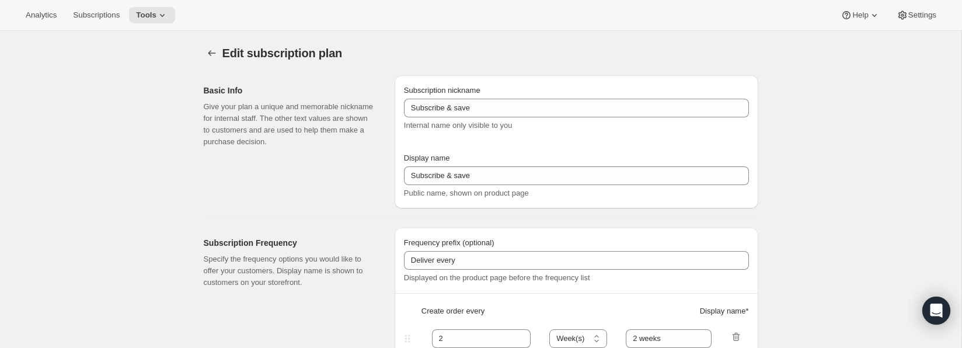
type input "20"
type input "Welcome to your RARECAT Membership, your club is being customized."
checkbox input "true"
select select "YEARDAY"
select select "3"
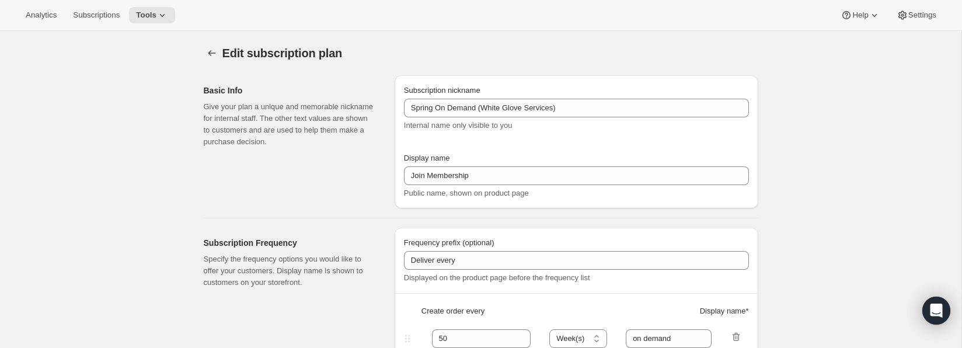
select select "15"
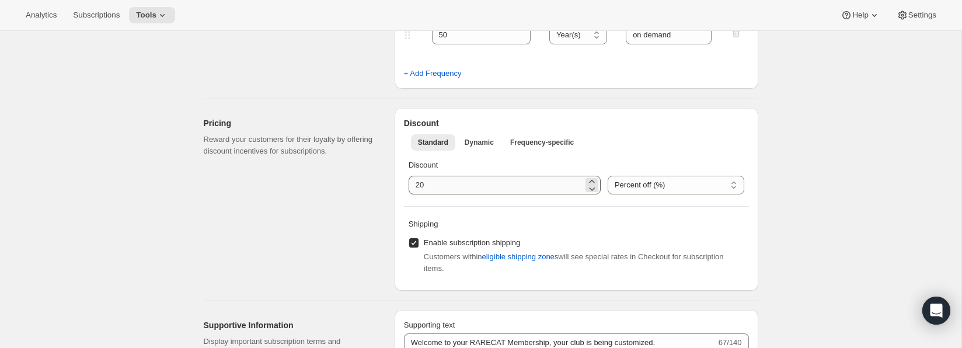
scroll to position [305, 0]
drag, startPoint x: 439, startPoint y: 187, endPoint x: 400, endPoint y: 186, distance: 39.7
click at [400, 186] on div "Discount Standard Dynamic Frequency-specific More views Standard Dynamic Freque…" at bounding box center [577, 198] width 364 height 183
click at [586, 188] on icon at bounding box center [592, 188] width 12 height 12
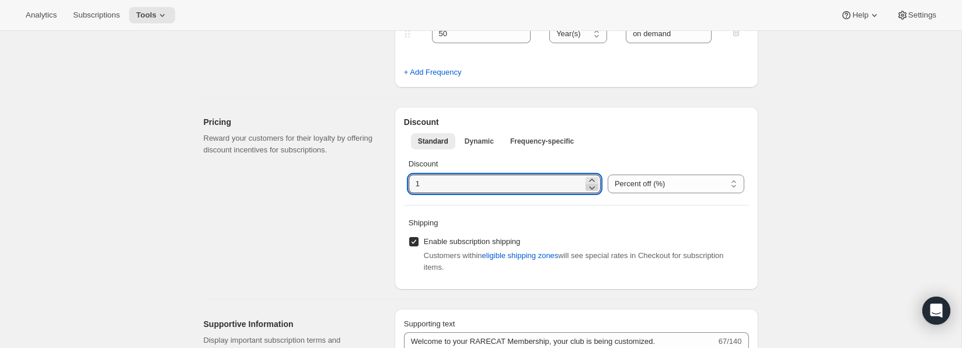
type input "0"
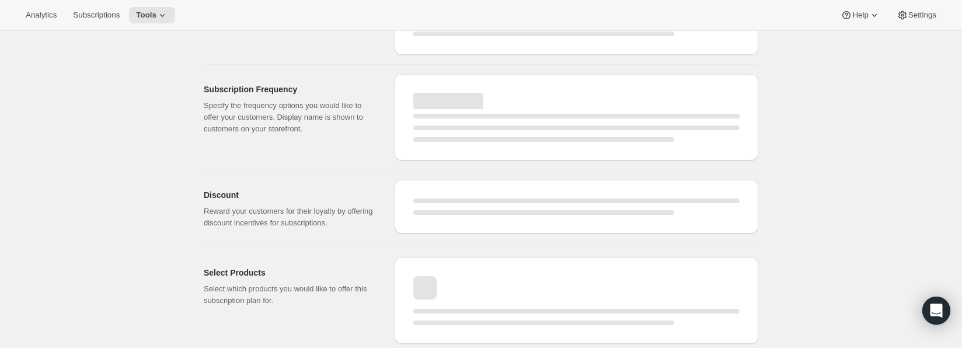
select select "YEAR"
select select "YEARDAY"
select select "3"
select select "15"
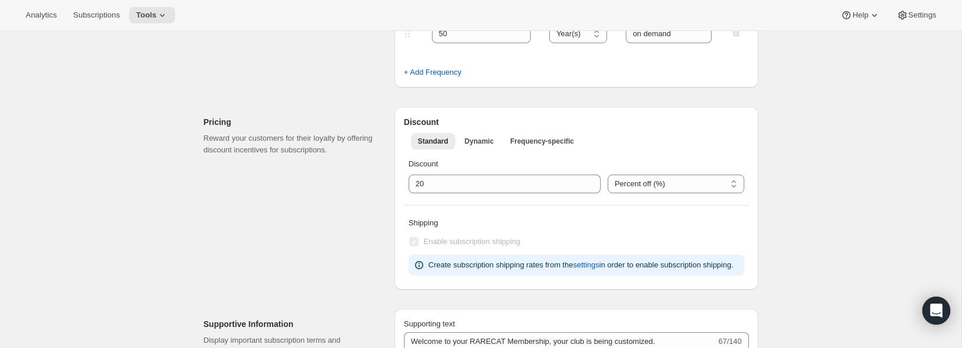
type input "0"
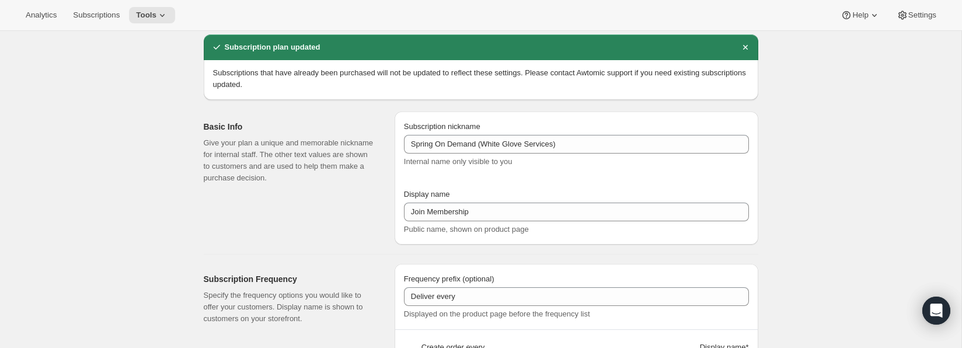
scroll to position [0, 0]
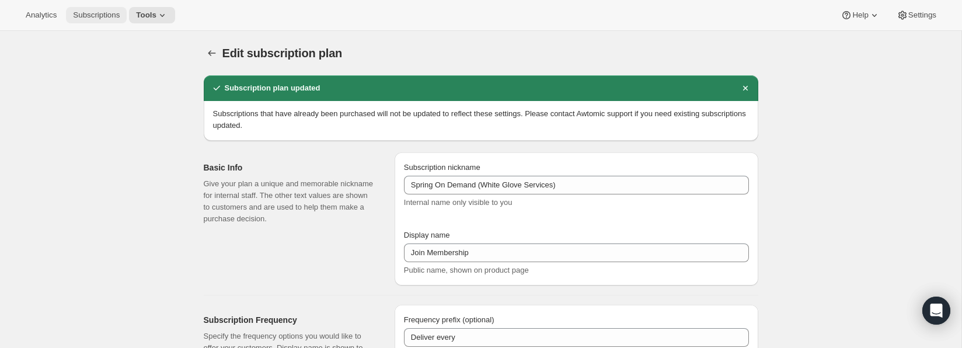
click at [99, 13] on span "Subscriptions" at bounding box center [96, 15] width 47 height 9
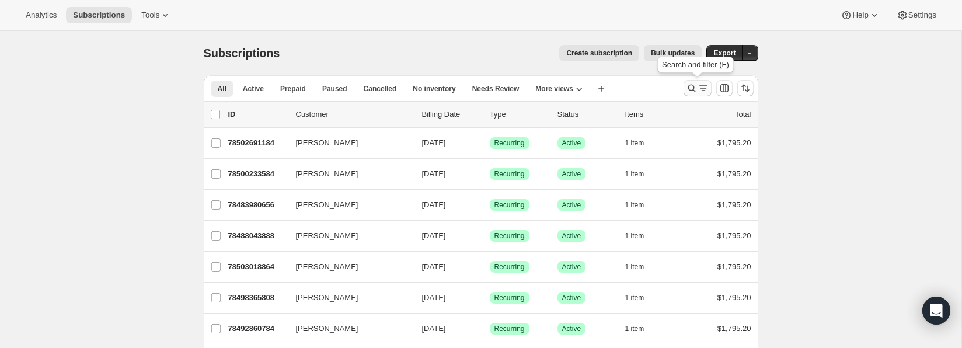
click at [690, 85] on icon "Search and filter results" at bounding box center [692, 88] width 12 height 12
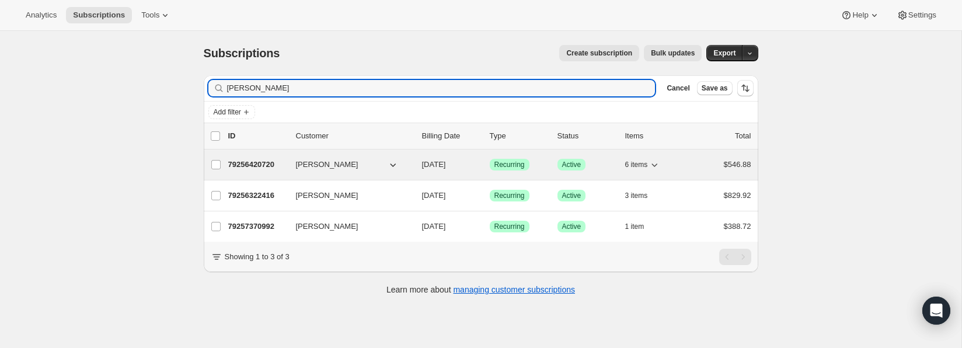
type input "[PERSON_NAME]"
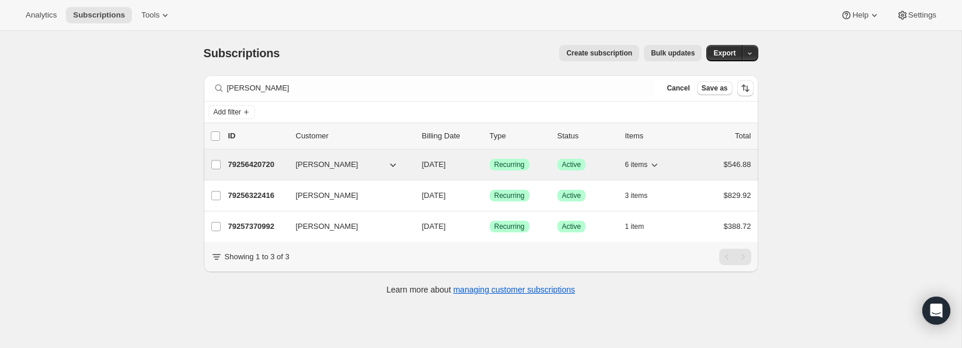
click at [268, 165] on p "79256420720" at bounding box center [257, 165] width 58 height 12
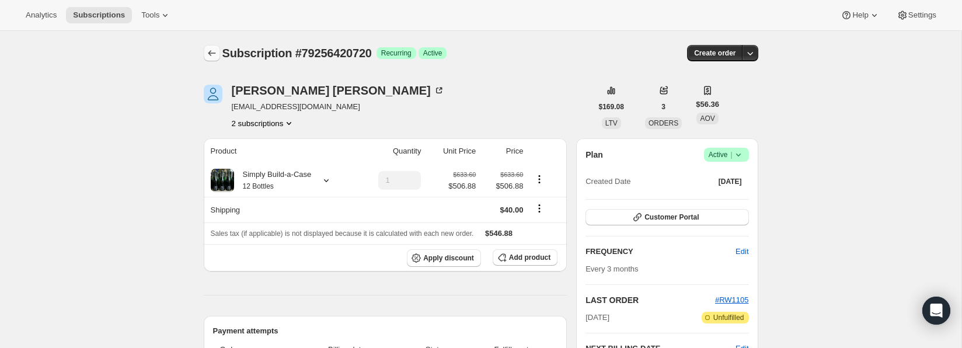
click at [210, 56] on icon "Subscriptions" at bounding box center [212, 53] width 12 height 12
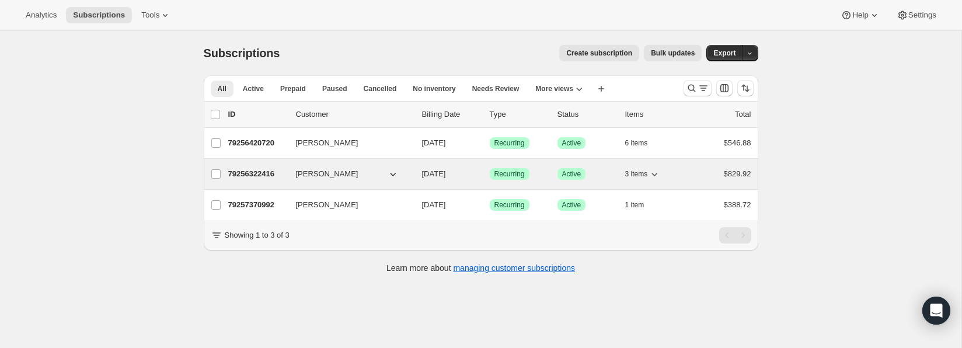
click at [252, 171] on p "79256322416" at bounding box center [257, 174] width 58 height 12
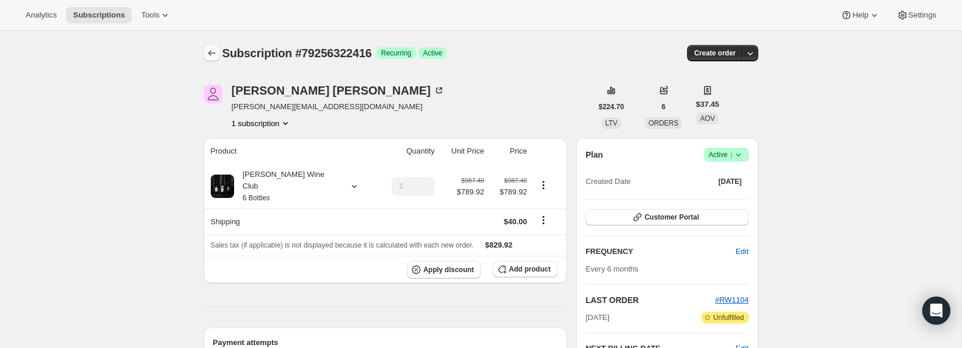
click at [213, 53] on icon "Subscriptions" at bounding box center [212, 53] width 8 height 6
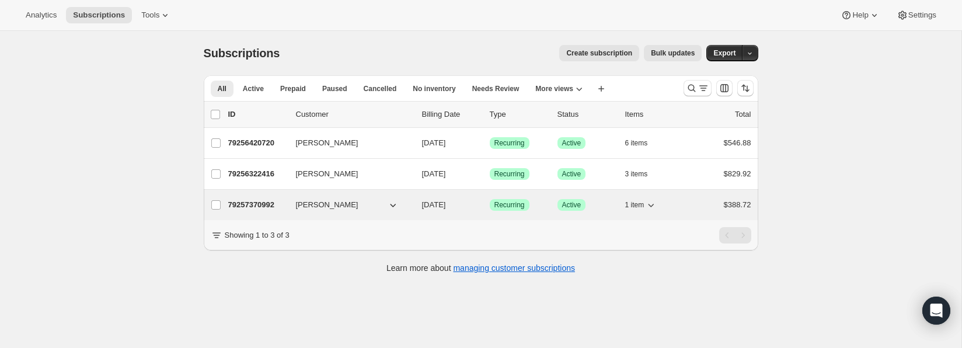
click at [260, 203] on p "79257370992" at bounding box center [257, 205] width 58 height 12
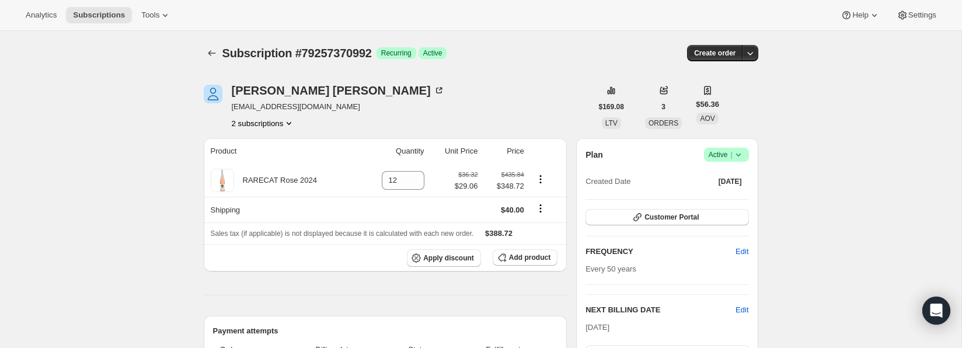
click at [291, 123] on icon "Product actions" at bounding box center [289, 123] width 5 height 3
click at [275, 144] on span "79256420720" at bounding box center [261, 145] width 81 height 12
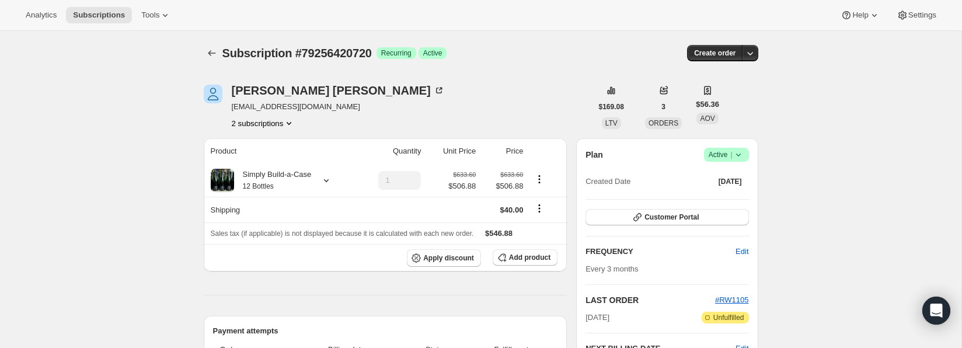
click at [292, 122] on icon "Product actions" at bounding box center [289, 123] width 12 height 12
click at [276, 164] on span "79257370992" at bounding box center [261, 165] width 81 height 12
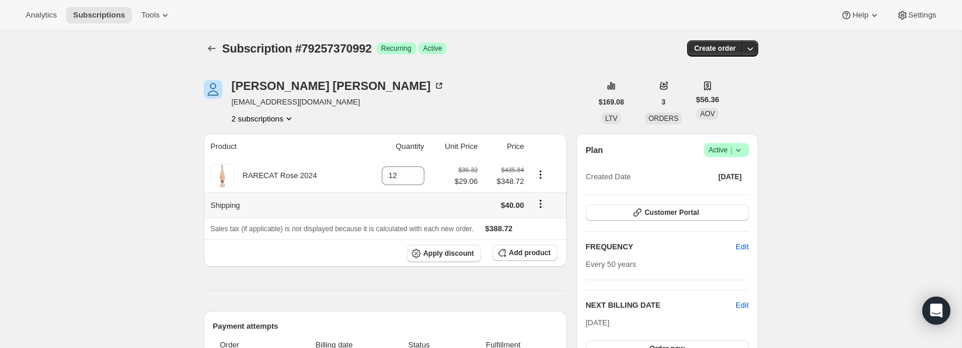
scroll to position [3, 0]
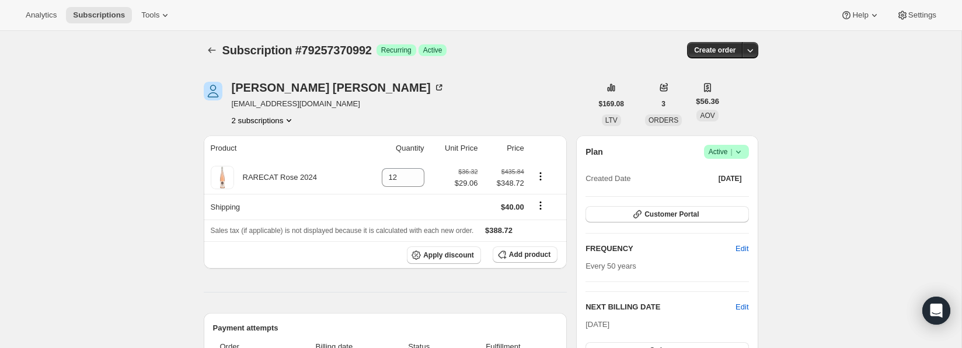
click at [739, 148] on icon at bounding box center [738, 152] width 12 height 12
click at [736, 194] on span "Cancel subscription" at bounding box center [723, 194] width 66 height 9
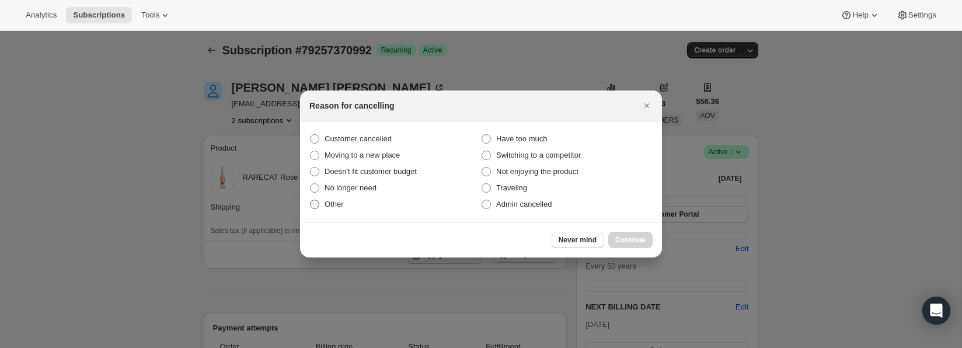
click at [316, 200] on span ":r37o:" at bounding box center [314, 204] width 9 height 9
click at [310, 200] on input "Other" at bounding box center [310, 200] width 1 height 1
radio input "true"
click at [489, 203] on span ":r37o:" at bounding box center [485, 204] width 9 height 9
click at [482, 200] on input "Admin cancelled" at bounding box center [481, 200] width 1 height 1
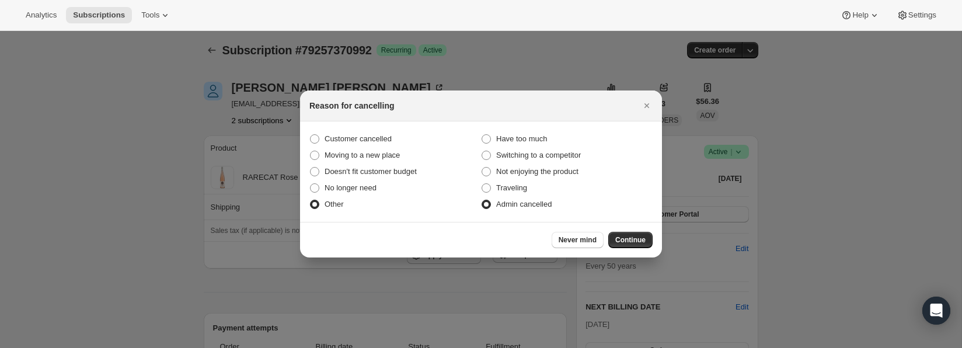
radio input "true"
radio input "false"
click at [629, 240] on span "Continue" at bounding box center [630, 239] width 30 height 9
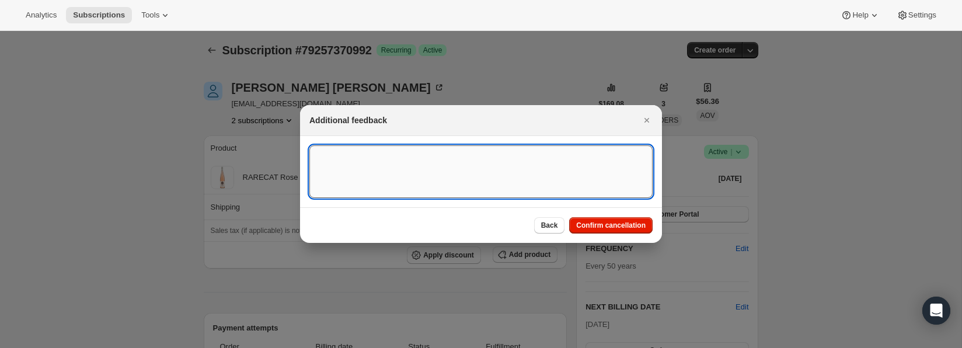
click at [426, 169] on textarea ":r37o:" at bounding box center [480, 171] width 343 height 53
type textarea "test to see how this works"
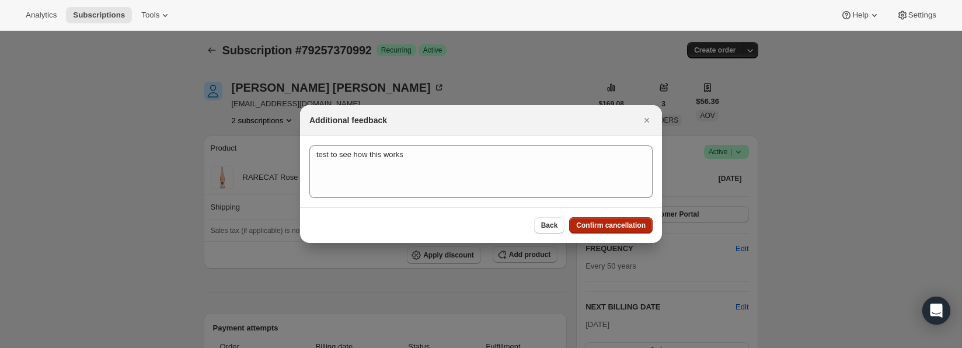
click at [605, 221] on span "Confirm cancellation" at bounding box center [610, 225] width 69 height 9
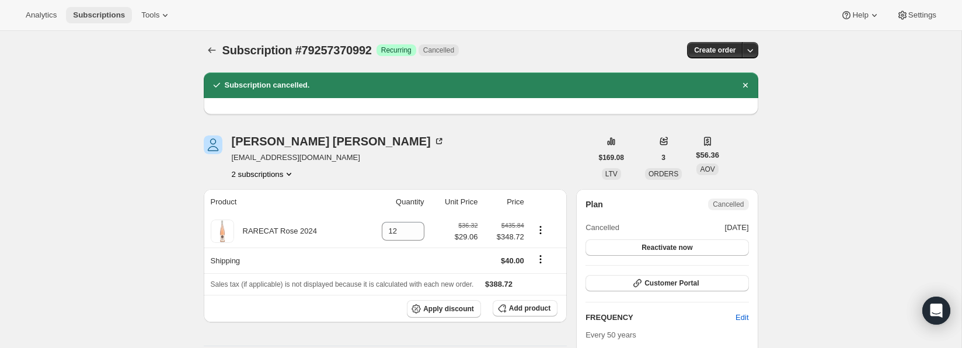
click at [97, 20] on button "Subscriptions" at bounding box center [99, 15] width 66 height 16
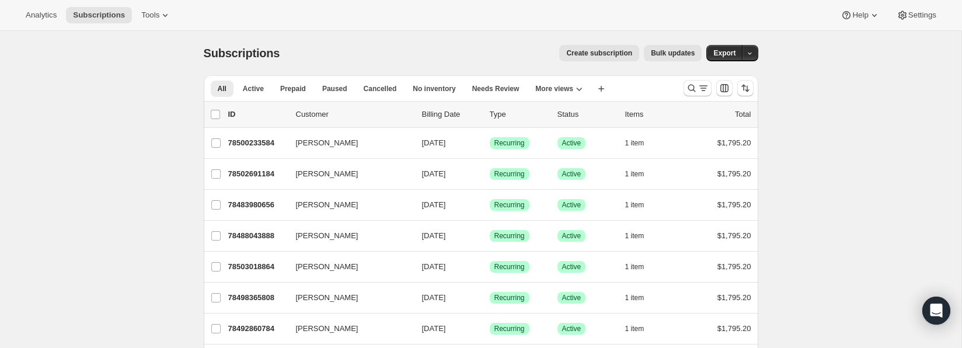
click at [577, 50] on span "Create subscription" at bounding box center [599, 52] width 66 height 9
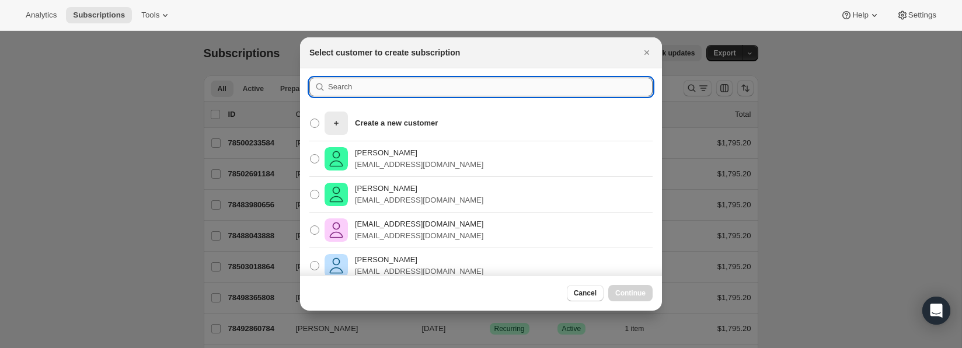
click at [406, 89] on input ":r3bs:" at bounding box center [490, 87] width 324 height 19
type input "[PERSON_NAME]"
click at [383, 153] on p "[PERSON_NAME]" at bounding box center [419, 153] width 128 height 12
click at [310, 154] on input "[PERSON_NAME] [EMAIL_ADDRESS][DOMAIN_NAME]" at bounding box center [310, 154] width 1 height 1
radio input "true"
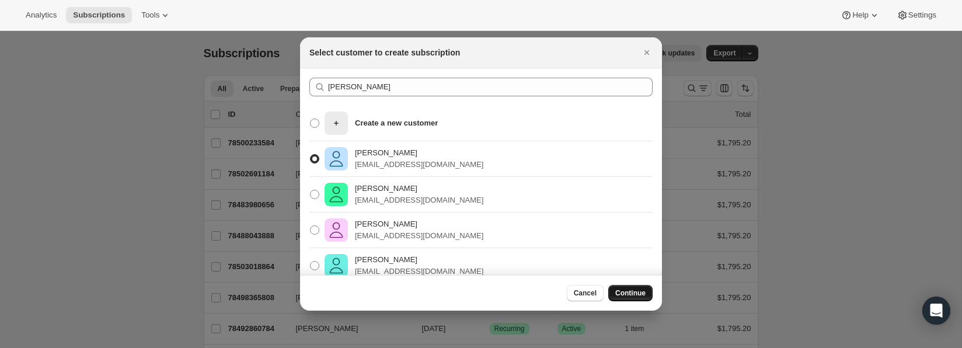
click at [638, 292] on span "Continue" at bounding box center [630, 292] width 30 height 9
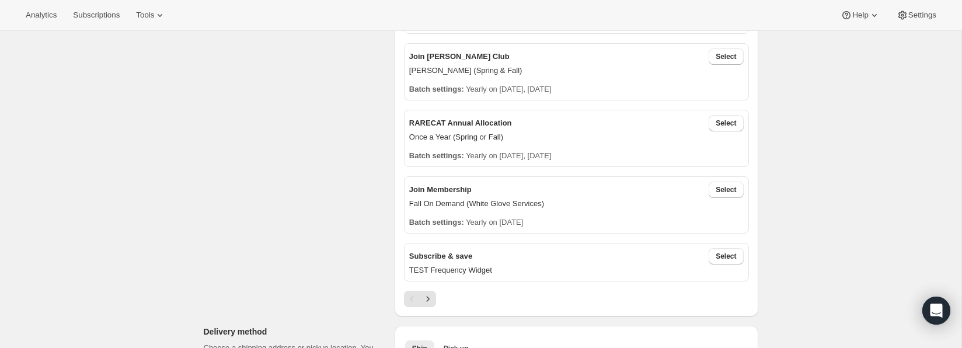
scroll to position [467, 0]
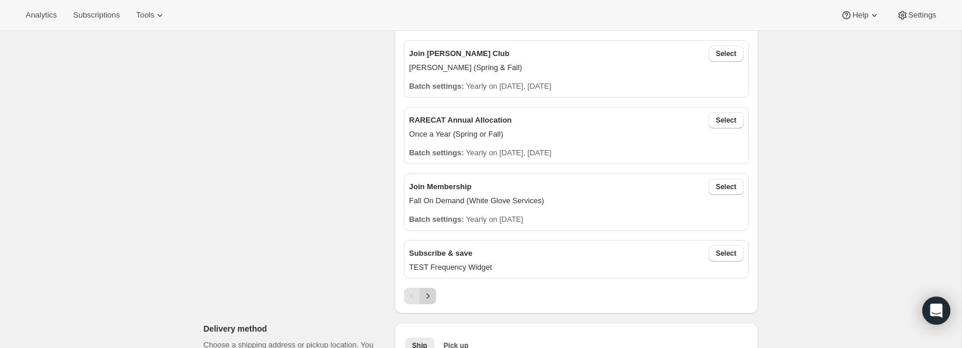
click at [429, 294] on icon "Next" at bounding box center [428, 296] width 12 height 12
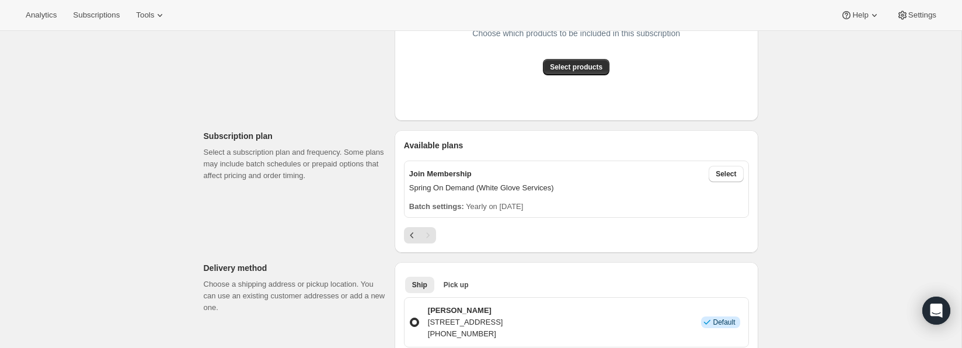
scroll to position [274, 0]
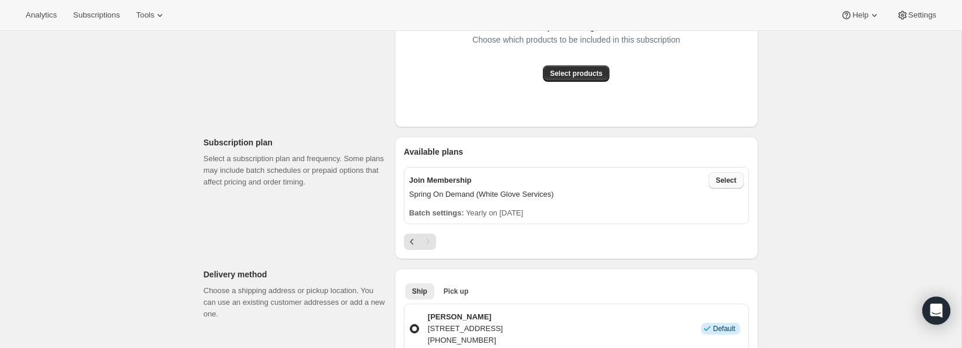
click at [732, 176] on span "Select" at bounding box center [725, 180] width 20 height 9
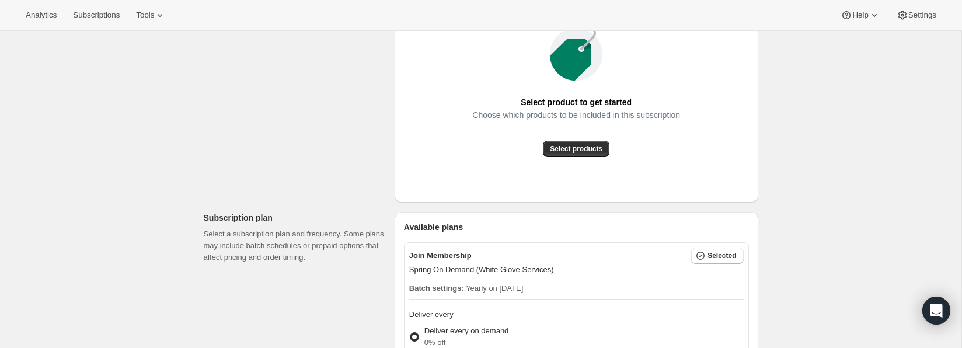
scroll to position [190, 0]
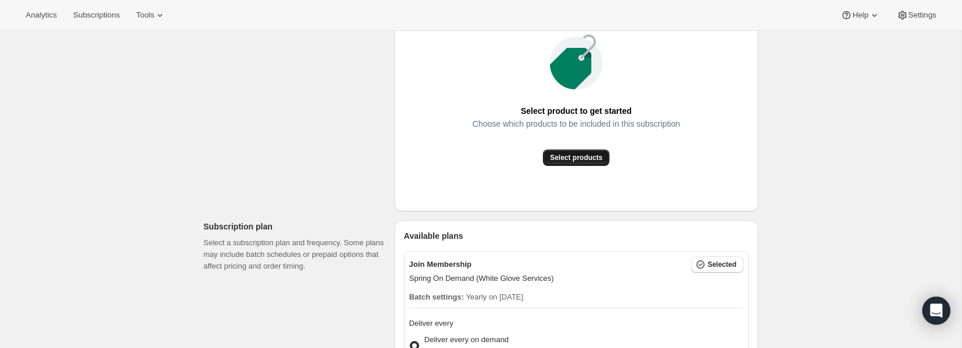
click at [598, 156] on span "Select products" at bounding box center [576, 157] width 53 height 9
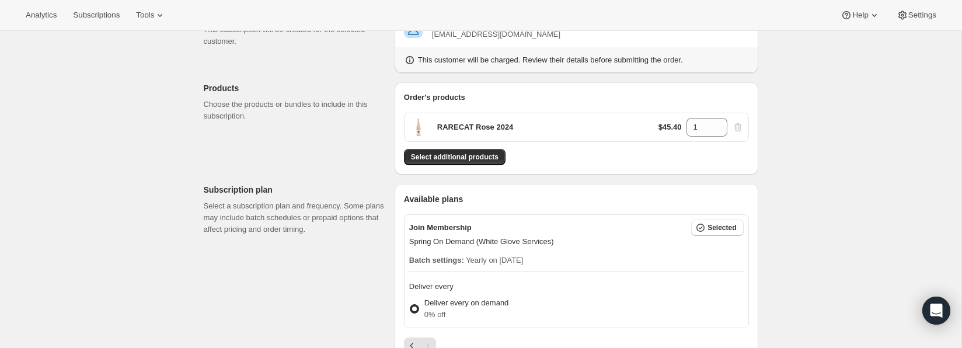
scroll to position [91, 0]
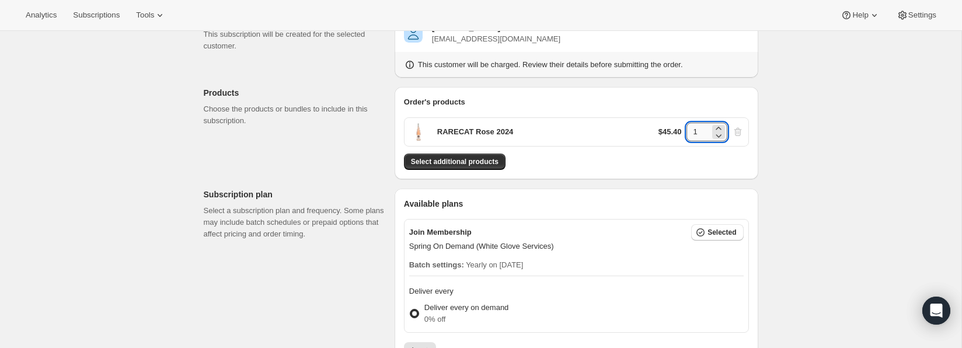
click at [697, 130] on input "1" at bounding box center [697, 132] width 23 height 19
type input "12"
click at [633, 163] on div "Select additional products" at bounding box center [576, 161] width 345 height 16
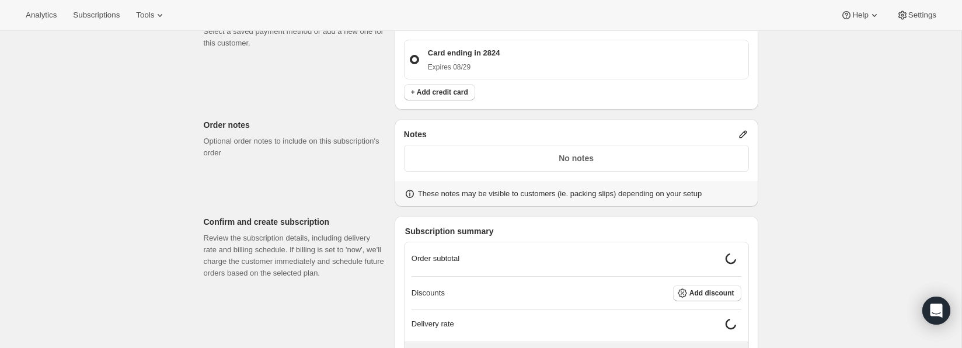
scroll to position [629, 0]
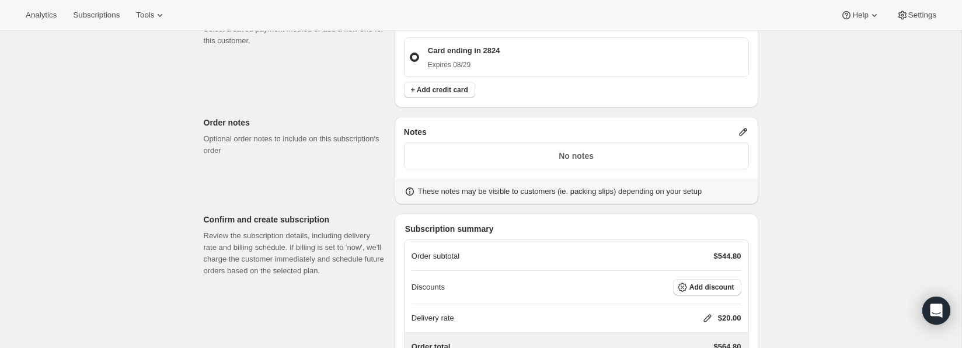
click at [623, 152] on p "No notes" at bounding box center [576, 156] width 330 height 12
click at [745, 128] on icon at bounding box center [743, 132] width 12 height 12
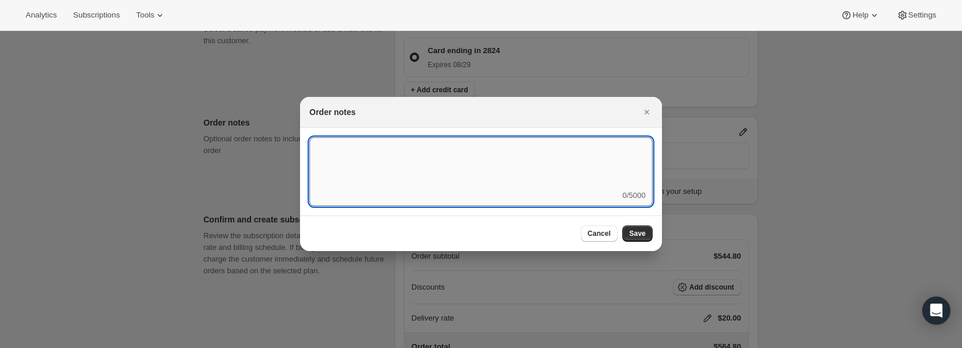
click at [454, 165] on textarea ":r3n2:" at bounding box center [480, 163] width 343 height 53
type textarea "this is a test"
click at [641, 229] on span "Save" at bounding box center [637, 233] width 16 height 9
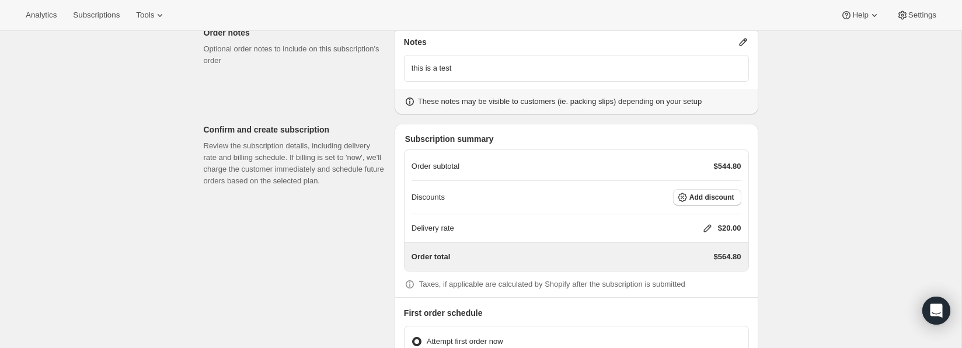
scroll to position [720, 0]
click at [685, 197] on icon "button" at bounding box center [682, 196] width 9 height 9
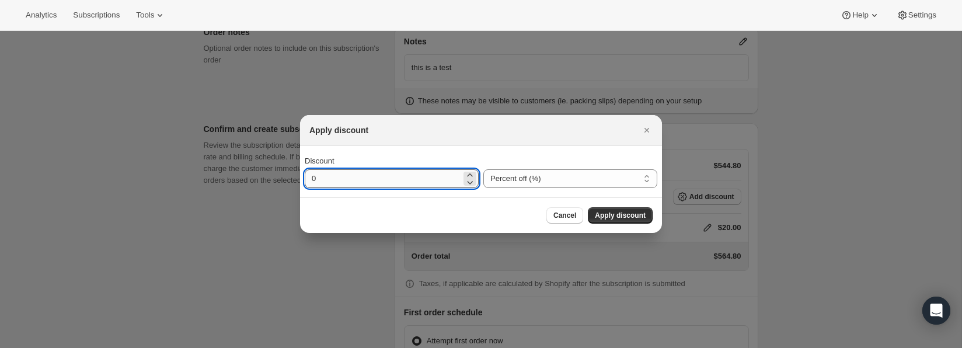
click at [431, 183] on input "0" at bounding box center [383, 178] width 156 height 19
drag, startPoint x: 330, startPoint y: 176, endPoint x: 302, endPoint y: 176, distance: 28.6
click at [302, 176] on div "Discount 0 Percent off (%) Amount off ($) Percent off (%)" at bounding box center [481, 171] width 362 height 51
type input "20"
click at [606, 214] on span "Apply discount" at bounding box center [620, 215] width 51 height 9
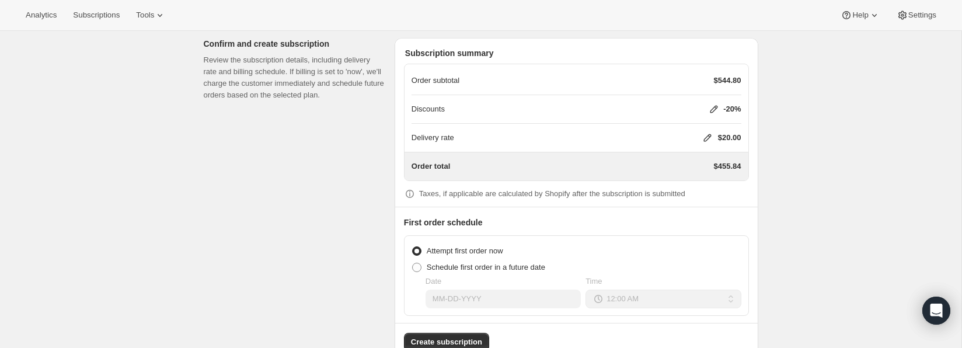
scroll to position [835, 0]
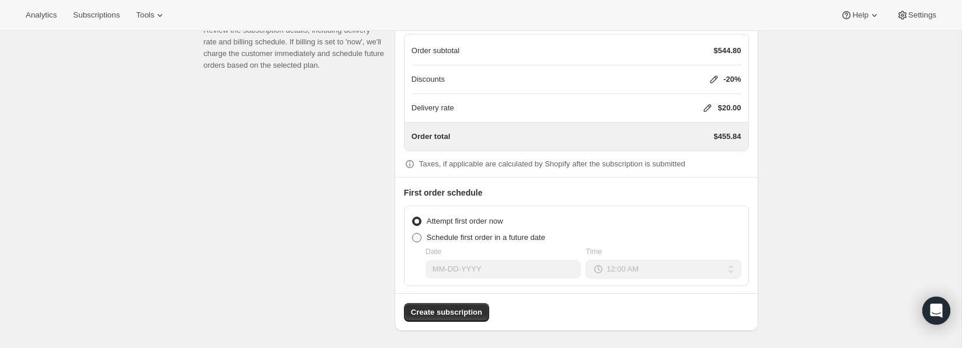
click at [420, 235] on span at bounding box center [416, 237] width 9 height 9
click at [413, 233] on input "Schedule first order in a future date" at bounding box center [412, 233] width 1 height 1
radio input "true"
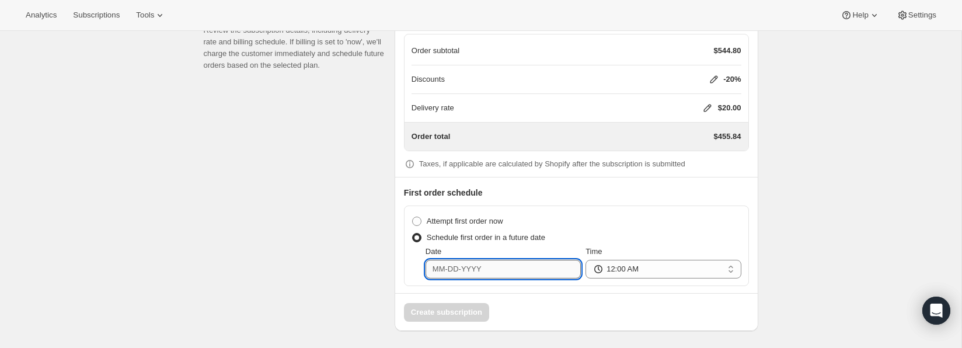
click at [476, 264] on input "Date" at bounding box center [502, 269] width 155 height 19
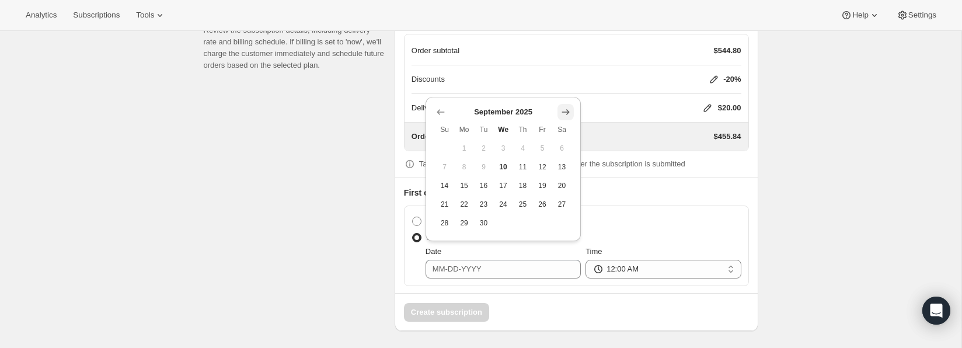
click at [569, 114] on icon "Show next month, October 2025" at bounding box center [566, 112] width 12 height 12
click at [569, 114] on icon "Show next month, November 2025" at bounding box center [566, 112] width 12 height 12
click at [569, 114] on th "Sa" at bounding box center [562, 111] width 20 height 19
click at [567, 93] on icon "Show next month, December 2025" at bounding box center [566, 93] width 8 height 6
click at [569, 116] on icon "Show next month, January 2026" at bounding box center [566, 112] width 12 height 12
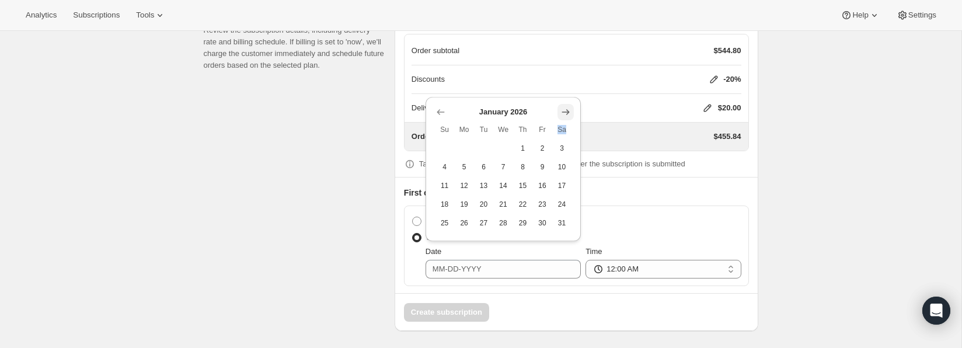
click at [567, 108] on icon "Show next month, February 2026" at bounding box center [566, 112] width 12 height 12
click at [567, 127] on icon "Show next month, March 2026" at bounding box center [566, 131] width 12 height 12
click at [442, 183] on span "15" at bounding box center [444, 185] width 10 height 9
type input "[DATE]"
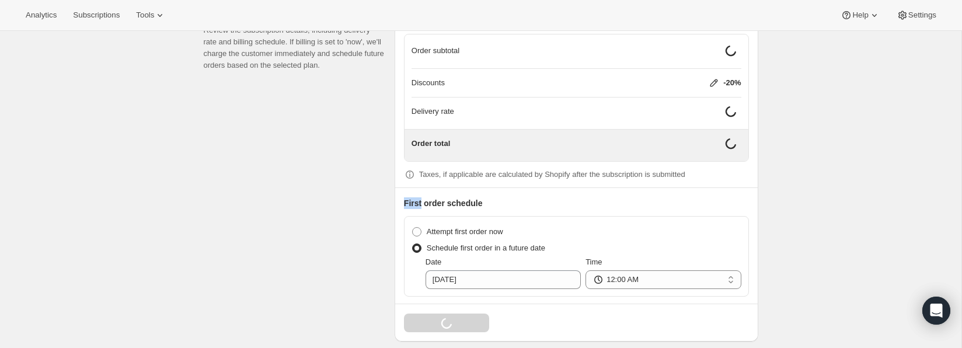
click at [442, 183] on div "Subscription summary Order subtotal Discounts -20% Delivery rate Order total Ta…" at bounding box center [577, 174] width 364 height 333
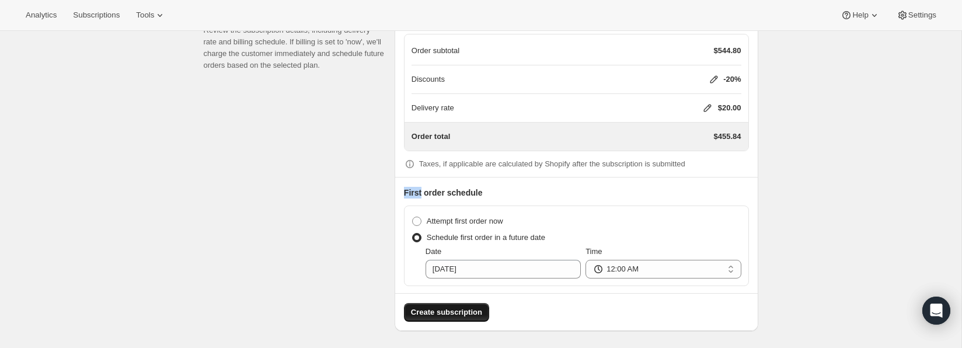
click at [442, 312] on span "Create subscription" at bounding box center [446, 312] width 71 height 12
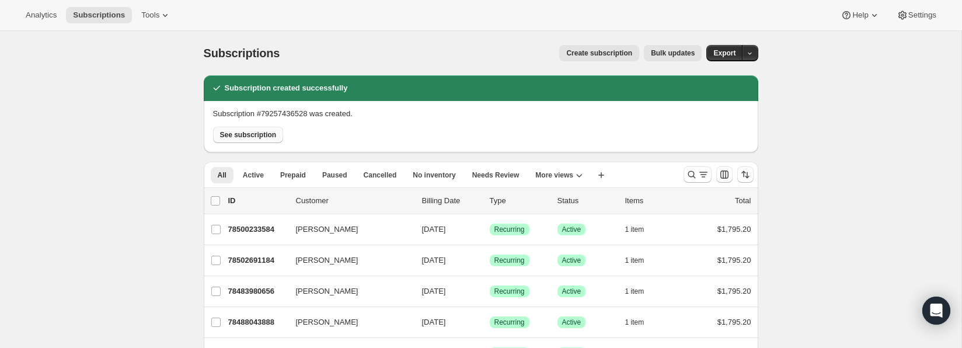
click at [251, 137] on span "See subscription" at bounding box center [248, 134] width 57 height 9
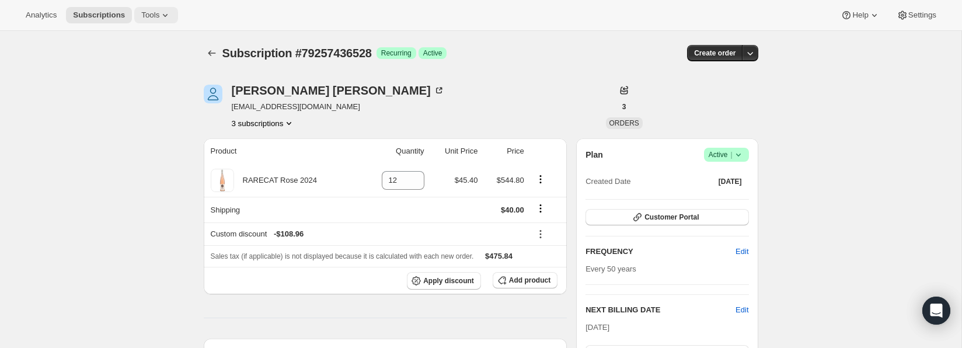
click at [163, 14] on icon at bounding box center [165, 15] width 12 height 12
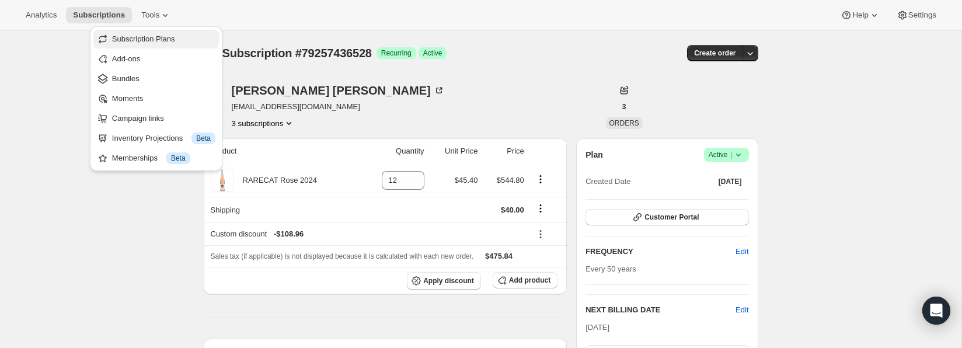
click at [162, 36] on span "Subscription Plans" at bounding box center [143, 38] width 63 height 9
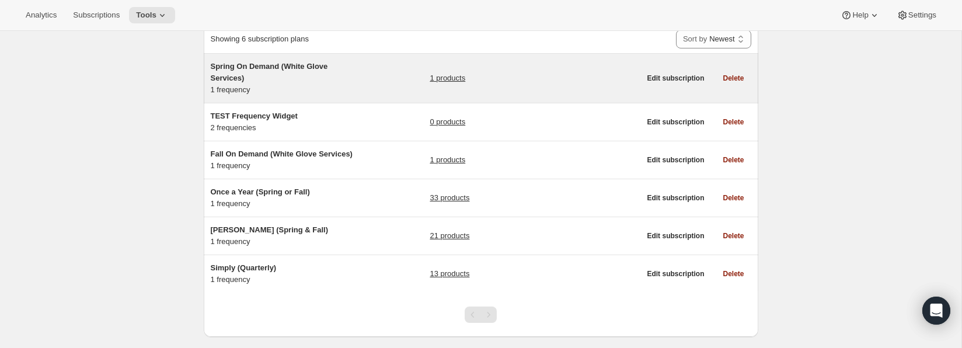
scroll to position [60, 0]
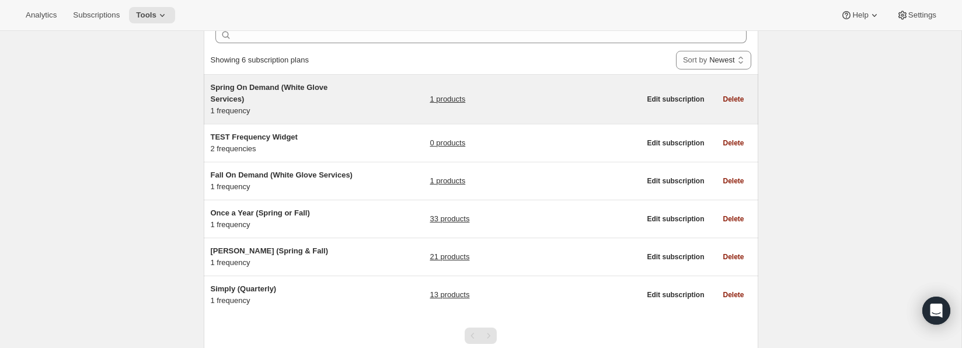
click at [442, 95] on link "1 products" at bounding box center [448, 99] width 36 height 12
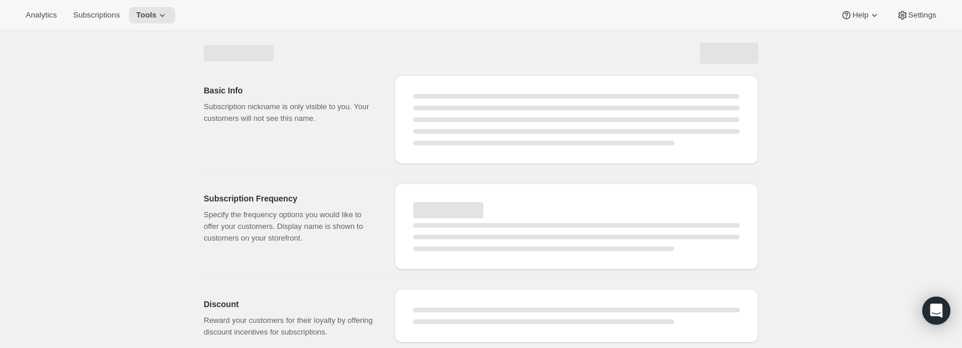
select select "WEEK"
select select "MONTH"
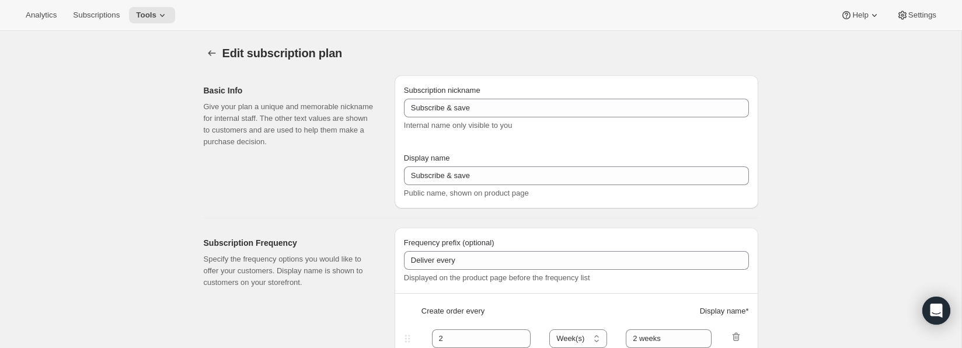
type input "Spring On Demand (White Glove Services)"
type input "Join Membership"
type input "50"
select select "YEAR"
type input "on demand"
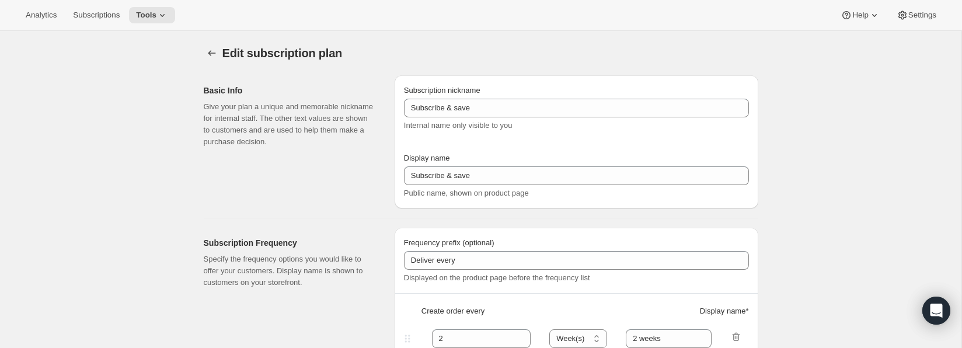
type input "Welcome to your RARECAT Membership, your club is being customized."
checkbox input "true"
select select "YEARDAY"
select select "3"
select select "15"
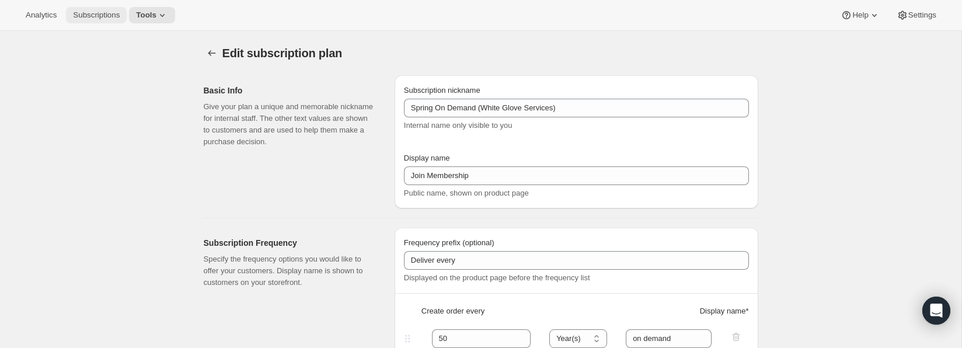
click at [98, 18] on span "Subscriptions" at bounding box center [96, 15] width 47 height 9
